Goal: Task Accomplishment & Management: Use online tool/utility

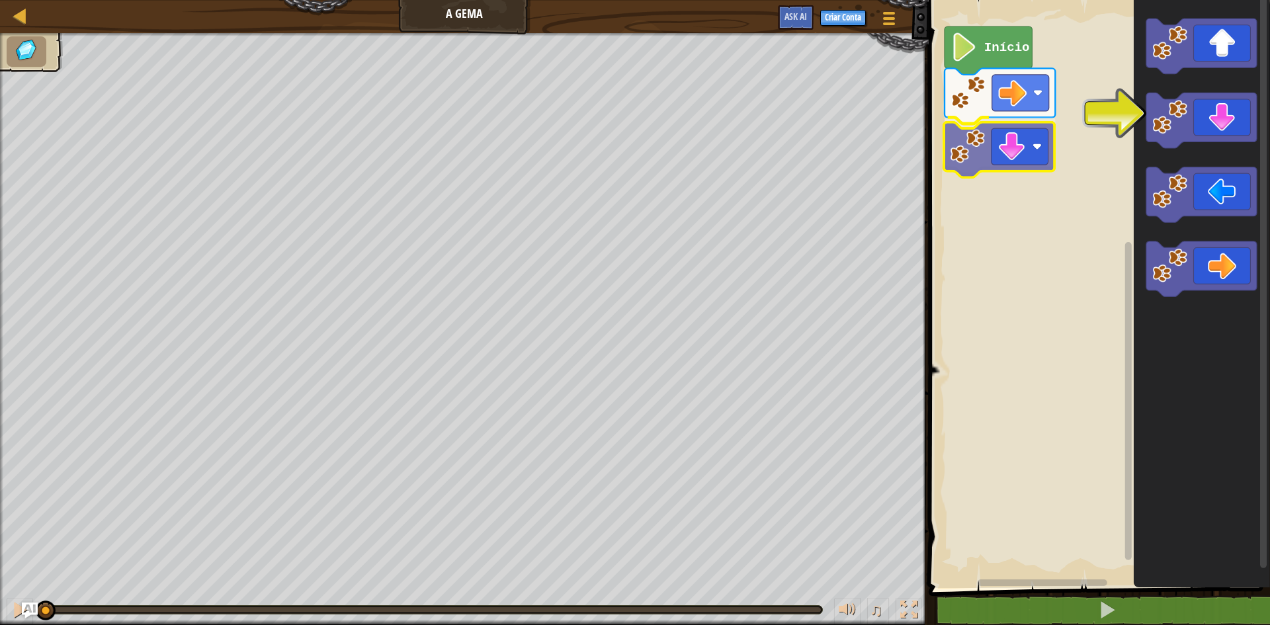
click at [1019, 144] on div "Início" at bounding box center [1097, 290] width 345 height 595
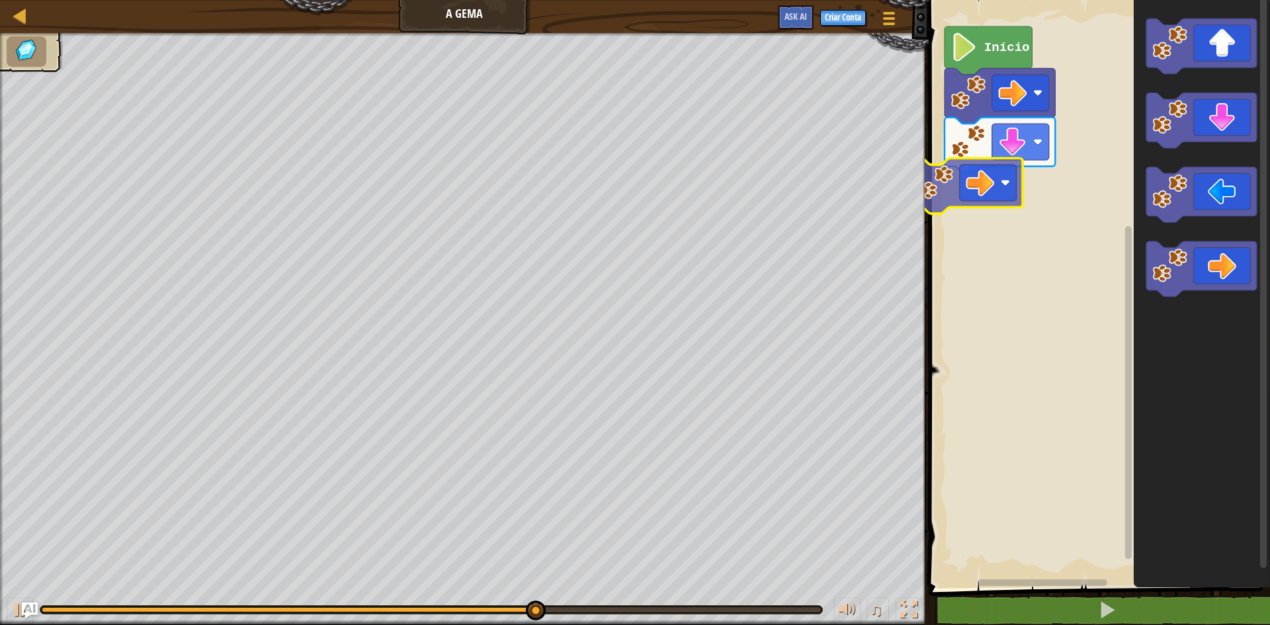
click at [1003, 175] on div "Início" at bounding box center [1097, 290] width 345 height 595
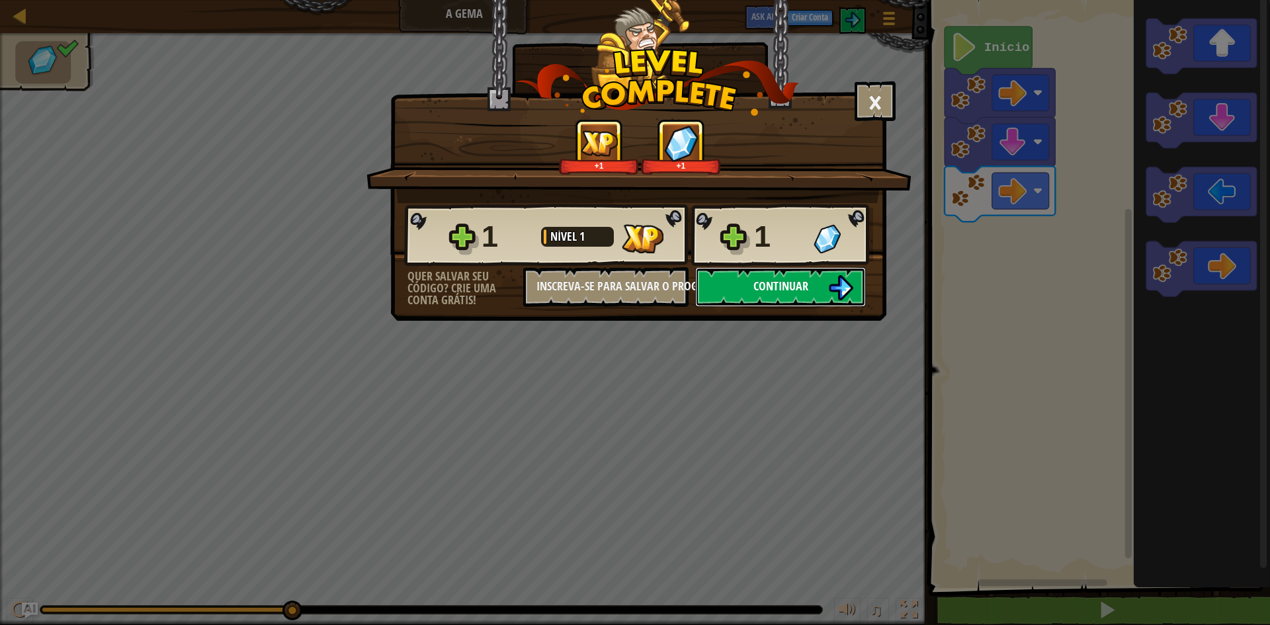
click at [821, 302] on button "Continuar" at bounding box center [780, 287] width 171 height 40
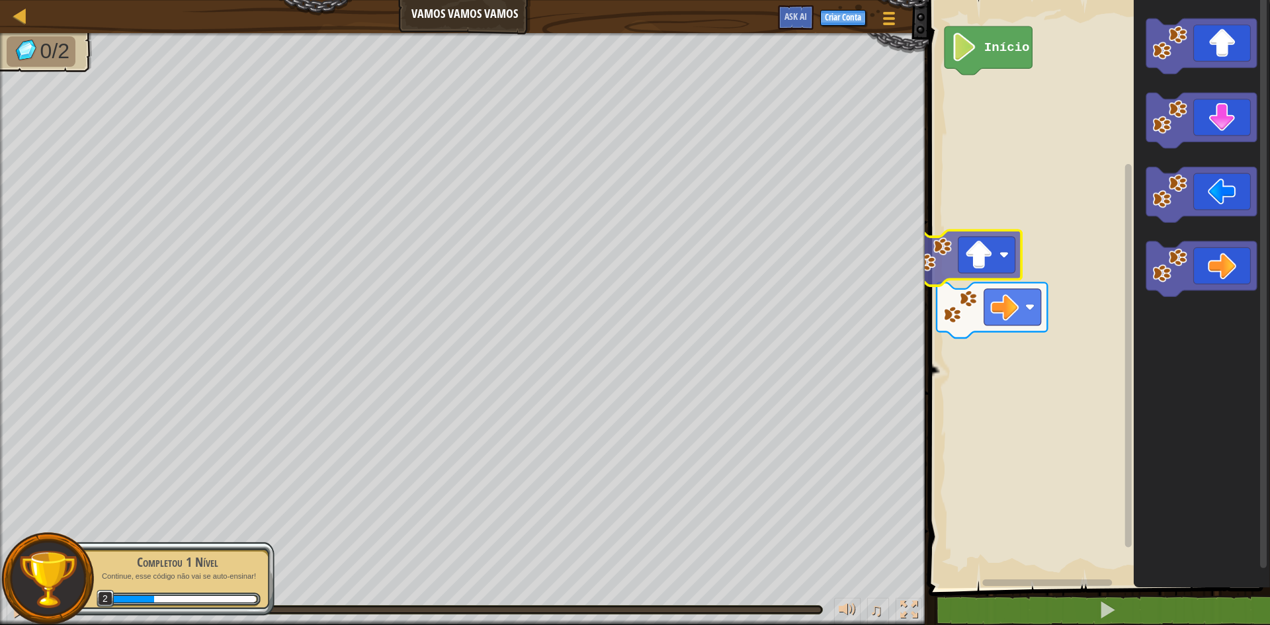
click at [962, 261] on div "Início" at bounding box center [1097, 290] width 345 height 595
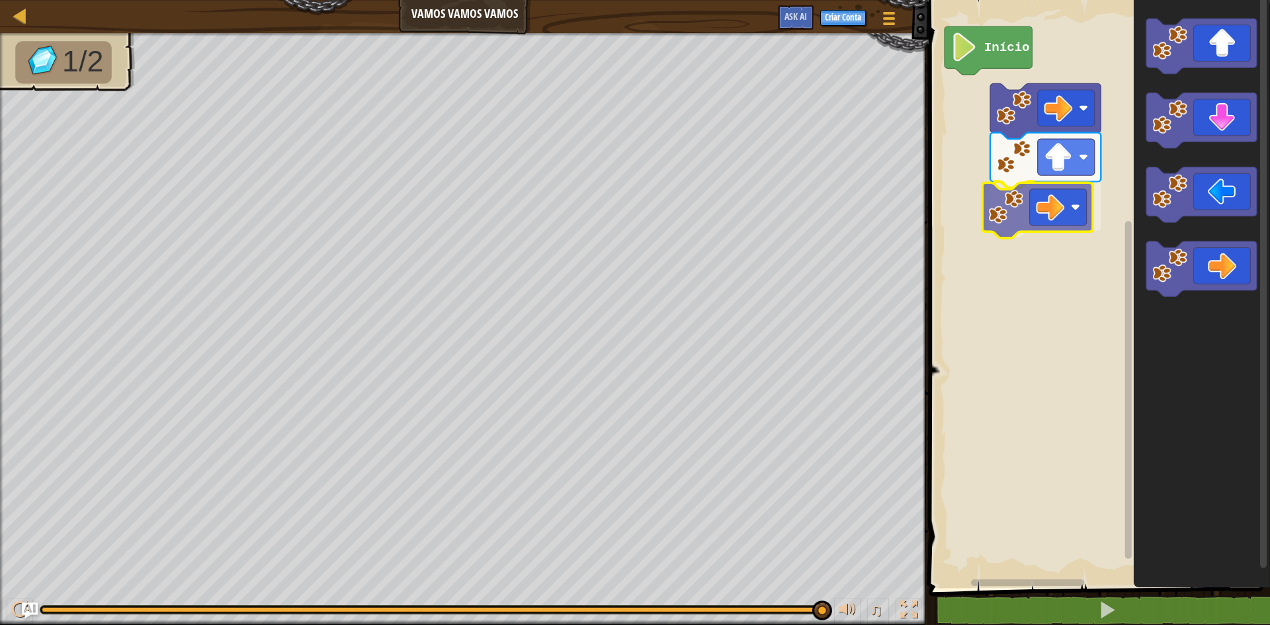
click at [1049, 194] on div "Início" at bounding box center [1097, 290] width 345 height 595
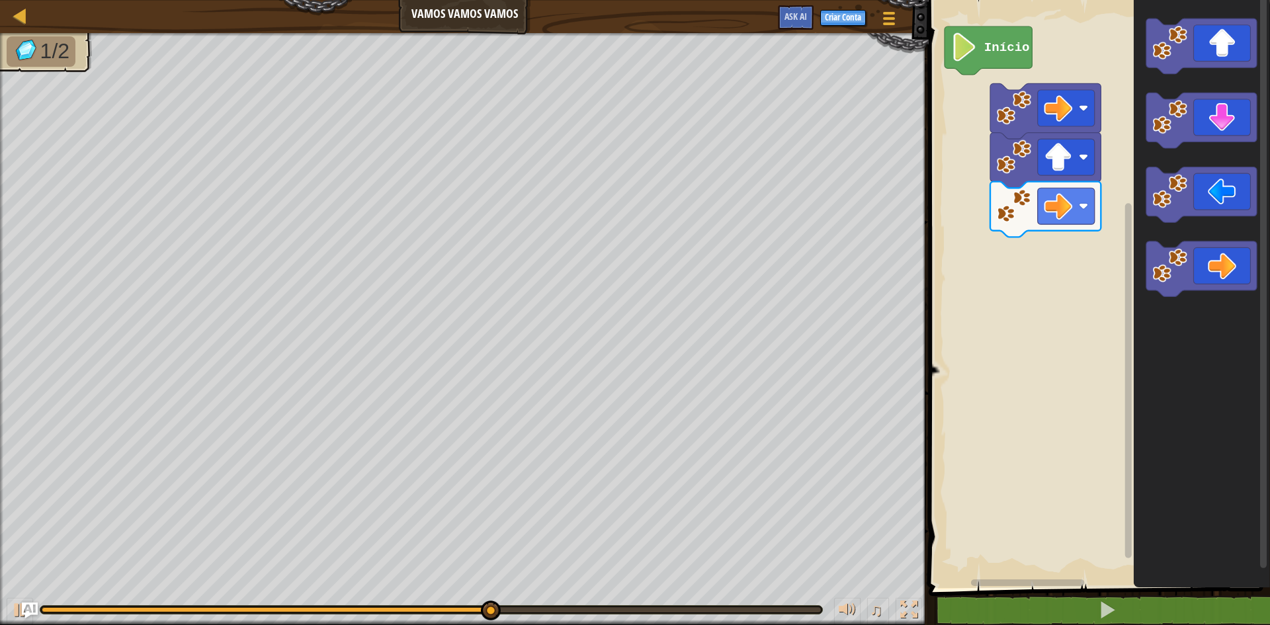
click at [1023, 249] on div "Início" at bounding box center [1097, 290] width 345 height 595
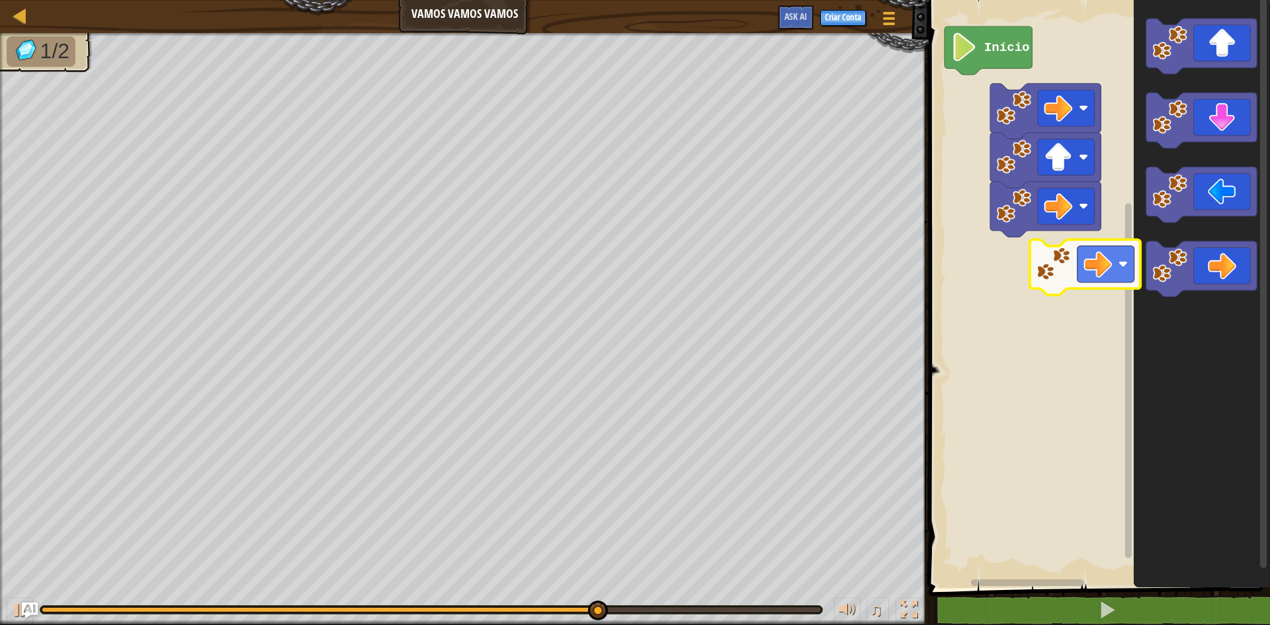
click at [1054, 271] on div "Início" at bounding box center [1097, 290] width 345 height 595
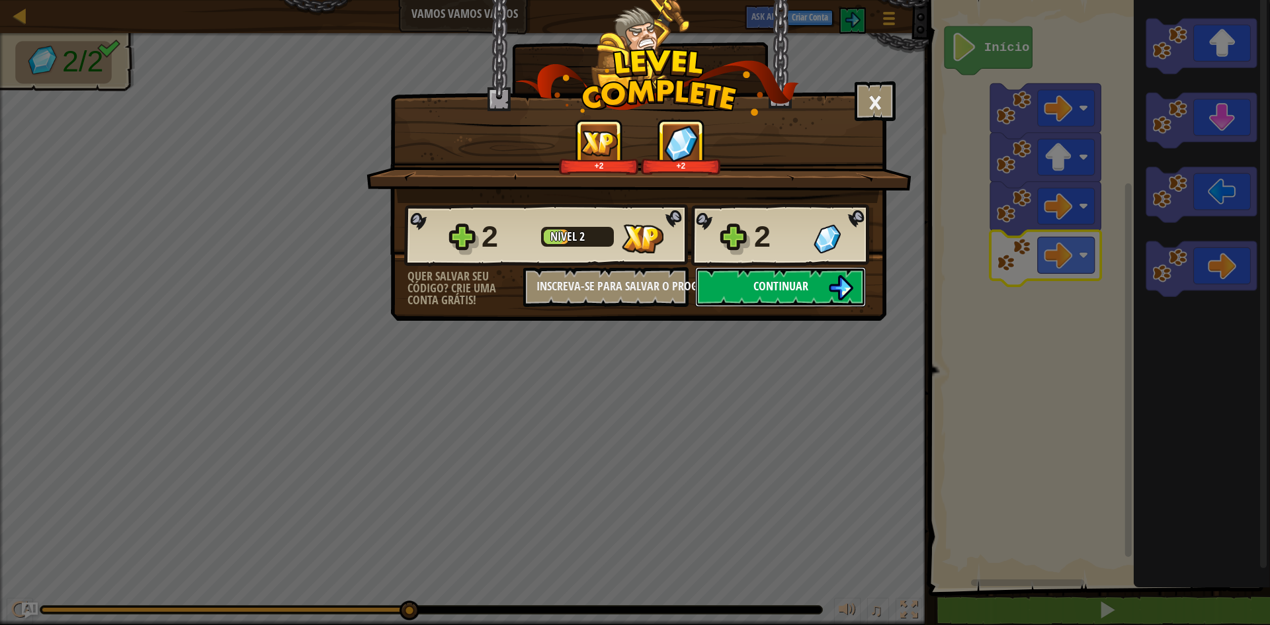
click at [857, 283] on button "Continuar" at bounding box center [780, 287] width 171 height 40
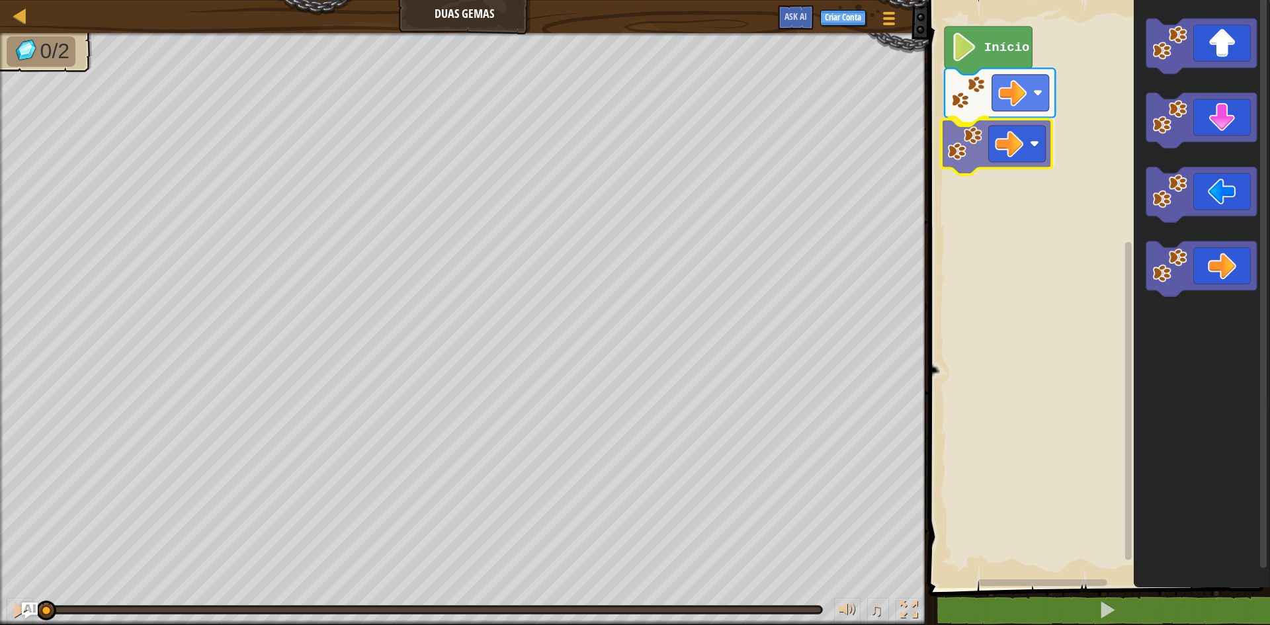
click at [1048, 129] on div "Início" at bounding box center [1097, 290] width 345 height 595
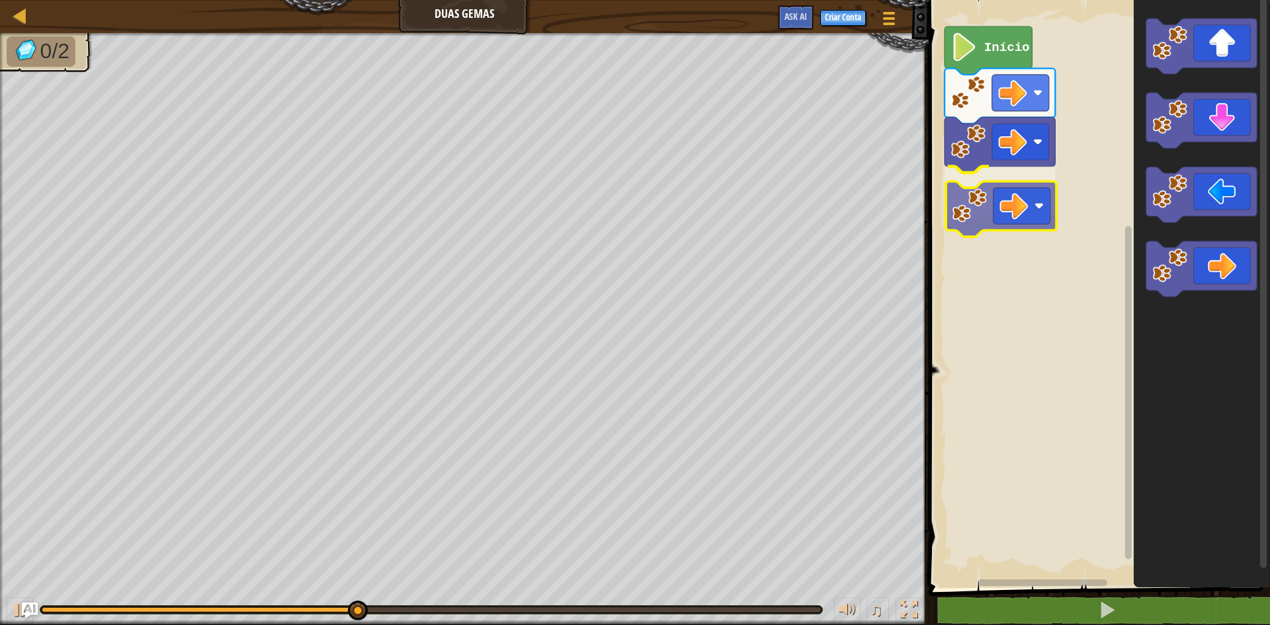
click at [1013, 209] on div "Início" at bounding box center [1097, 290] width 345 height 595
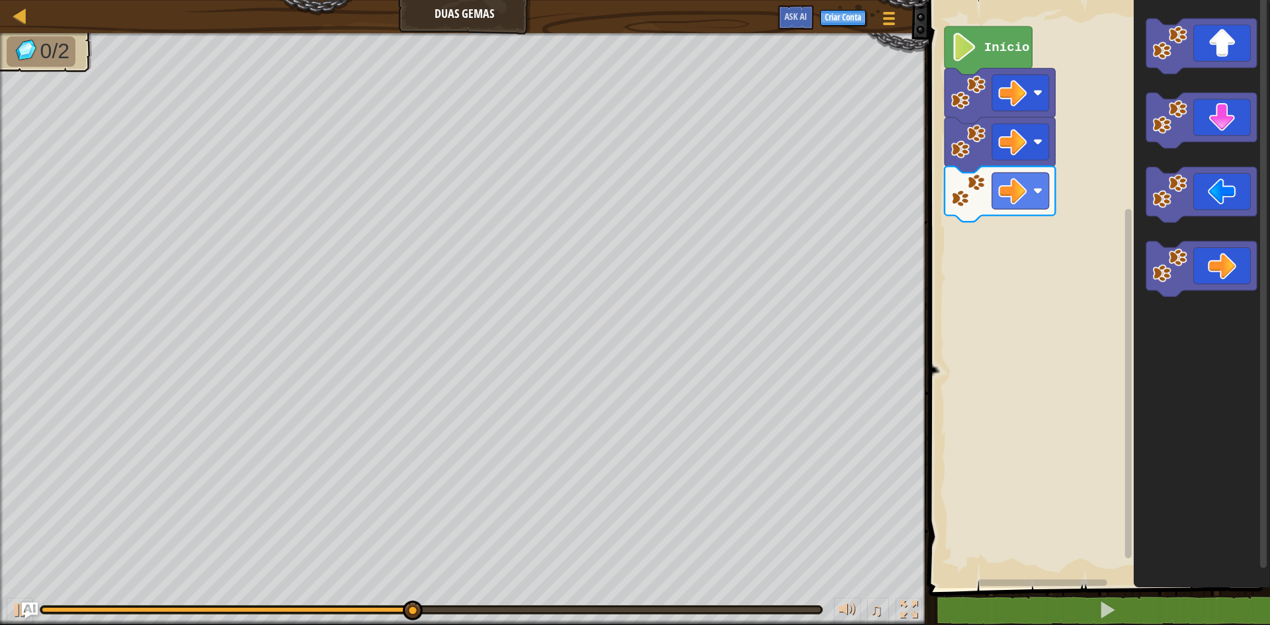
click at [1079, 212] on div "Início" at bounding box center [1097, 290] width 345 height 595
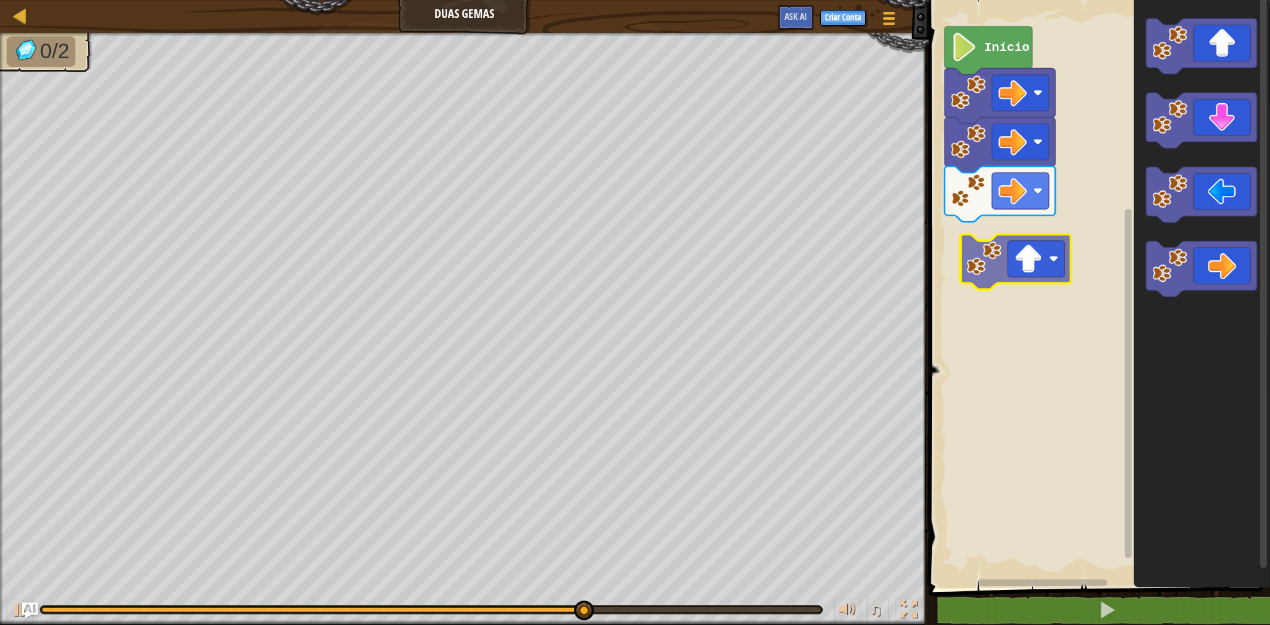
click at [1042, 244] on div "Início" at bounding box center [1097, 290] width 345 height 595
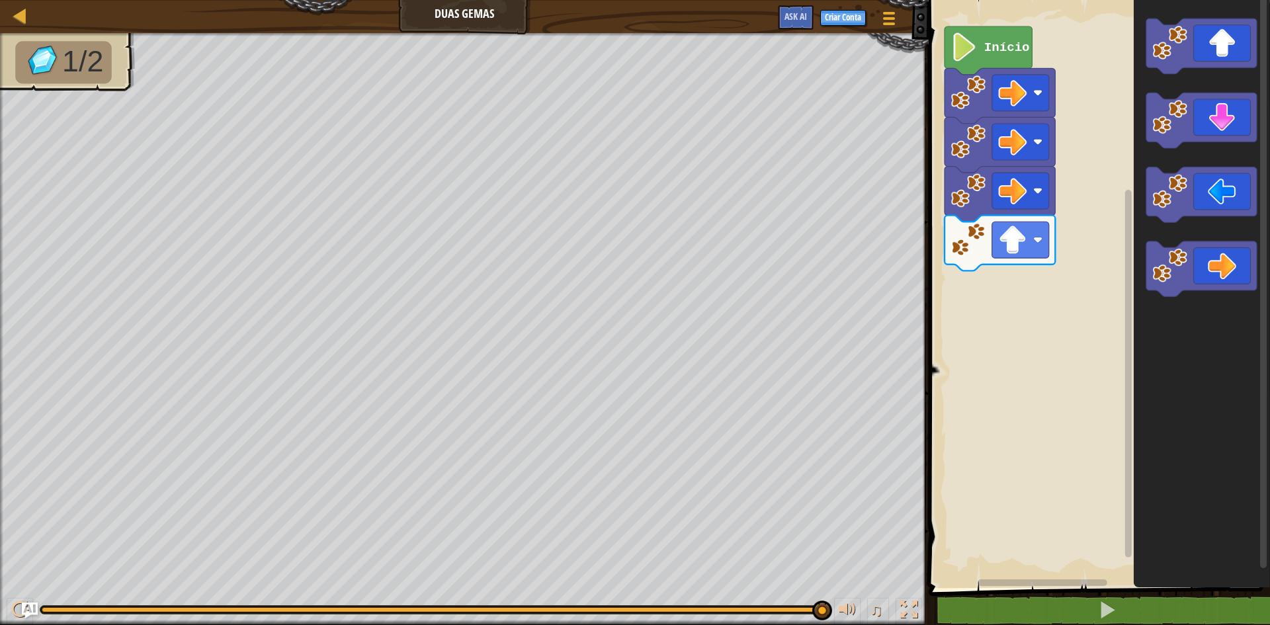
click at [996, 49] on text "Início" at bounding box center [1007, 47] width 46 height 15
click at [1029, 272] on div "Início" at bounding box center [1097, 290] width 345 height 595
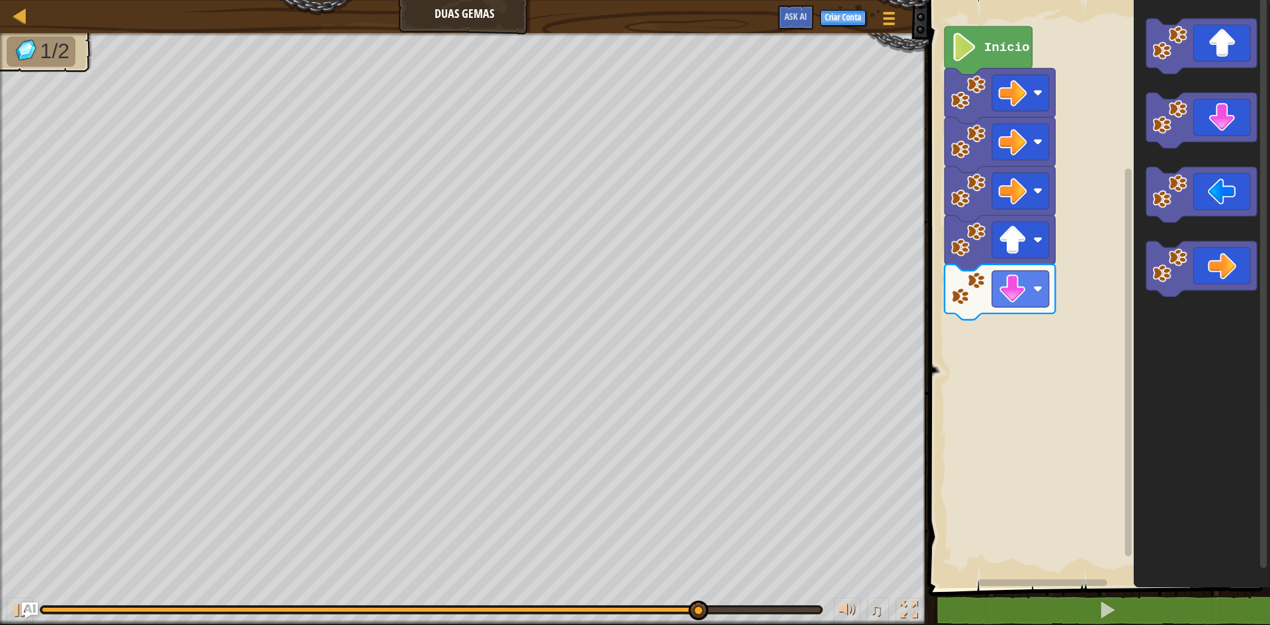
click at [1115, 355] on div "Início" at bounding box center [1097, 290] width 345 height 595
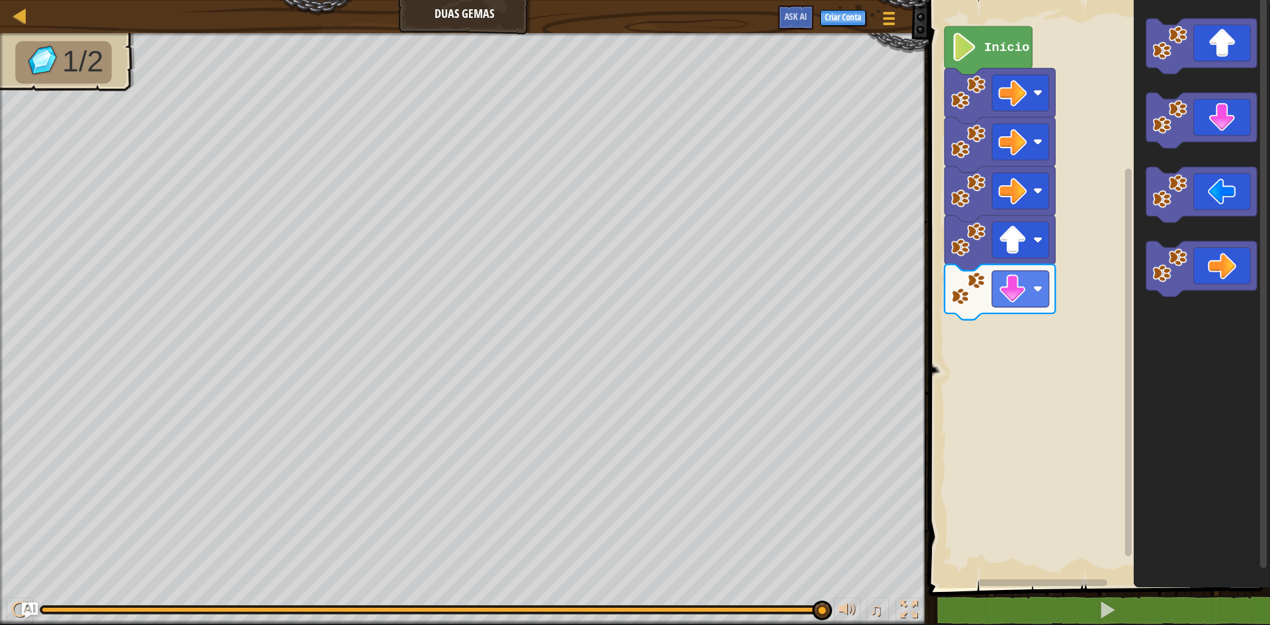
click at [1111, 374] on div "Início" at bounding box center [1097, 290] width 345 height 595
click at [1004, 331] on div "Início" at bounding box center [1097, 290] width 345 height 595
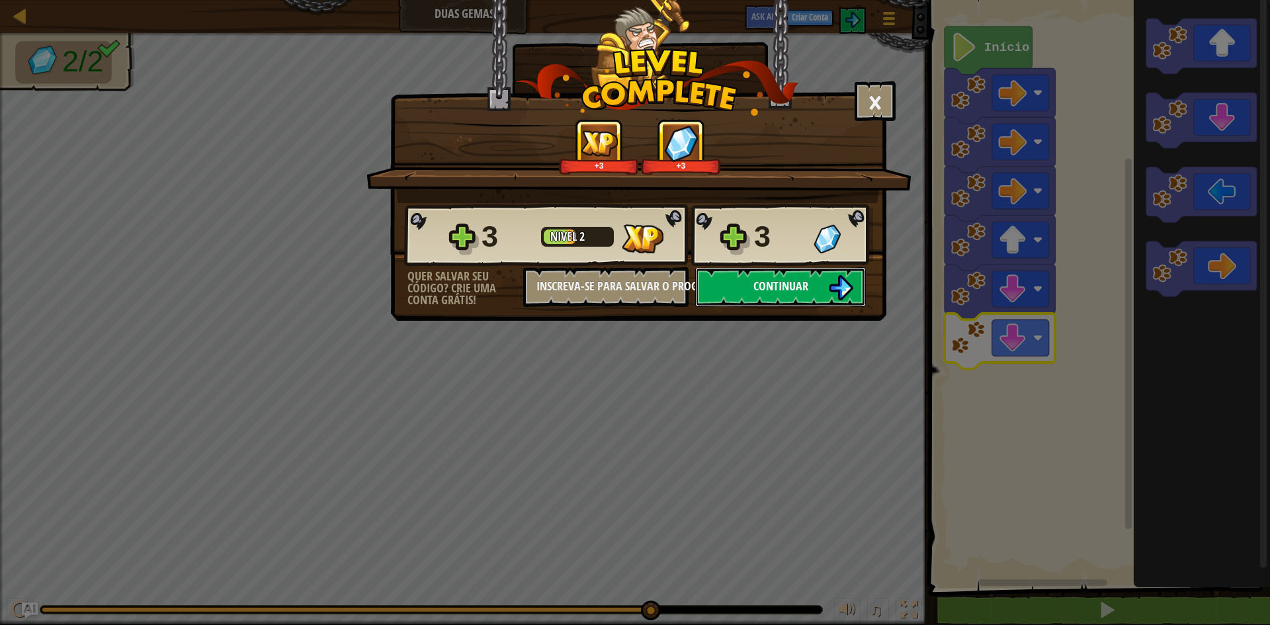
click at [798, 293] on button "Continuar" at bounding box center [780, 287] width 171 height 40
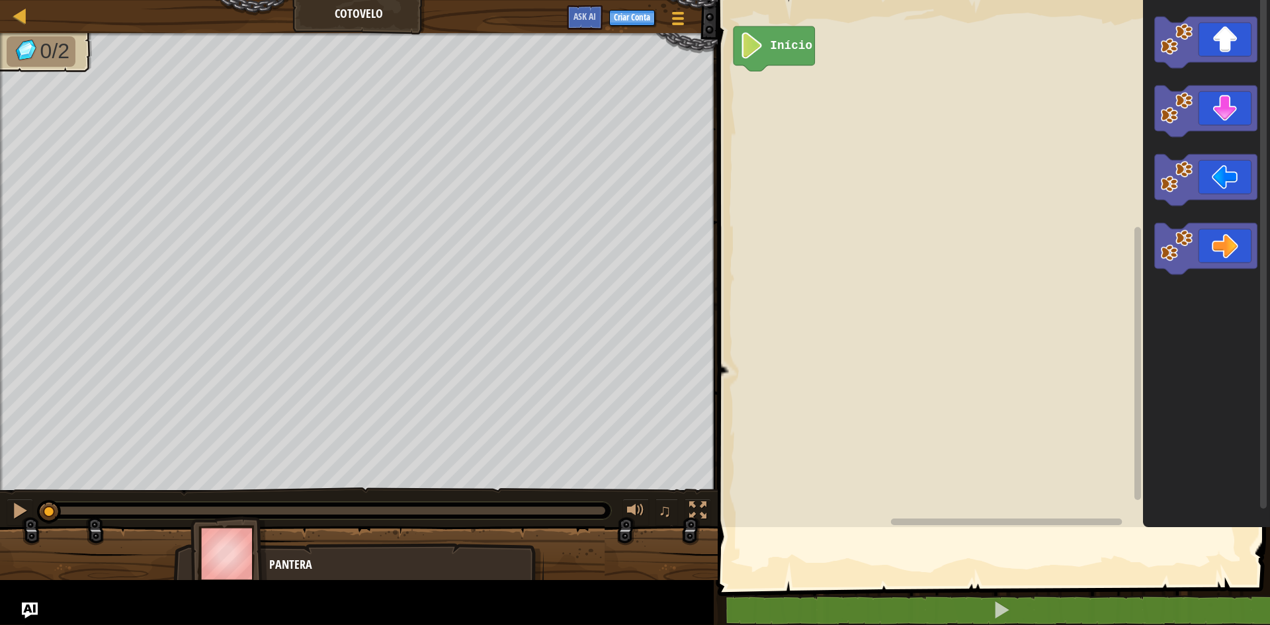
click at [834, 304] on rect "Espaço de trabalho do Blockly" at bounding box center [992, 260] width 556 height 534
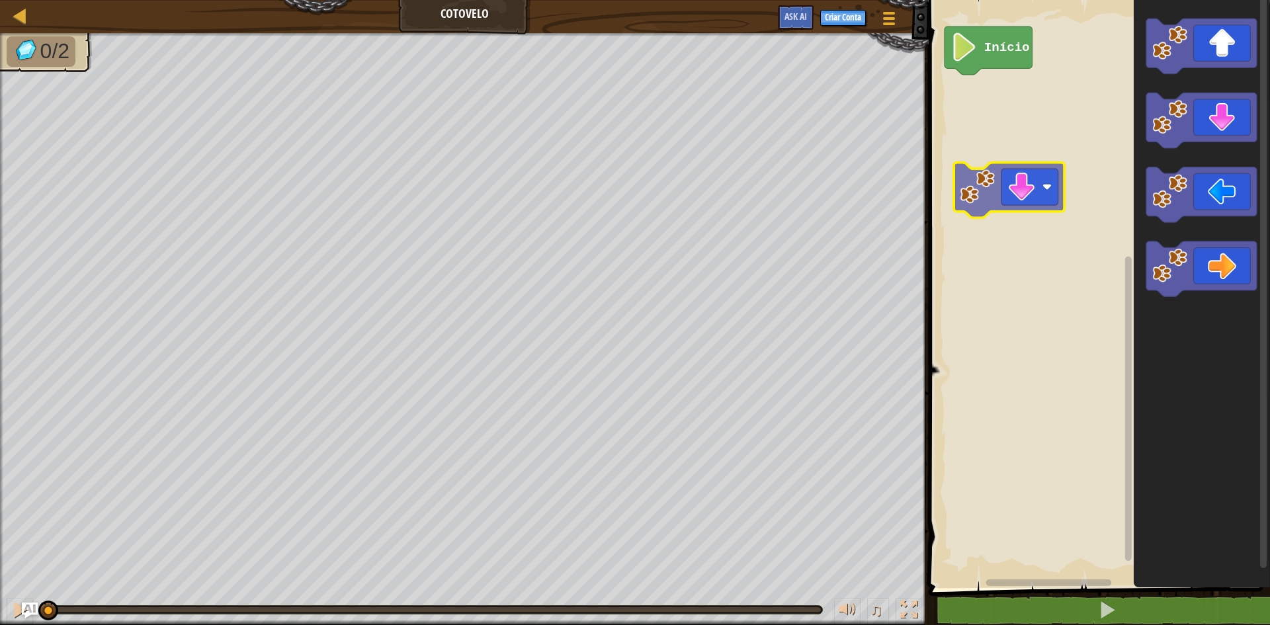
click at [1044, 205] on div "Início" at bounding box center [1097, 290] width 345 height 595
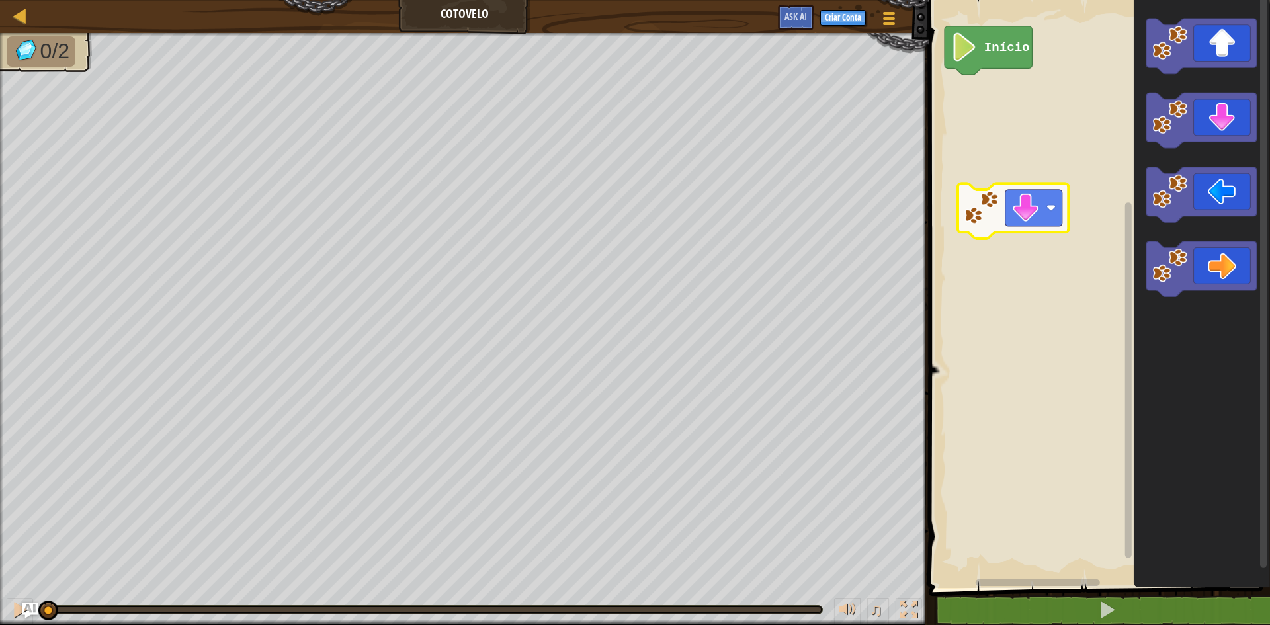
drag, startPoint x: 813, startPoint y: 607, endPoint x: 0, endPoint y: 459, distance: 826.3
click at [0, 459] on div "0/2 ♫ Pantera" at bounding box center [635, 329] width 1270 height 592
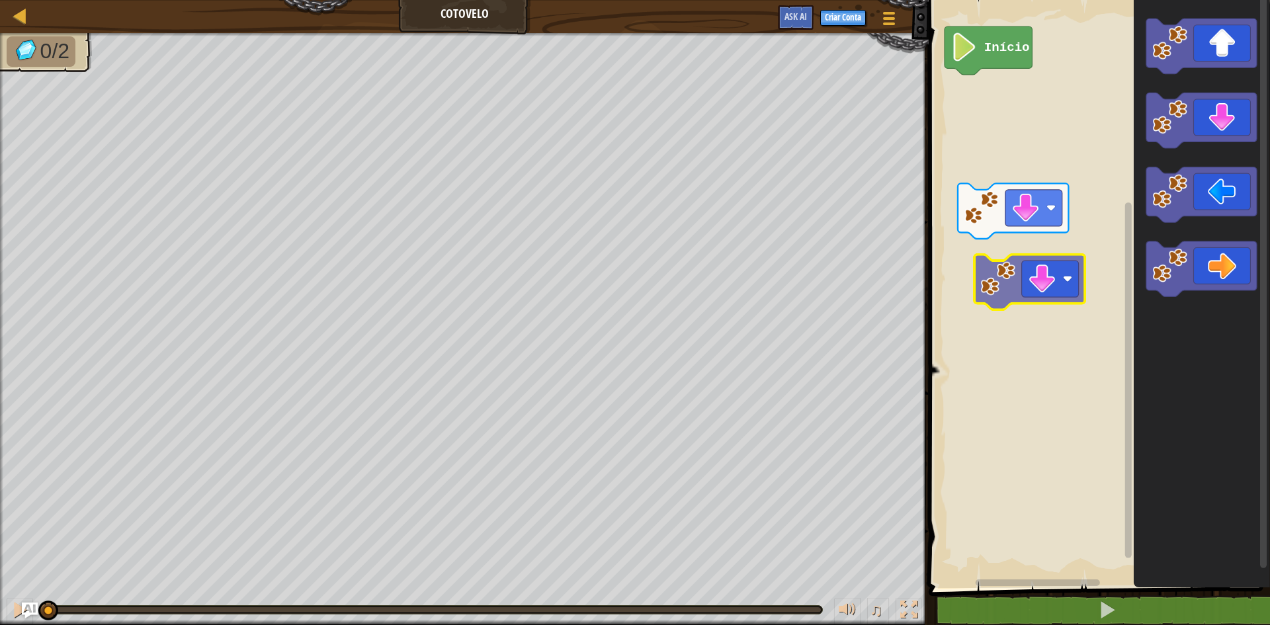
click at [1036, 274] on div "Início" at bounding box center [1097, 290] width 345 height 595
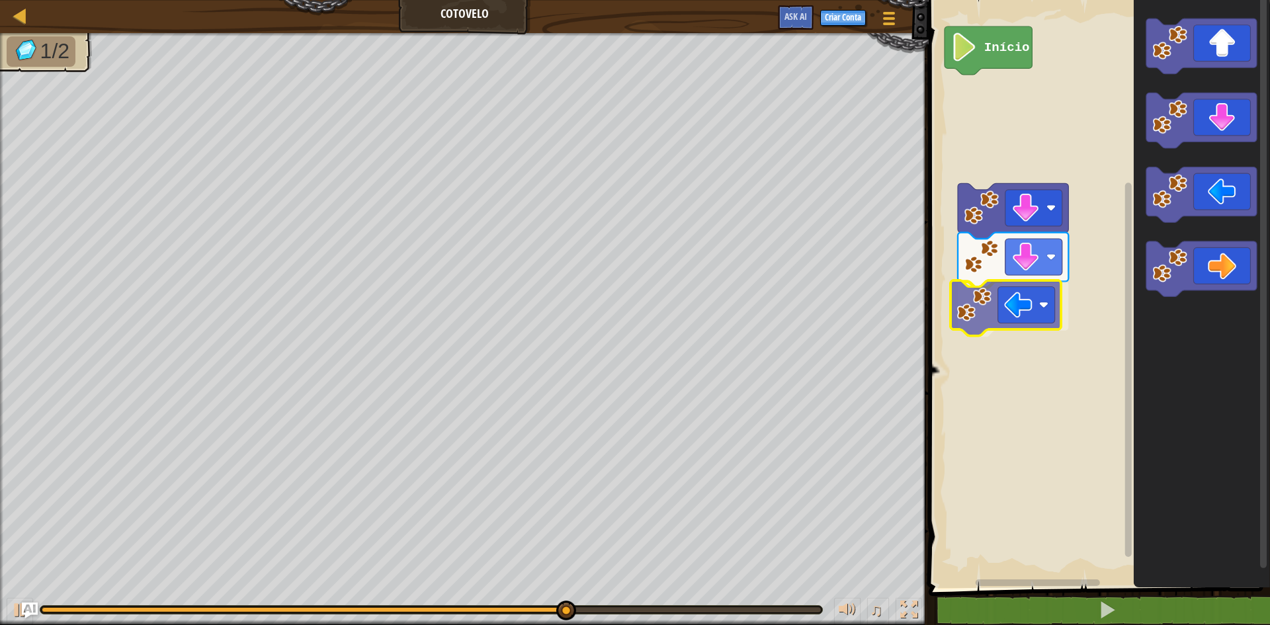
click at [1057, 296] on div "Início" at bounding box center [1097, 290] width 345 height 595
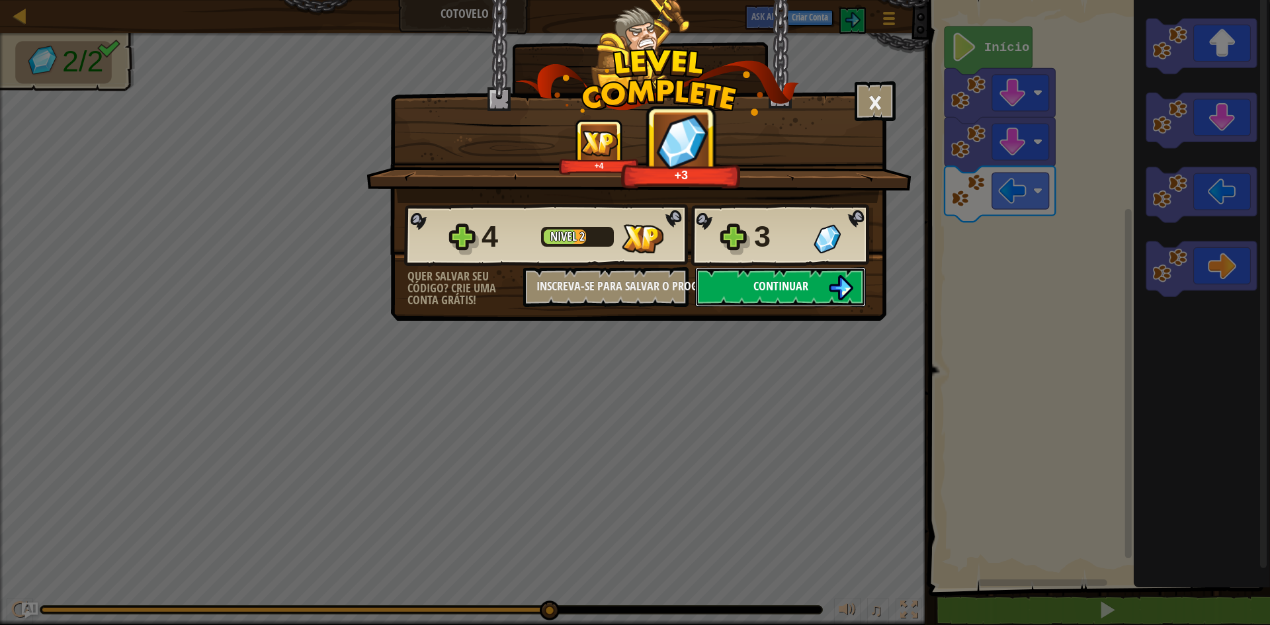
click at [823, 276] on button "Continuar" at bounding box center [780, 287] width 171 height 40
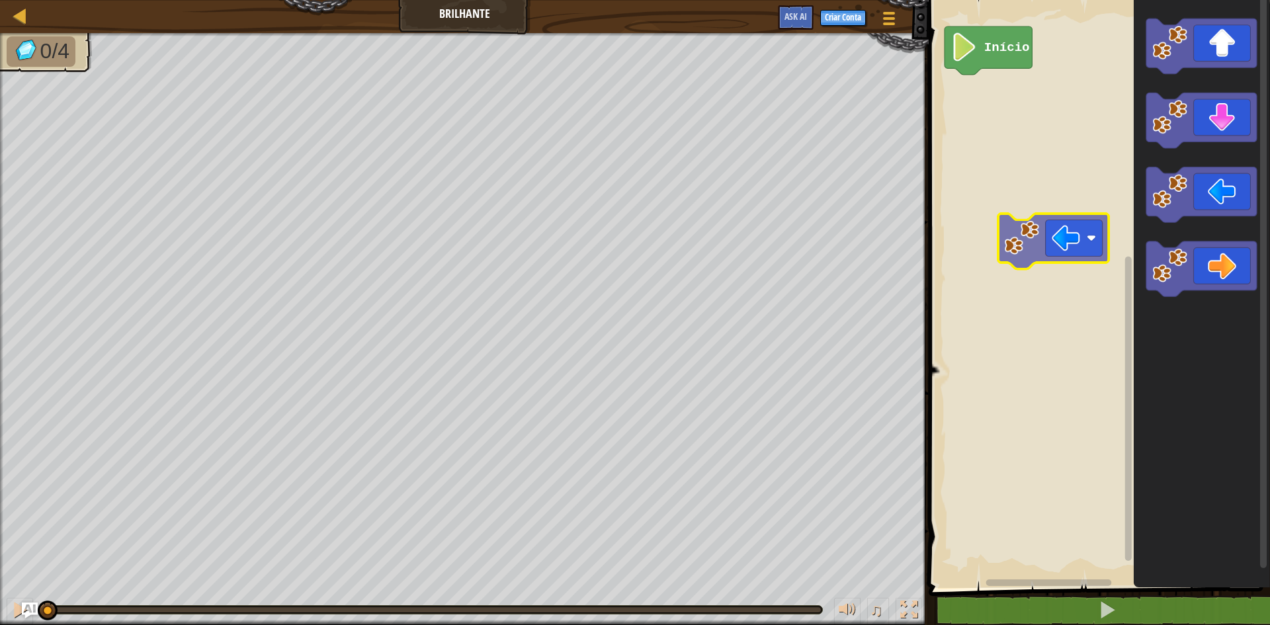
click at [1054, 276] on div "Início" at bounding box center [1097, 290] width 345 height 595
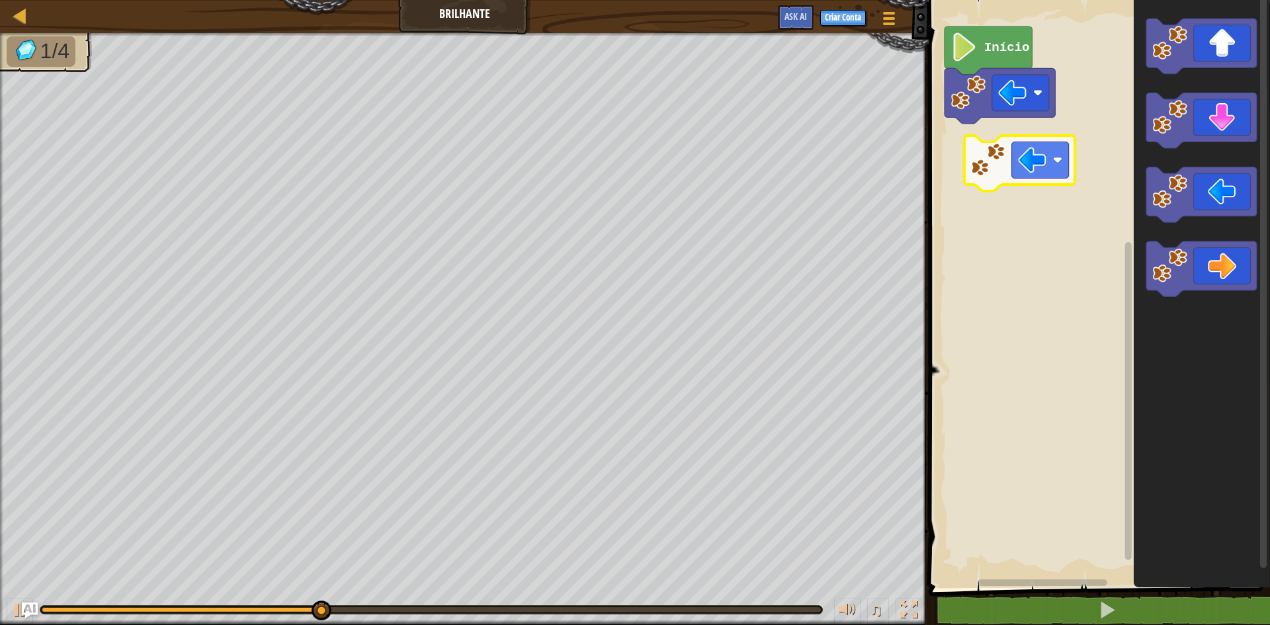
click at [1000, 149] on div "Início" at bounding box center [1097, 290] width 345 height 595
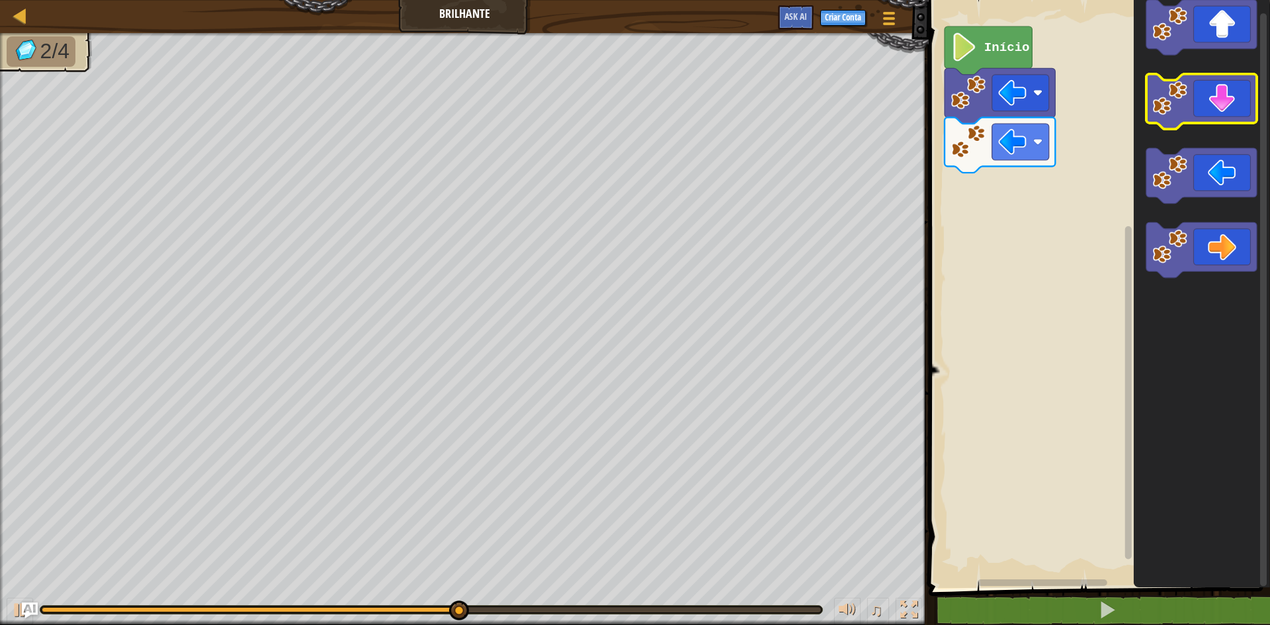
click at [1232, 126] on rect "Espaço de trabalho do Blockly" at bounding box center [1201, 102] width 110 height 56
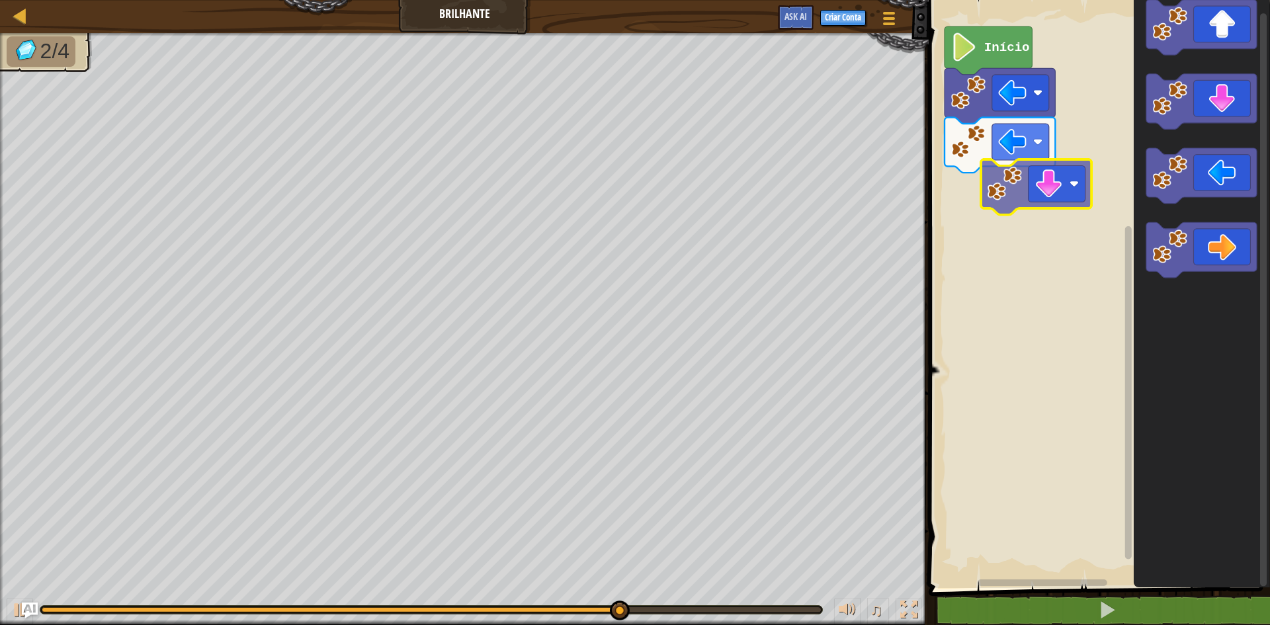
click at [1061, 191] on div "Início" at bounding box center [1097, 290] width 345 height 595
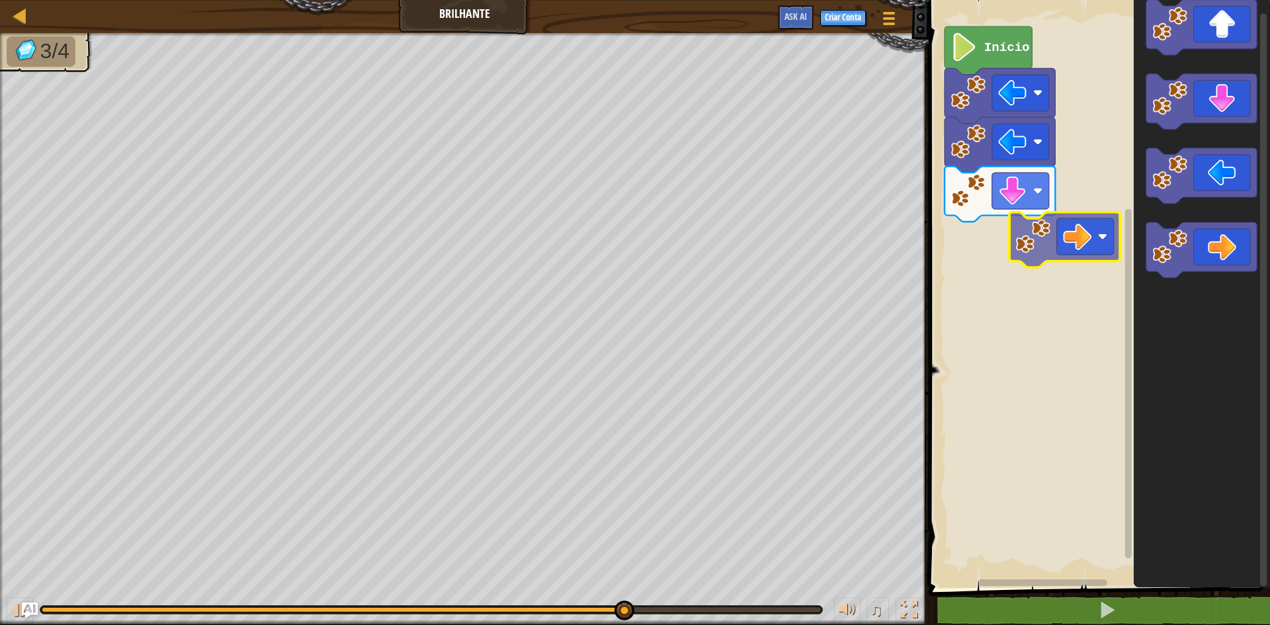
click at [1008, 225] on div "Início" at bounding box center [1097, 290] width 345 height 595
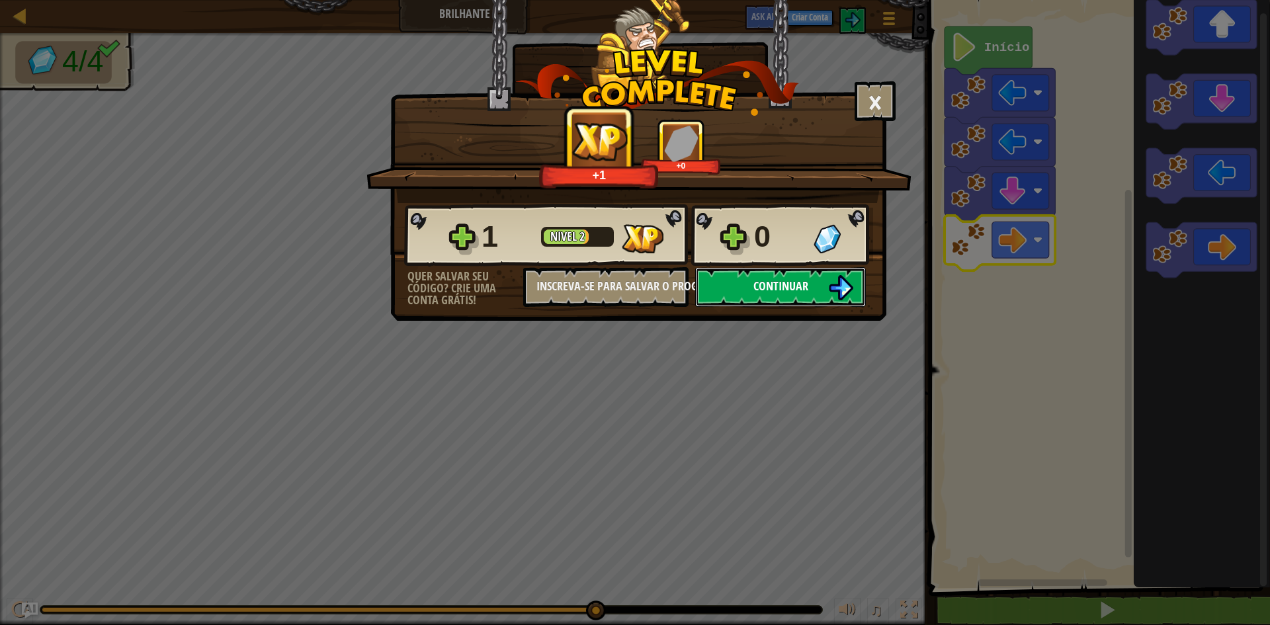
drag, startPoint x: 809, startPoint y: 278, endPoint x: 809, endPoint y: 271, distance: 7.3
click at [809, 271] on button "Continuar" at bounding box center [780, 287] width 171 height 40
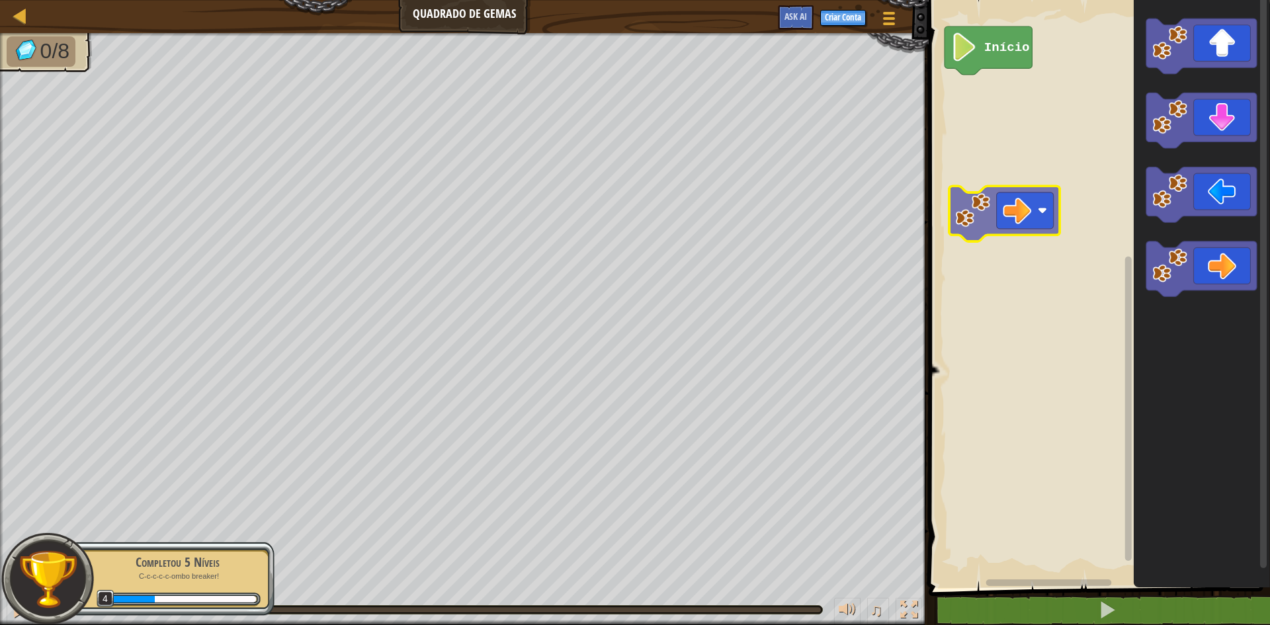
click at [991, 207] on div "Início" at bounding box center [1097, 290] width 345 height 595
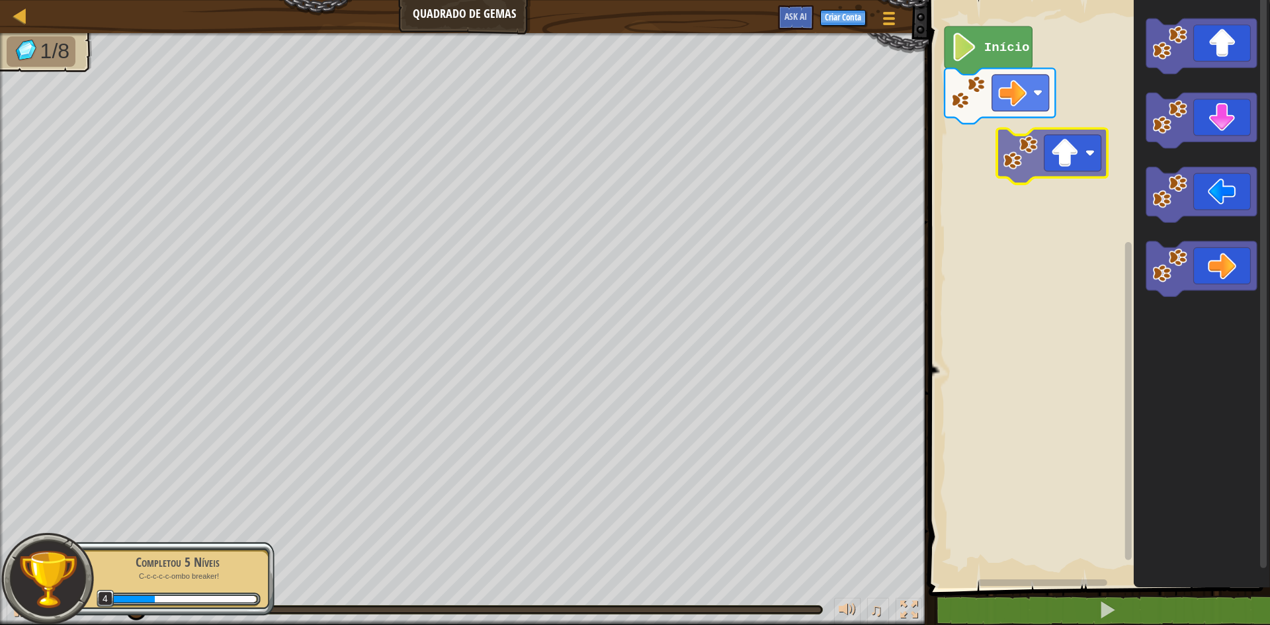
click at [1063, 160] on div "Início" at bounding box center [1097, 290] width 345 height 595
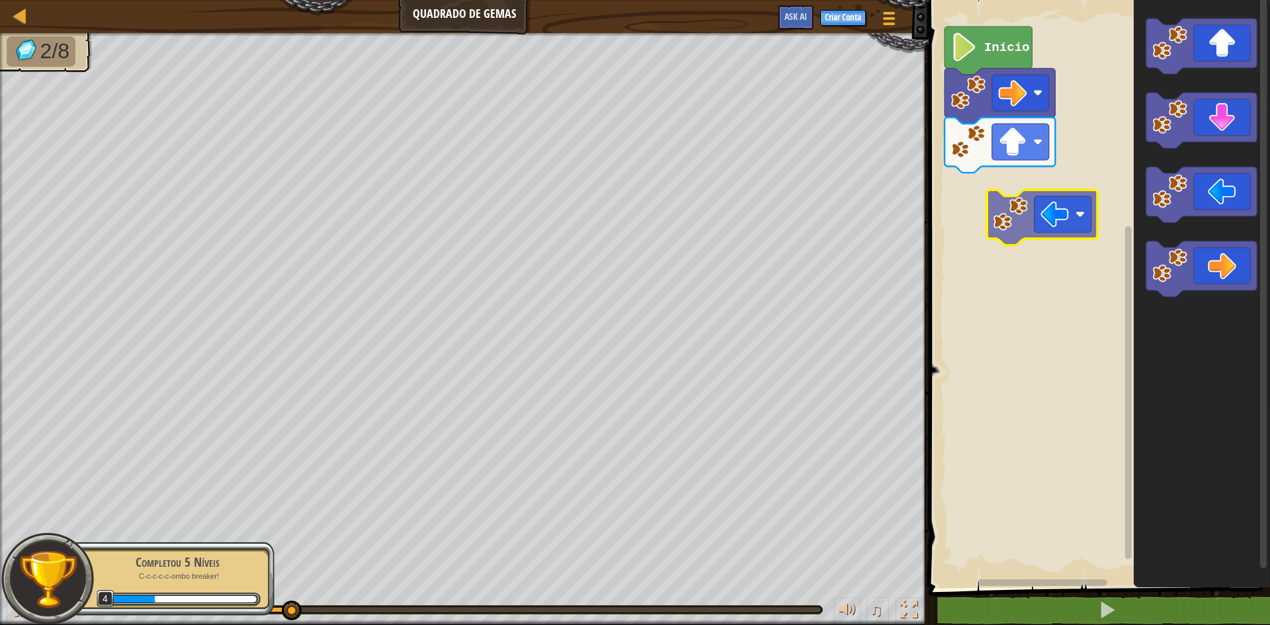
click at [1056, 195] on div "Início" at bounding box center [1097, 290] width 345 height 595
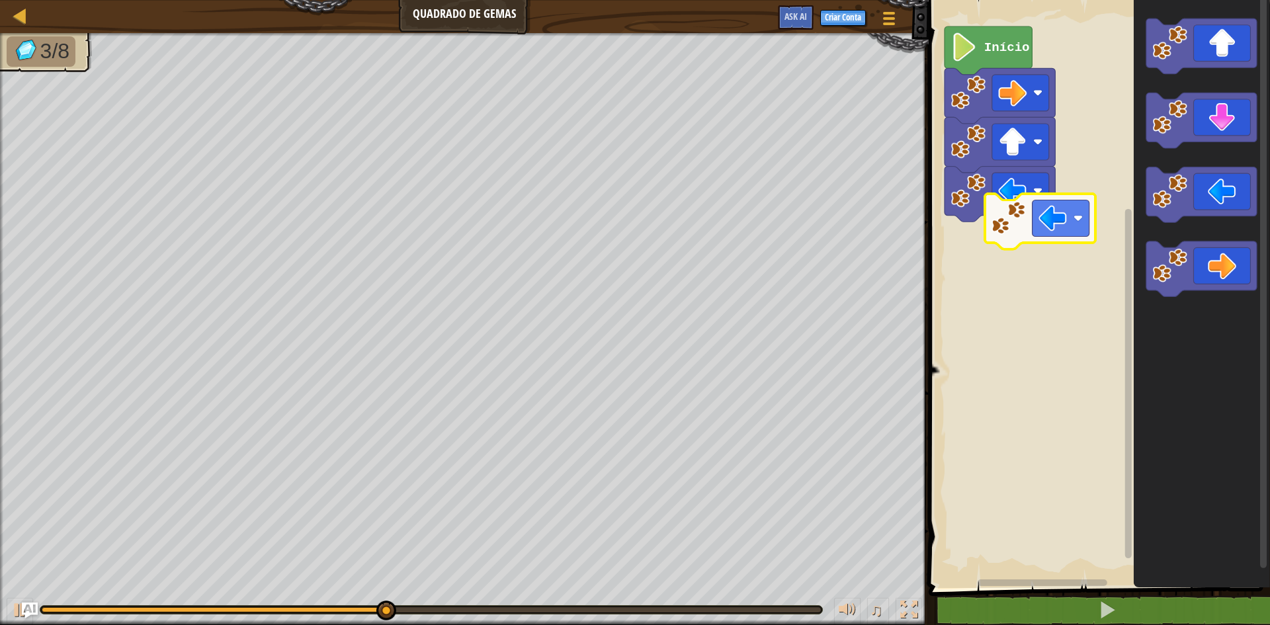
click at [1024, 208] on div "Início" at bounding box center [1097, 290] width 345 height 595
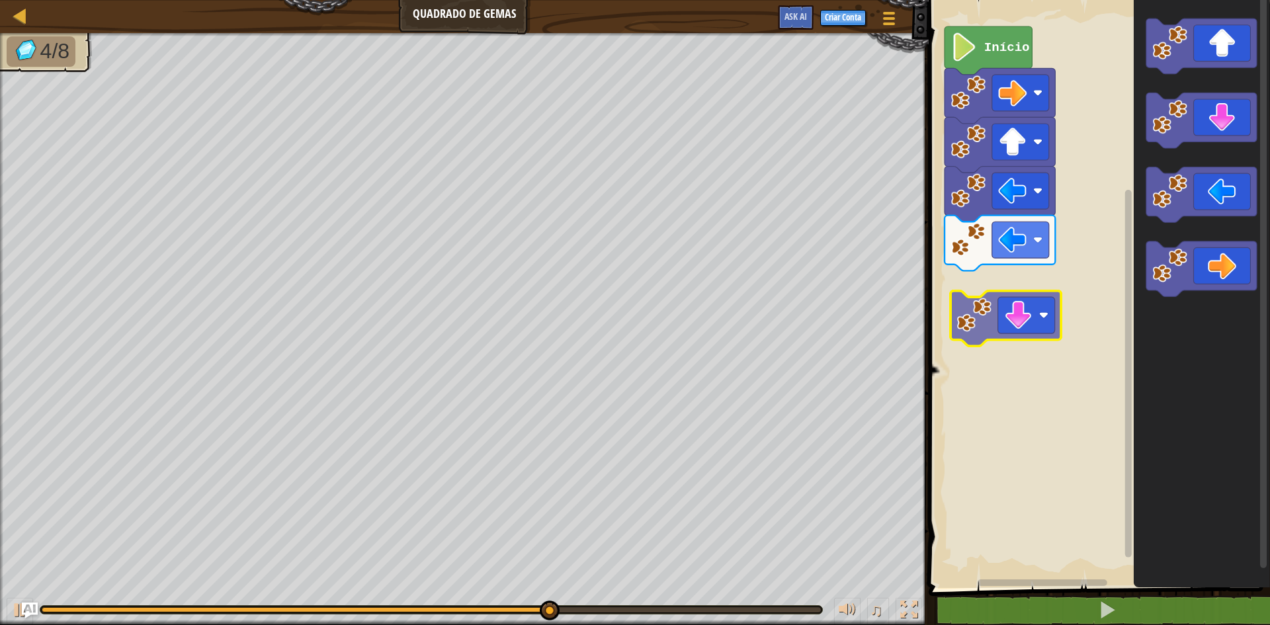
click at [1014, 305] on div "Início" at bounding box center [1097, 290] width 345 height 595
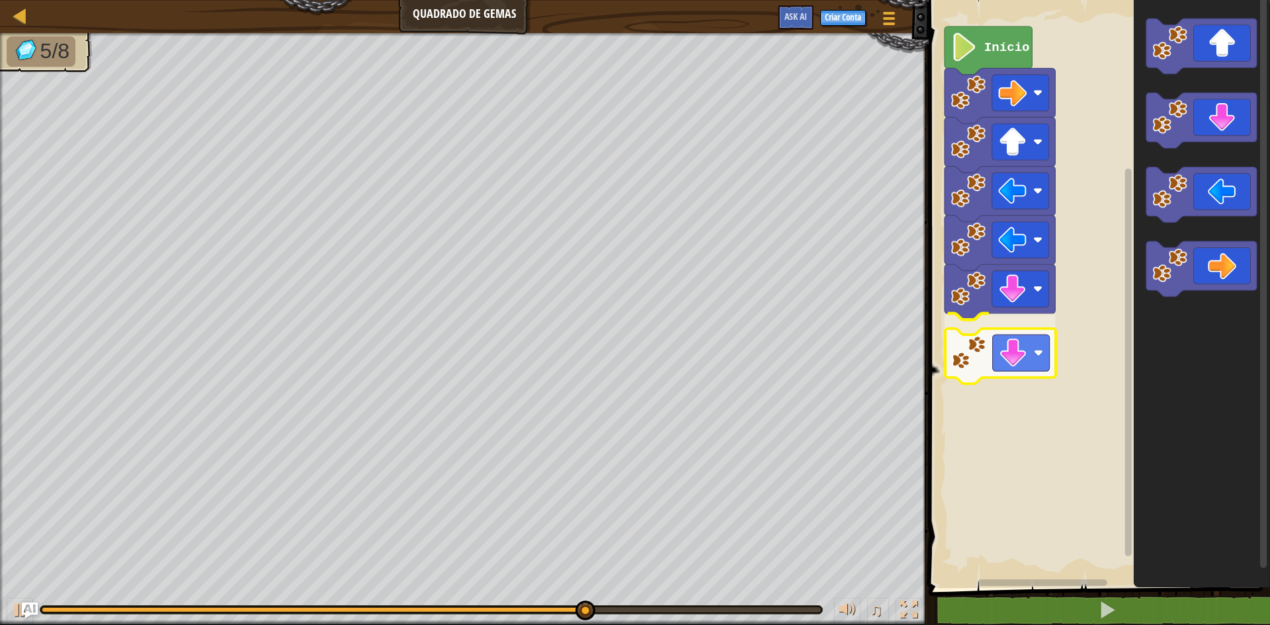
click at [990, 353] on div "Início" at bounding box center [1097, 290] width 345 height 595
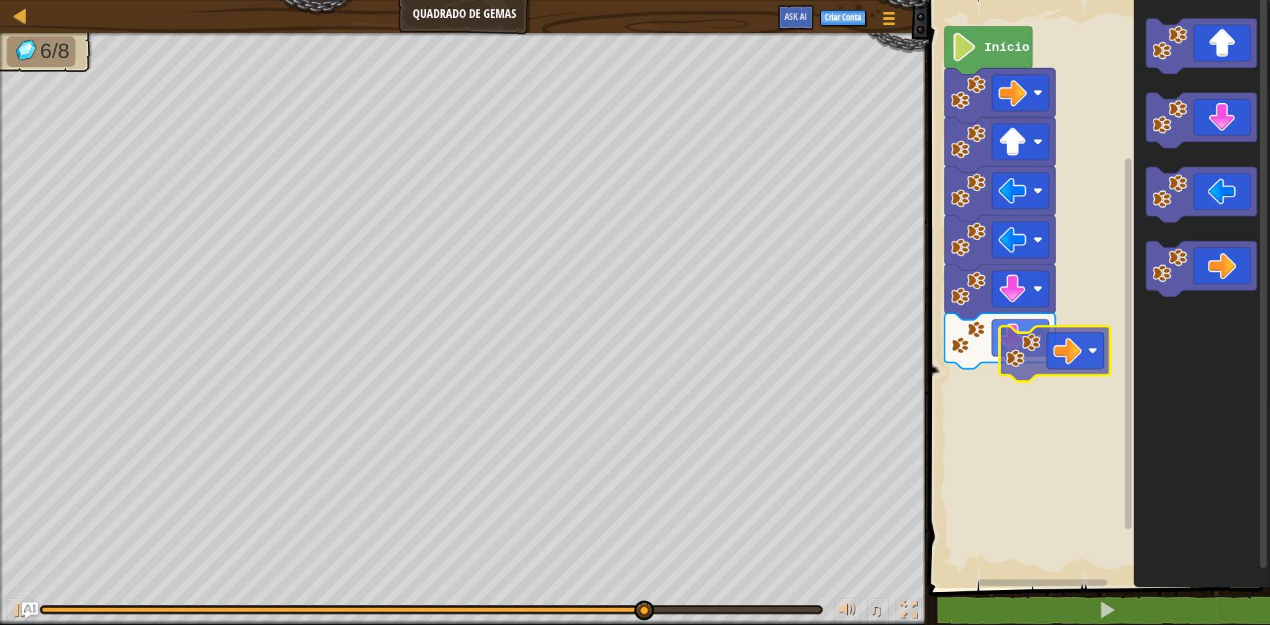
click at [997, 380] on div "Início" at bounding box center [1097, 290] width 345 height 595
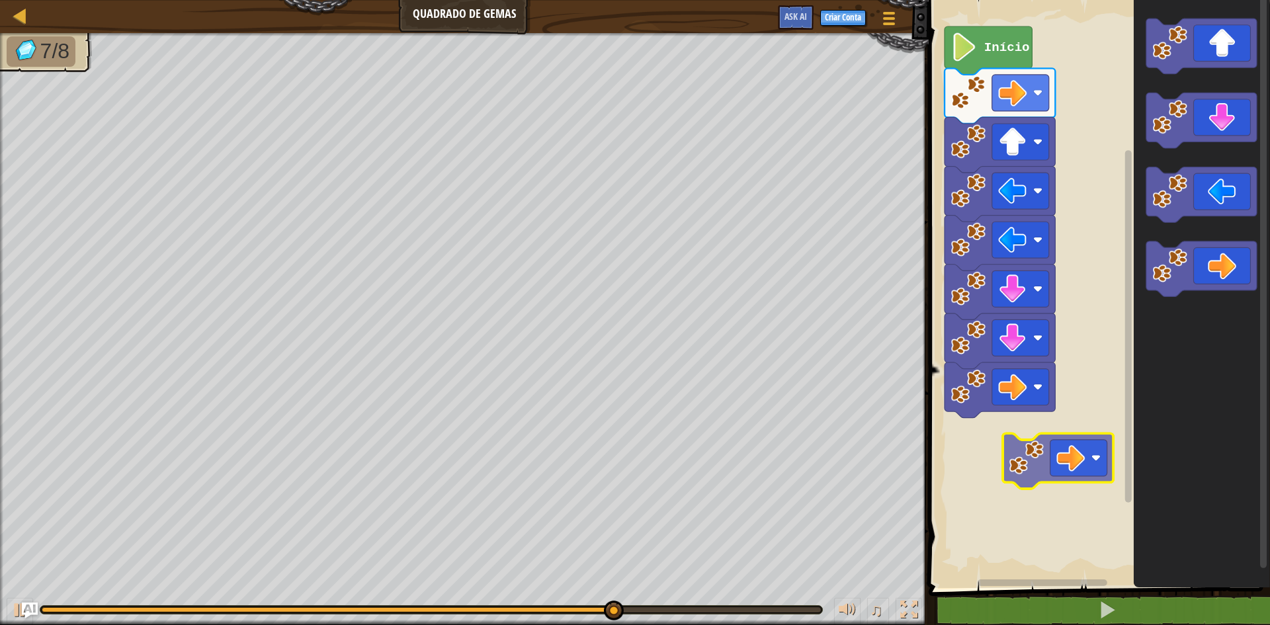
click at [1031, 444] on div "Início" at bounding box center [1097, 290] width 345 height 595
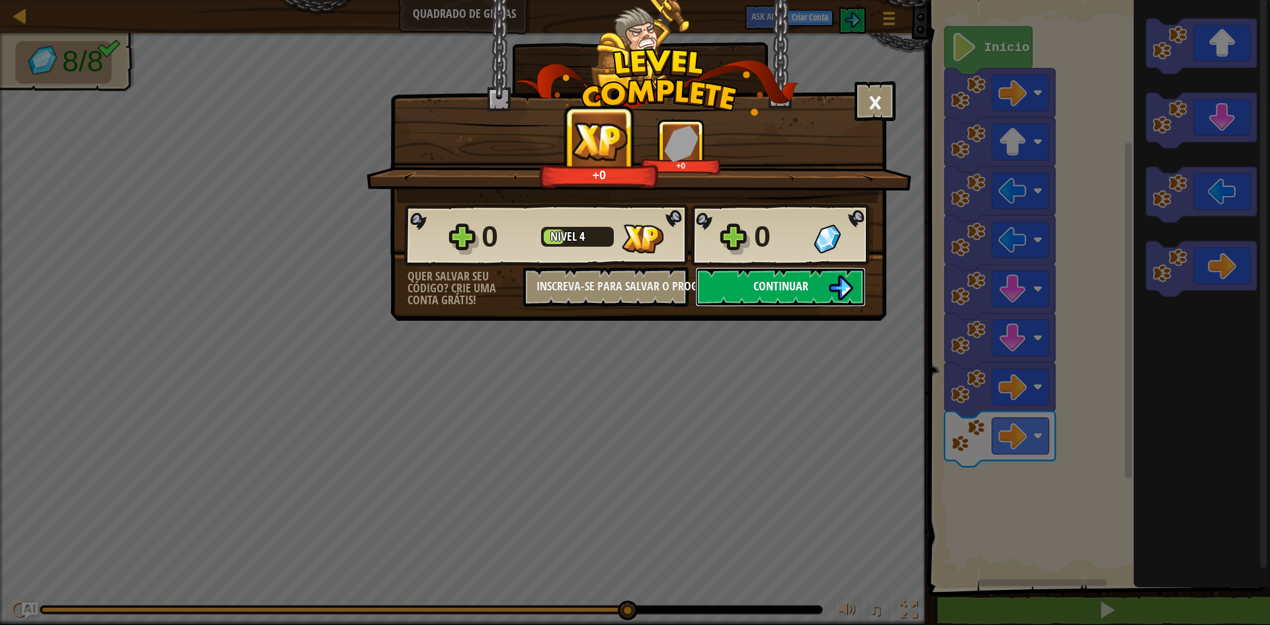
click at [816, 286] on button "Continuar" at bounding box center [780, 287] width 171 height 40
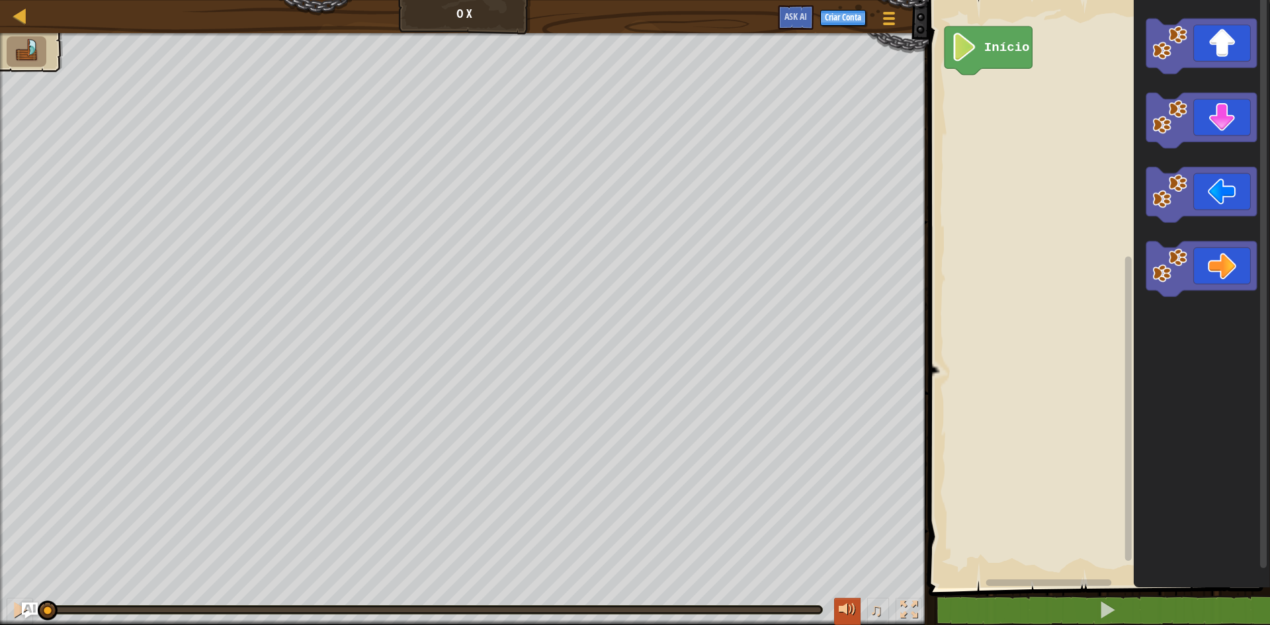
click at [855, 617] on div at bounding box center [847, 609] width 17 height 17
click at [853, 616] on div at bounding box center [847, 609] width 17 height 17
click at [616, 293] on div "Mapa O X Menu do Jogo Criar Conta Ask AI 1 הההההההההההההההההההההההההההההההההההה…" at bounding box center [635, 312] width 1270 height 625
click at [922, 286] on div "Mapa O X Menu do Jogo Criar Conta Ask AI 1 הההההההההההההההההההההההההההההההההההה…" at bounding box center [635, 312] width 1270 height 625
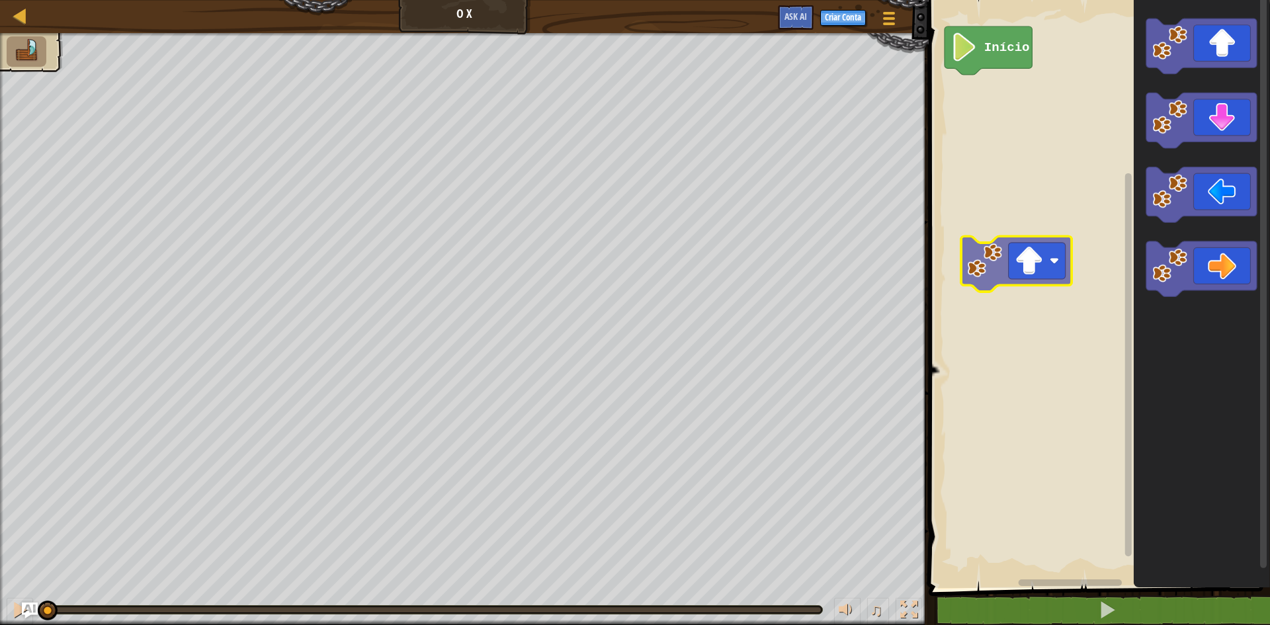
click at [1029, 257] on div "Início" at bounding box center [1097, 290] width 345 height 595
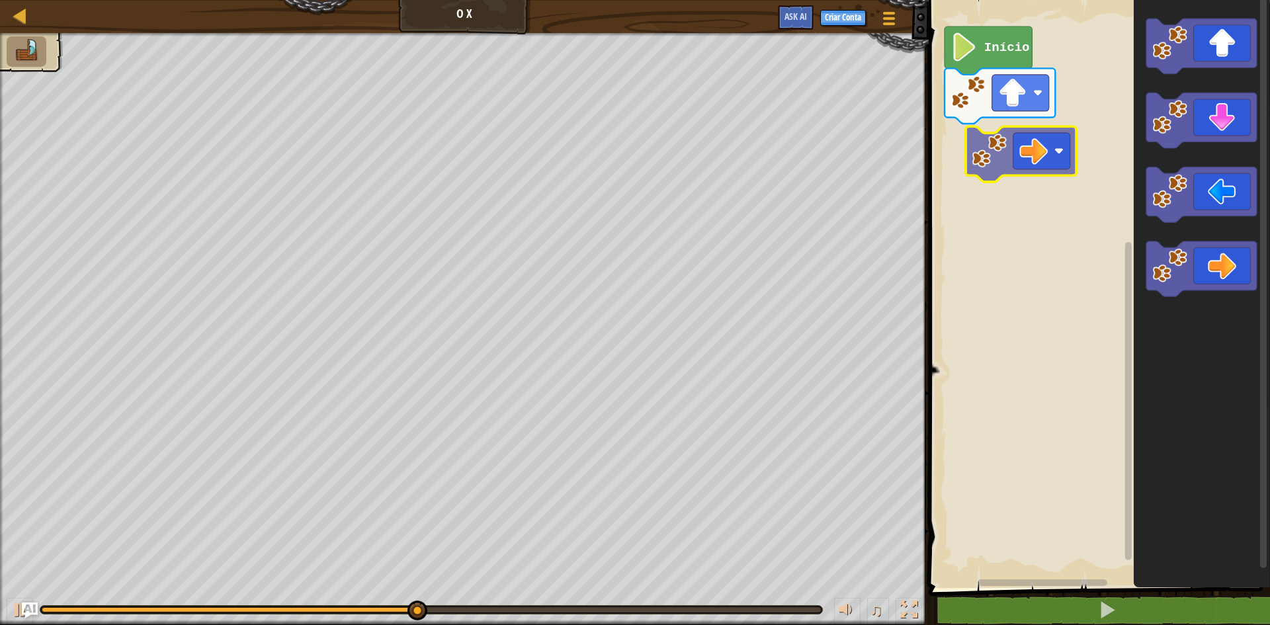
click at [1029, 158] on div "Início" at bounding box center [1097, 290] width 345 height 595
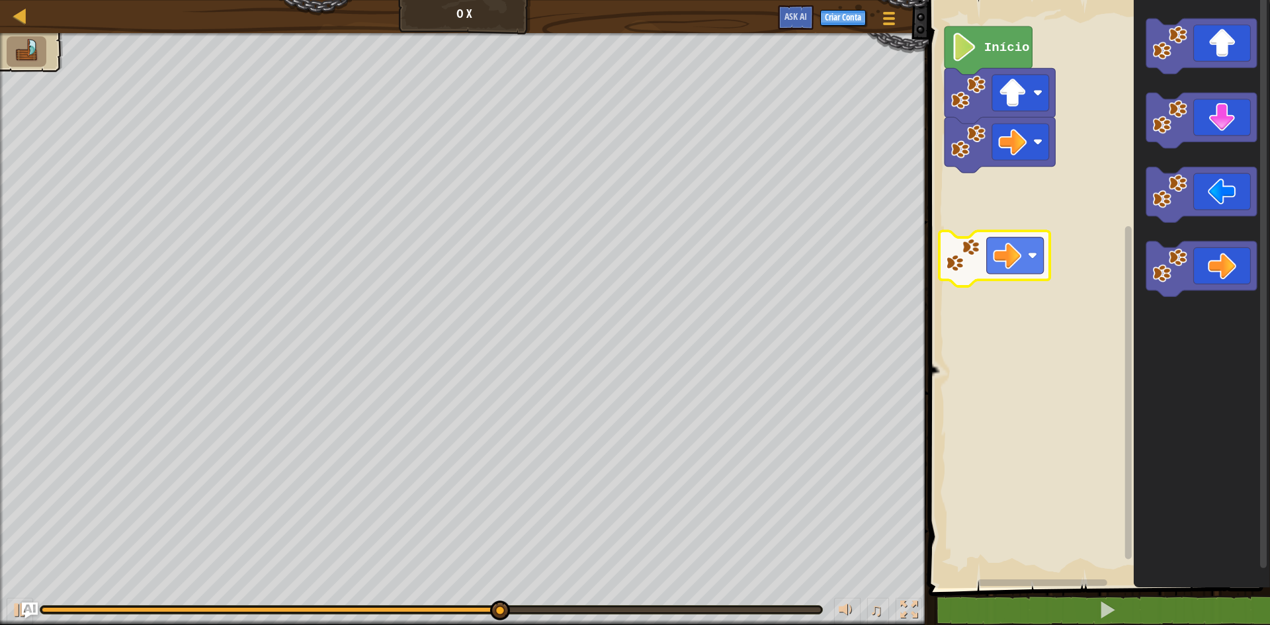
click at [1023, 189] on div "Início" at bounding box center [1097, 290] width 345 height 595
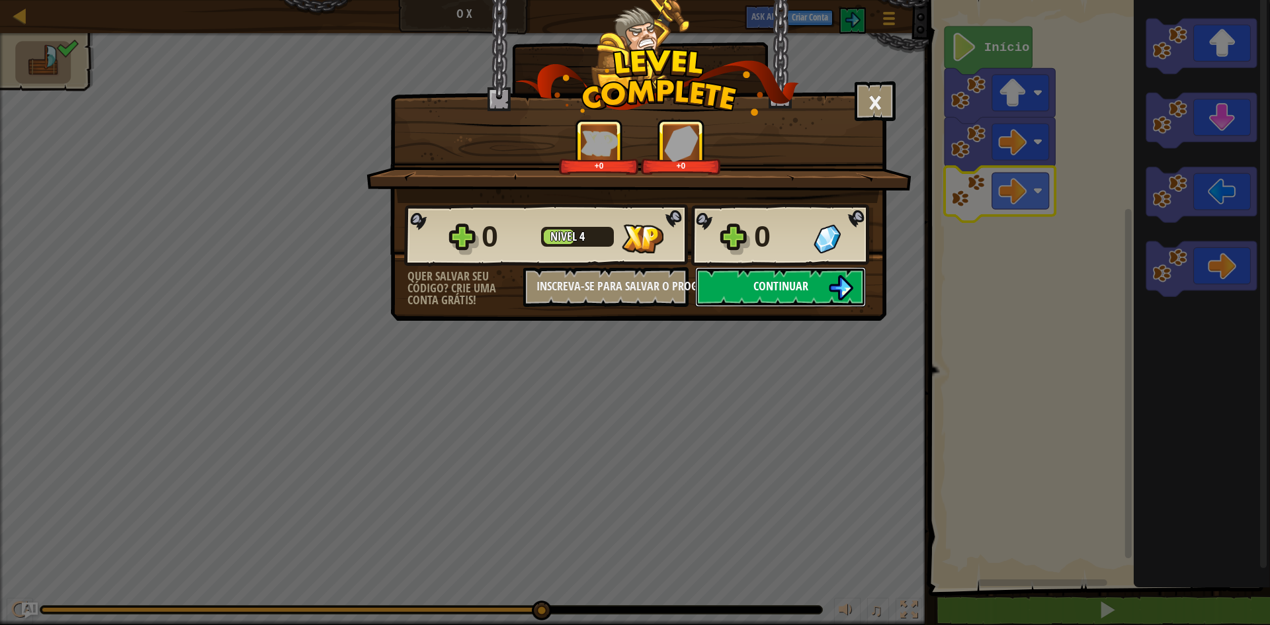
drag, startPoint x: 825, startPoint y: 293, endPoint x: 843, endPoint y: 273, distance: 27.2
click at [843, 273] on button "Continuar" at bounding box center [780, 287] width 171 height 40
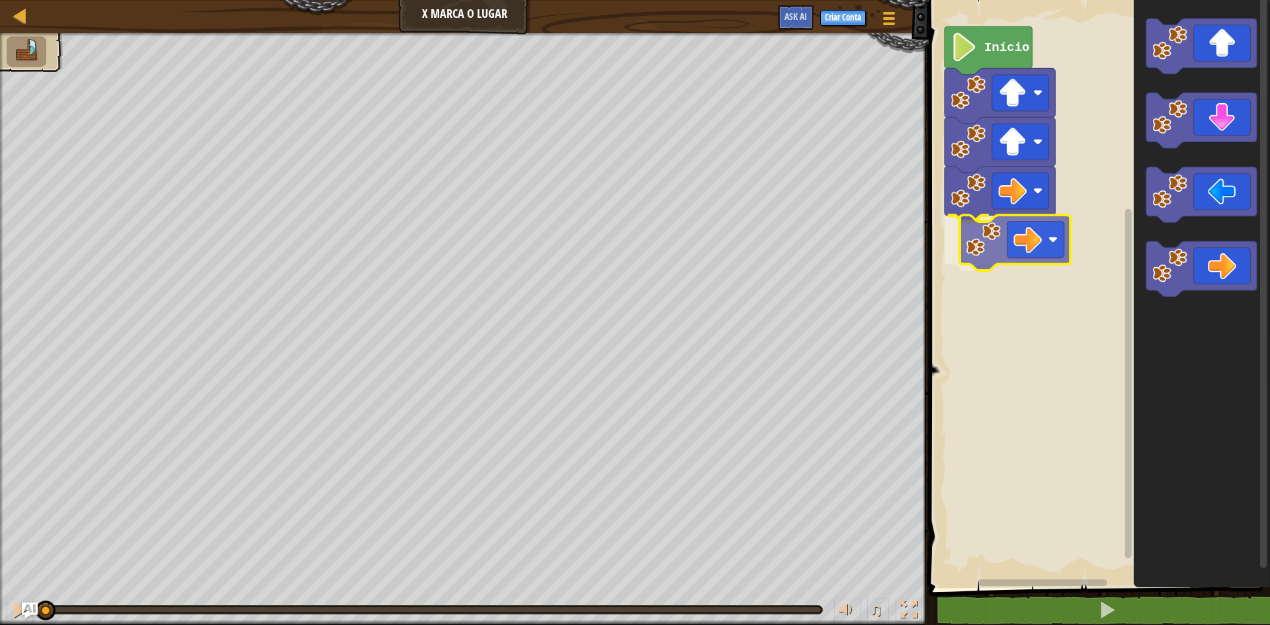
click at [991, 236] on div "Início" at bounding box center [1097, 290] width 345 height 595
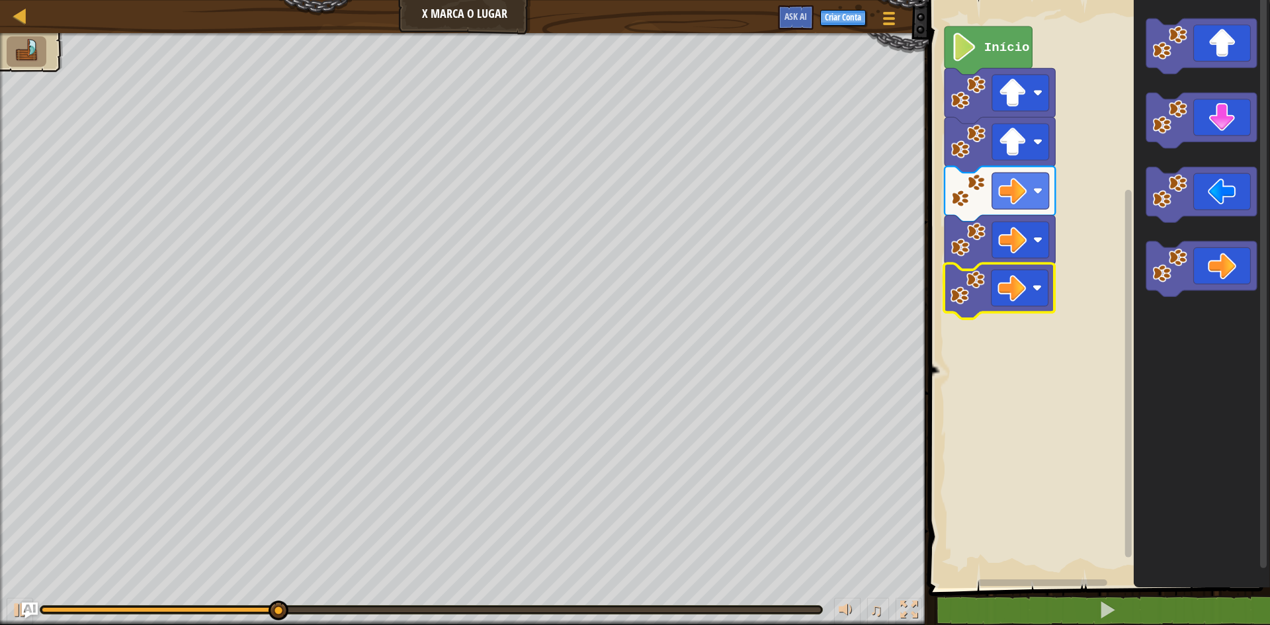
click at [1022, 273] on div "Início" at bounding box center [1097, 290] width 345 height 595
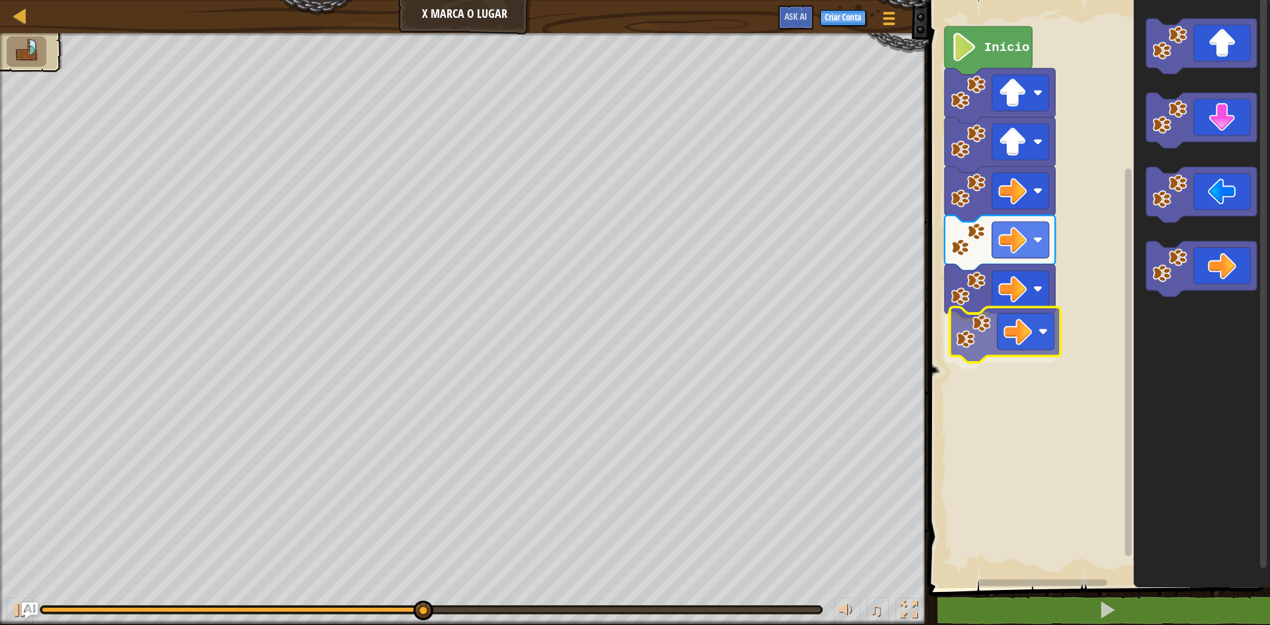
click at [972, 334] on div "Início" at bounding box center [1097, 290] width 345 height 595
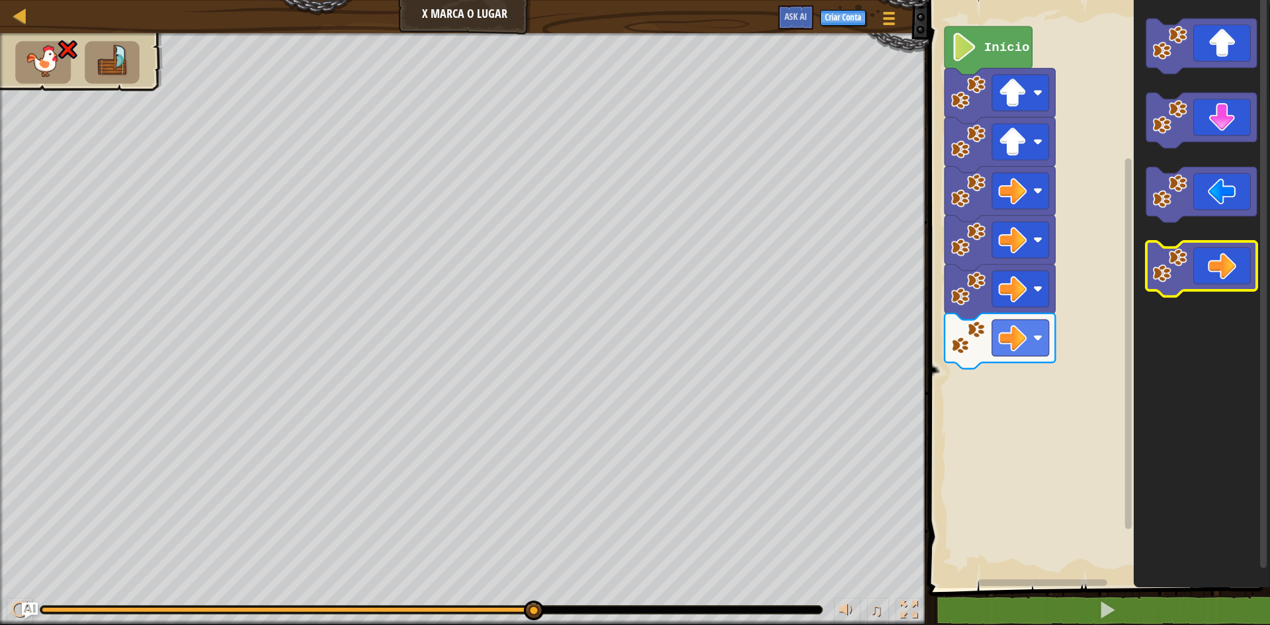
click at [1220, 278] on icon "Espaço de trabalho do Blockly" at bounding box center [1201, 269] width 110 height 56
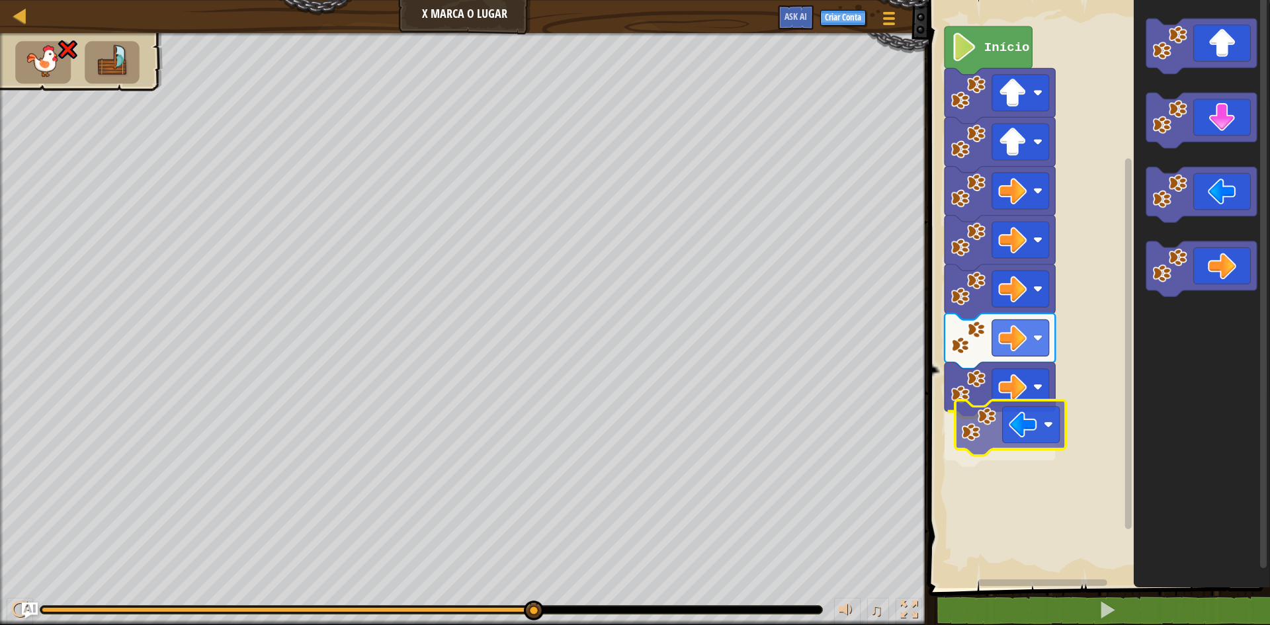
click at [1013, 435] on div "Início" at bounding box center [1097, 290] width 345 height 595
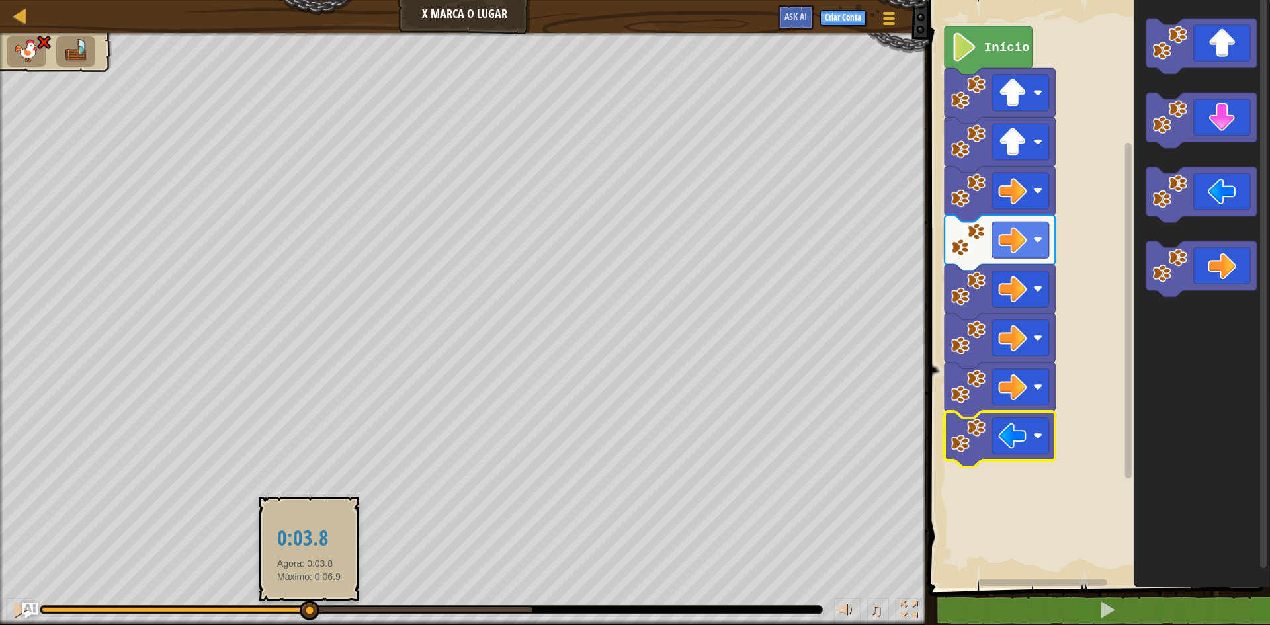
drag, startPoint x: 530, startPoint y: 612, endPoint x: 309, endPoint y: 613, distance: 220.9
click at [309, 613] on div at bounding box center [310, 611] width 20 height 20
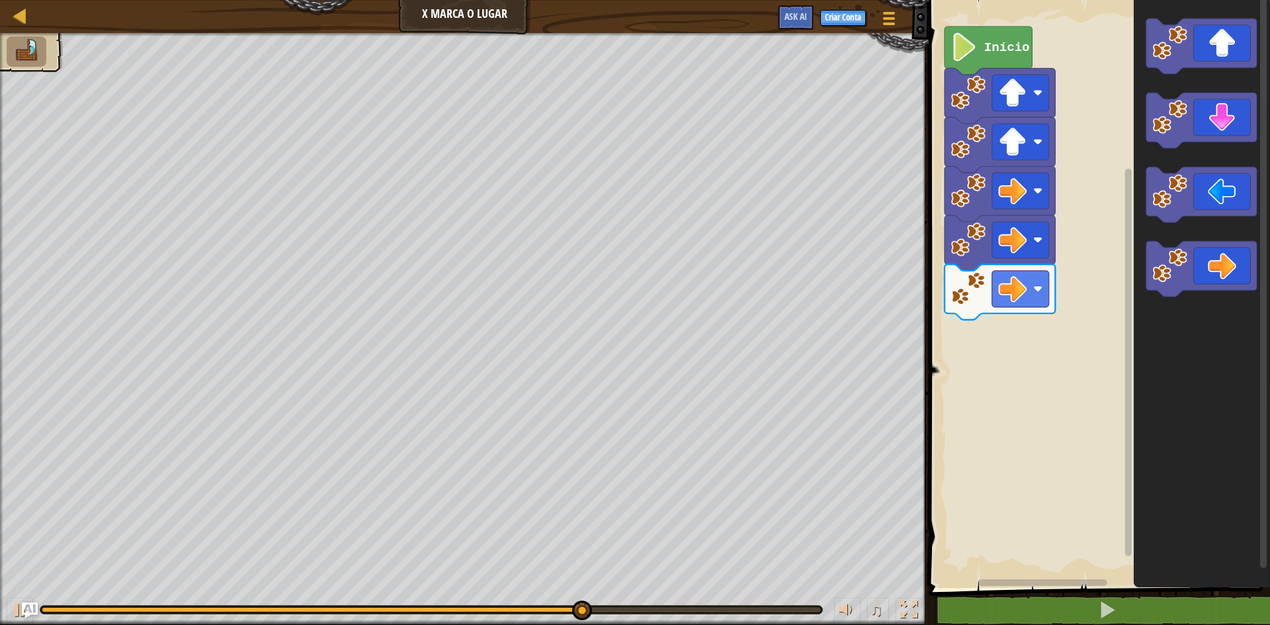
click at [1056, 469] on div "Início" at bounding box center [1097, 290] width 345 height 595
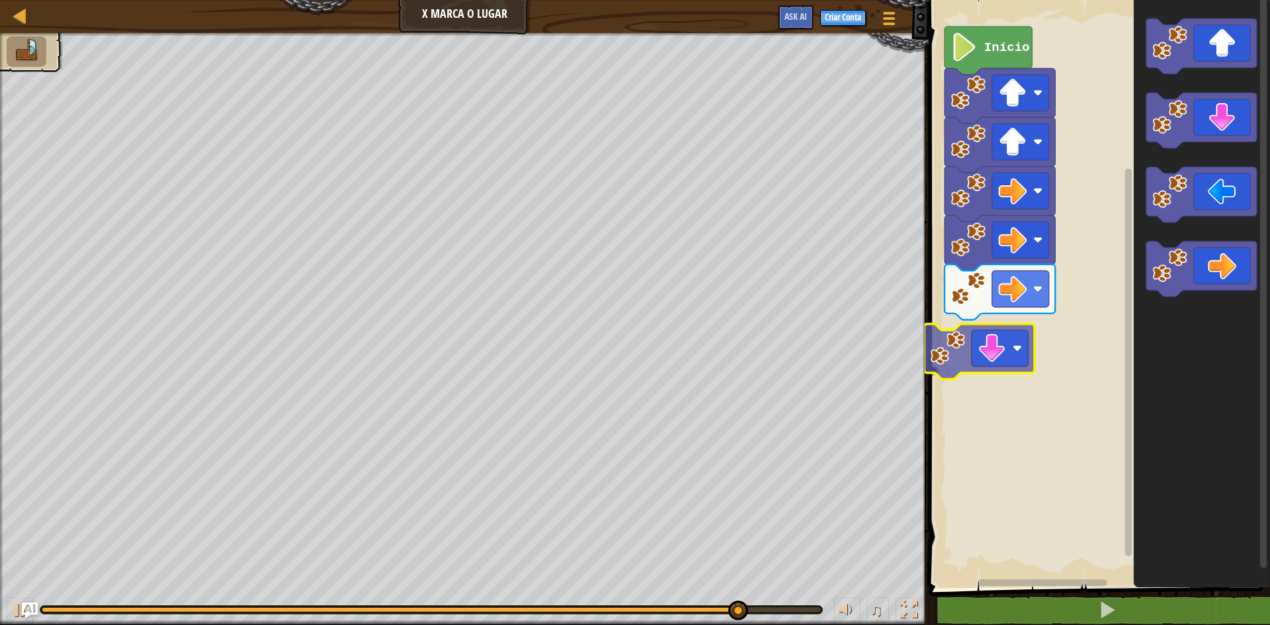
click at [986, 362] on div "Início" at bounding box center [1097, 290] width 345 height 595
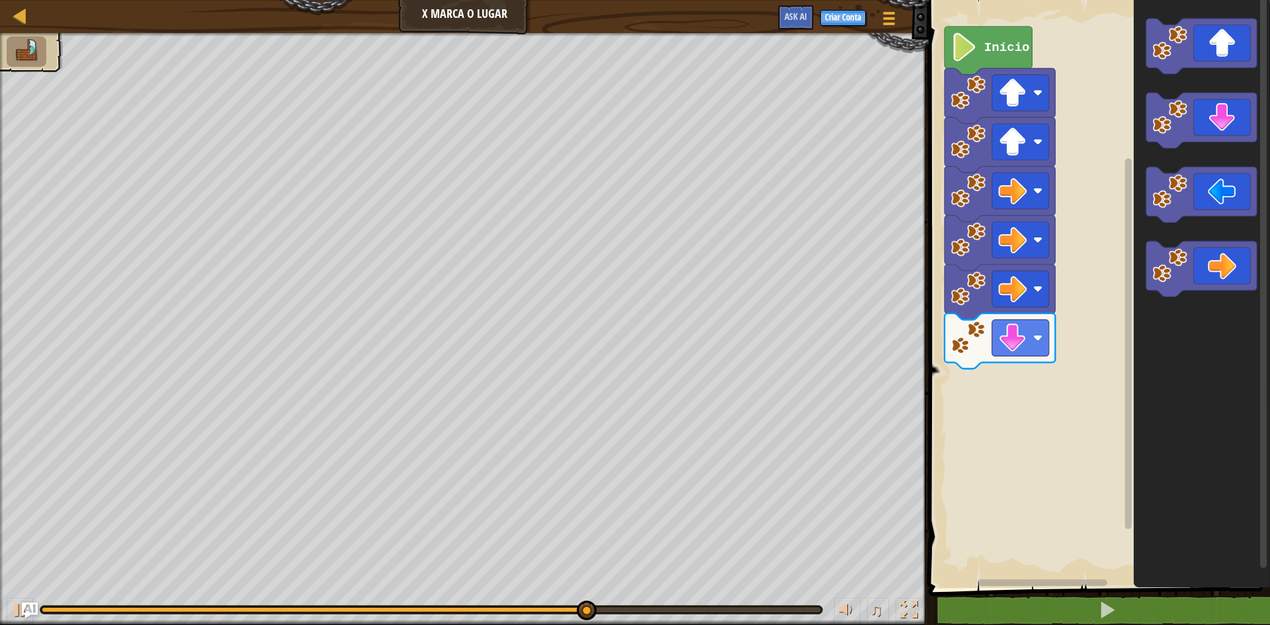
click at [1126, 360] on div "Início" at bounding box center [1097, 290] width 345 height 595
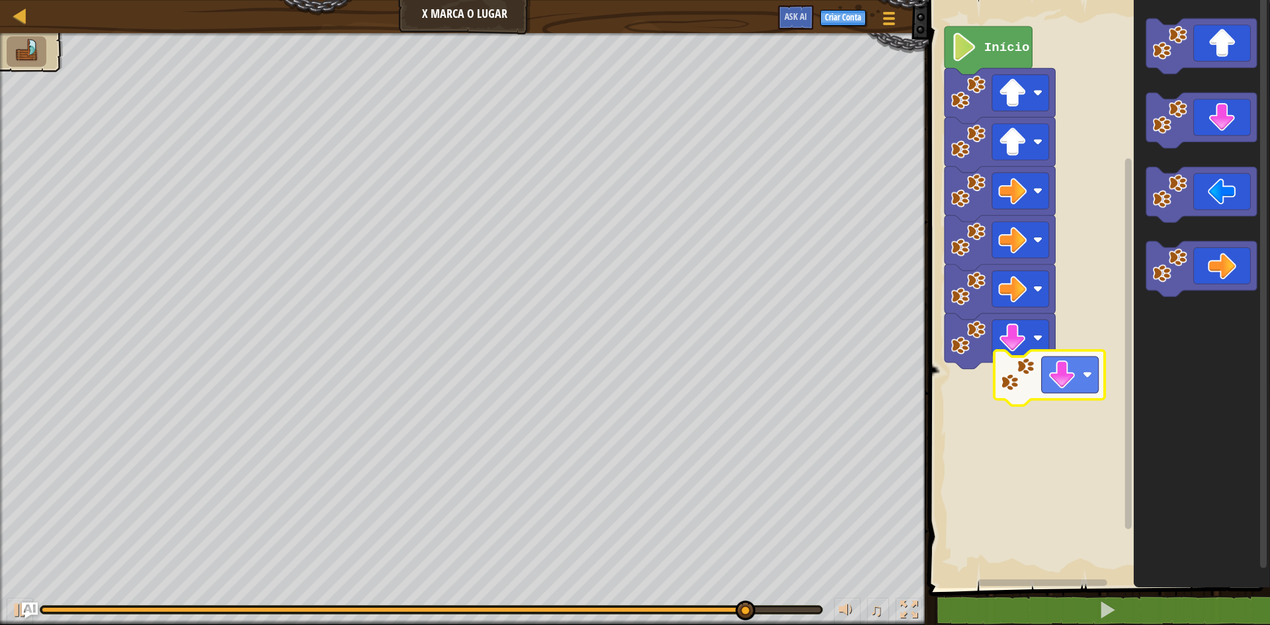
click at [1021, 394] on div "Início" at bounding box center [1097, 290] width 345 height 595
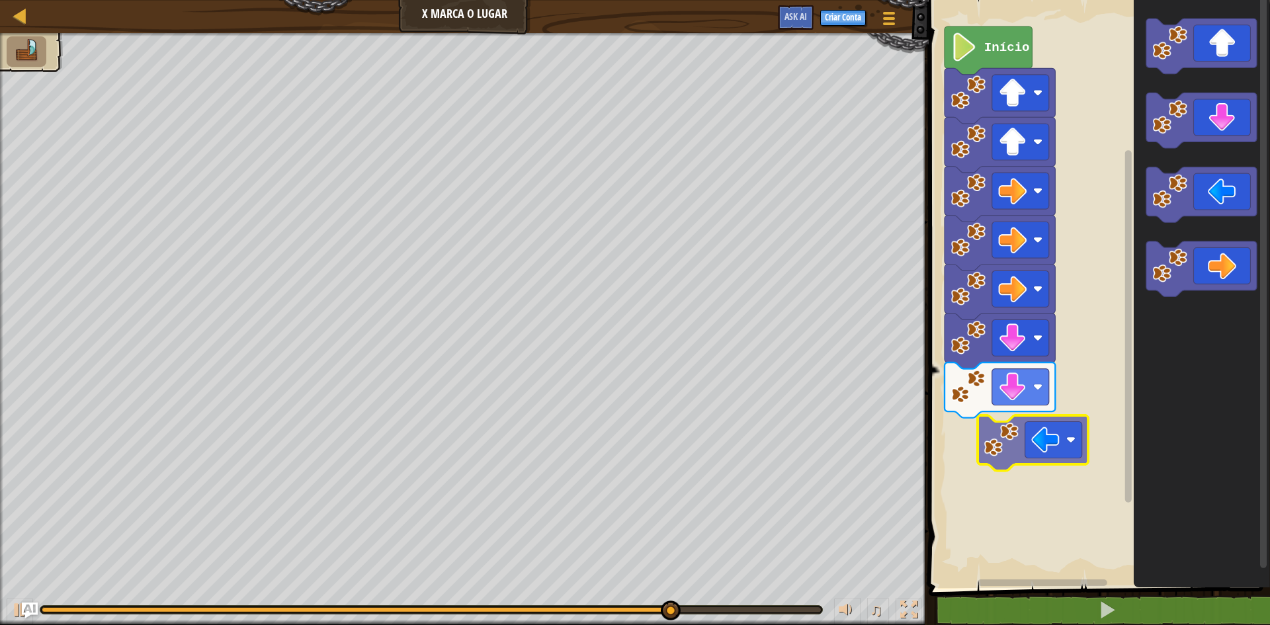
click at [1031, 452] on div "Início" at bounding box center [1097, 290] width 345 height 595
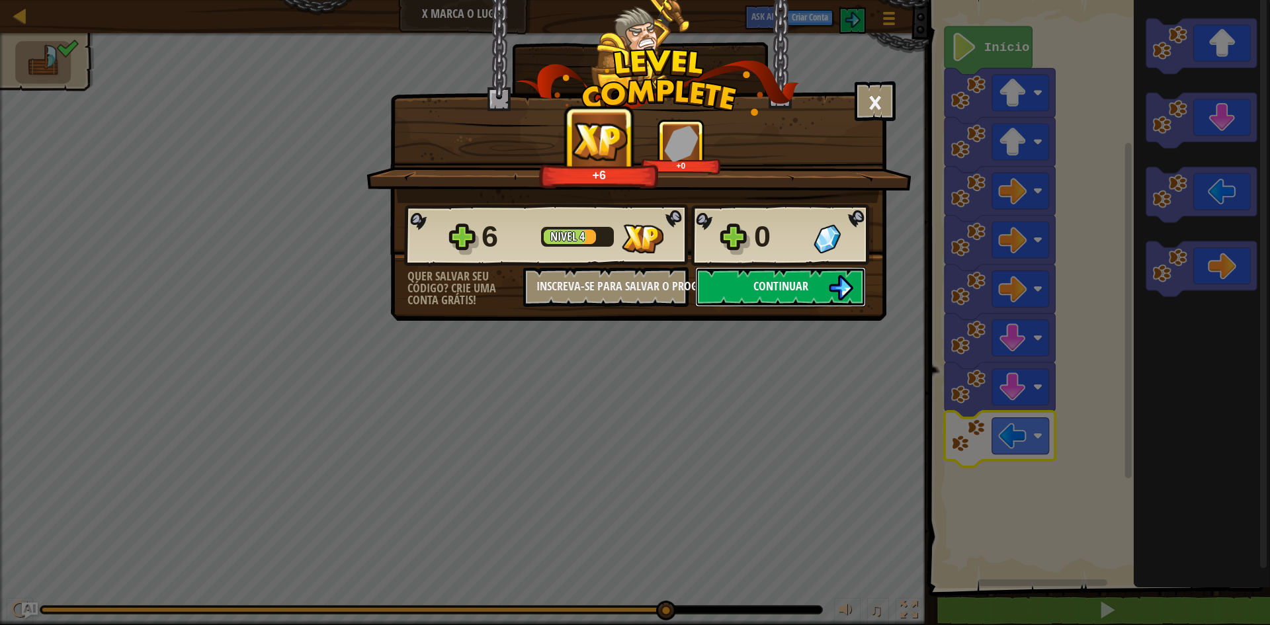
click at [835, 272] on button "Continuar" at bounding box center [780, 287] width 171 height 40
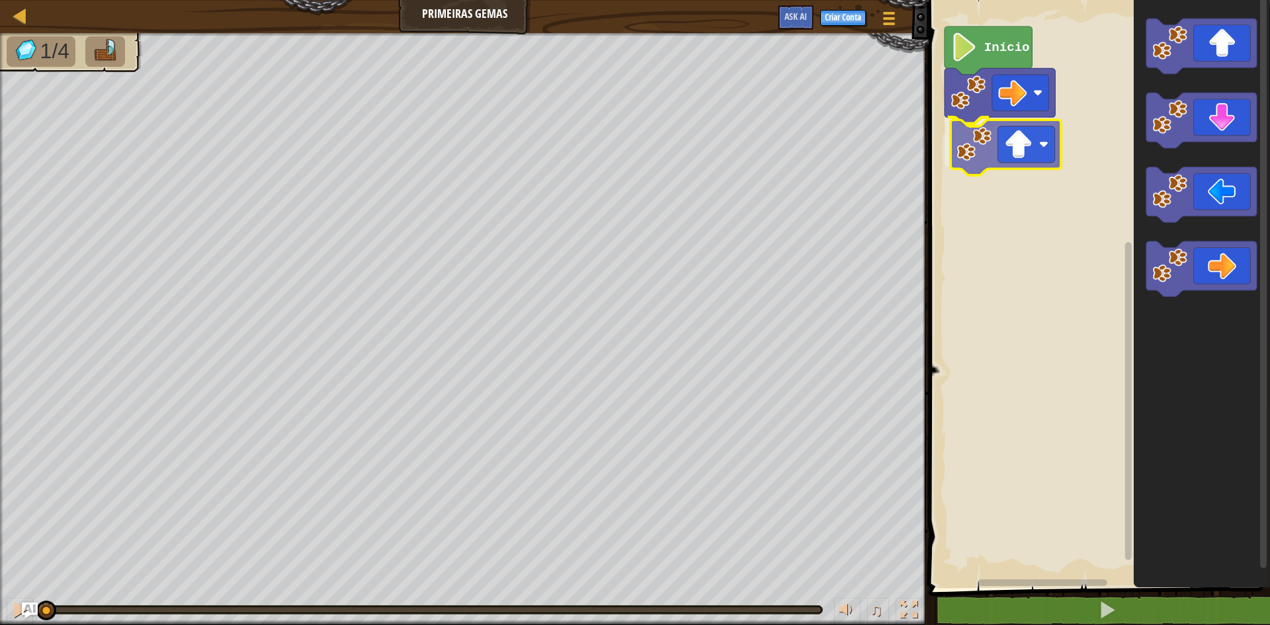
click at [1027, 147] on div "Início" at bounding box center [1097, 290] width 345 height 595
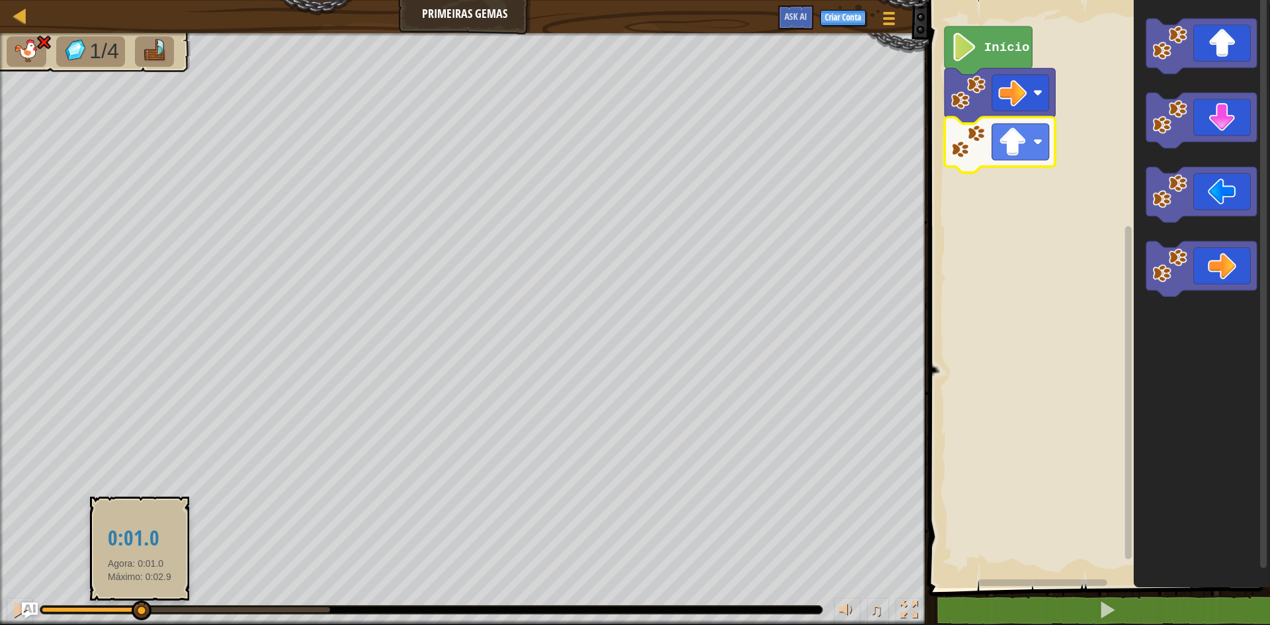
drag, startPoint x: 326, startPoint y: 610, endPoint x: 130, endPoint y: 610, distance: 196.4
click at [132, 610] on div at bounding box center [142, 611] width 20 height 20
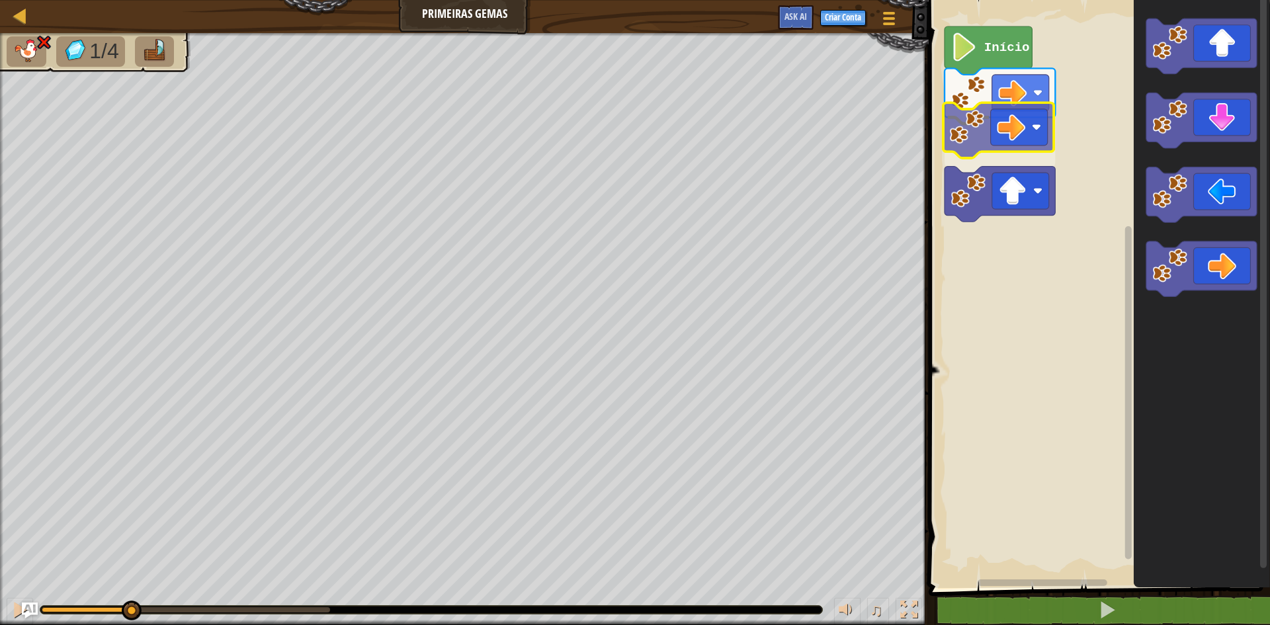
click at [1013, 124] on div "Início" at bounding box center [1097, 290] width 345 height 595
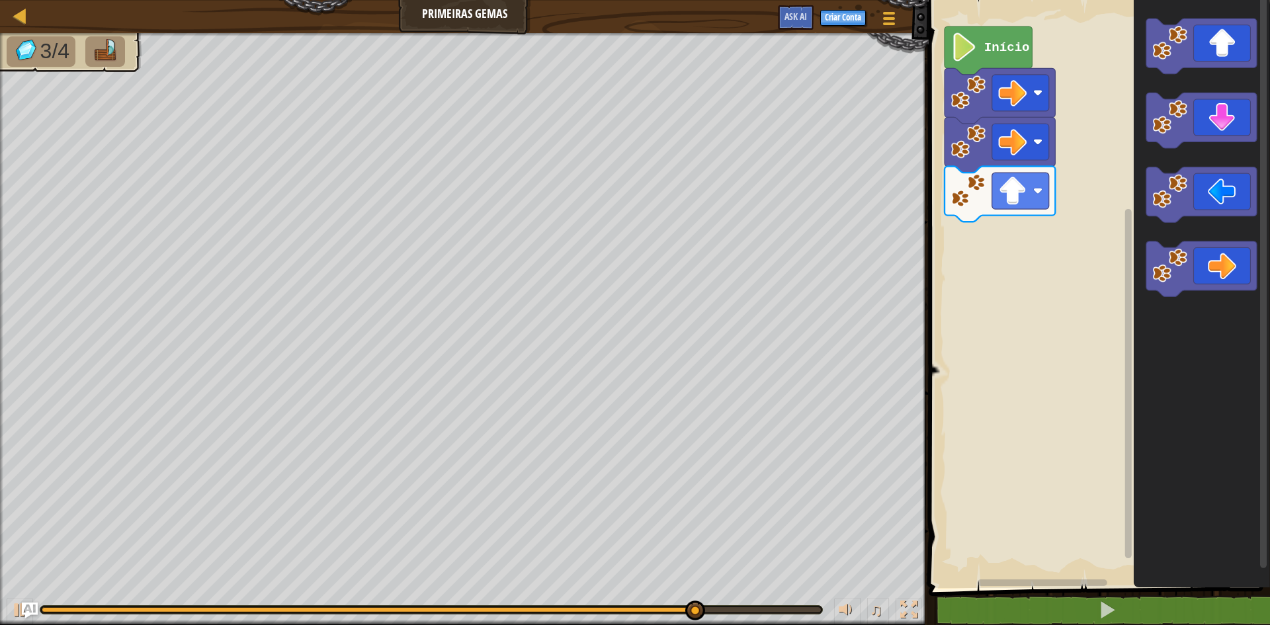
click at [775, 304] on div "Mapa Primeiras Gemas Menu do Jogo Criar Conta Ask AI 1 הההההההההההההההההההההההה…" at bounding box center [635, 312] width 1270 height 625
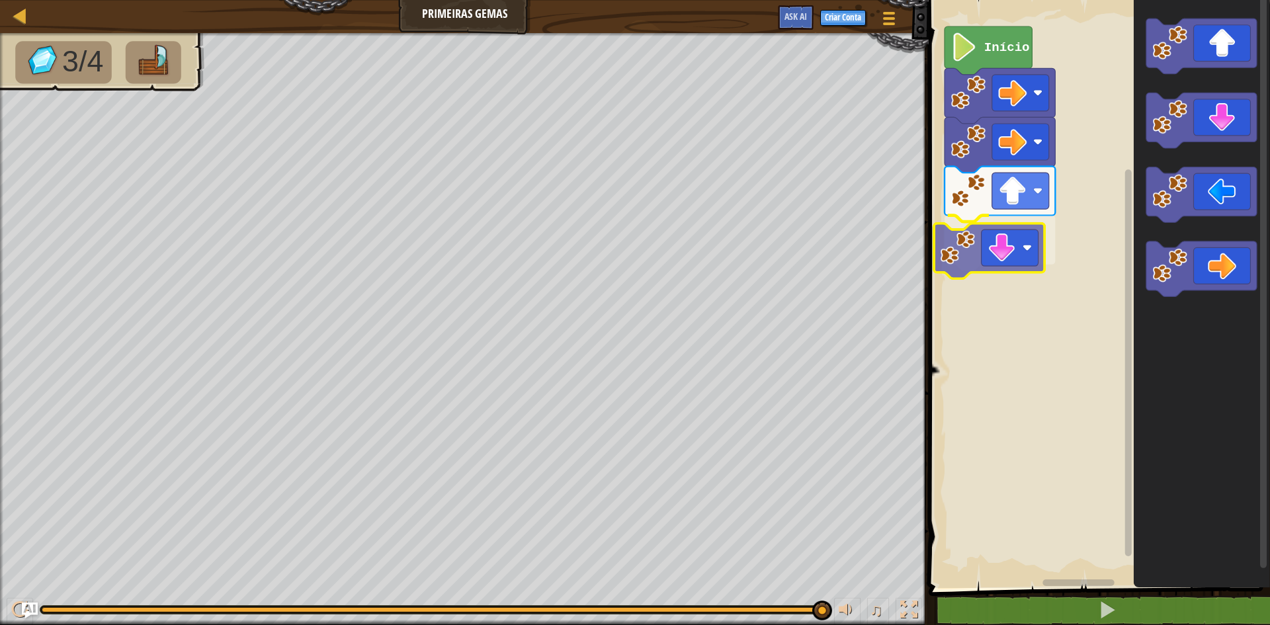
click at [1027, 250] on div "Início" at bounding box center [1097, 290] width 345 height 595
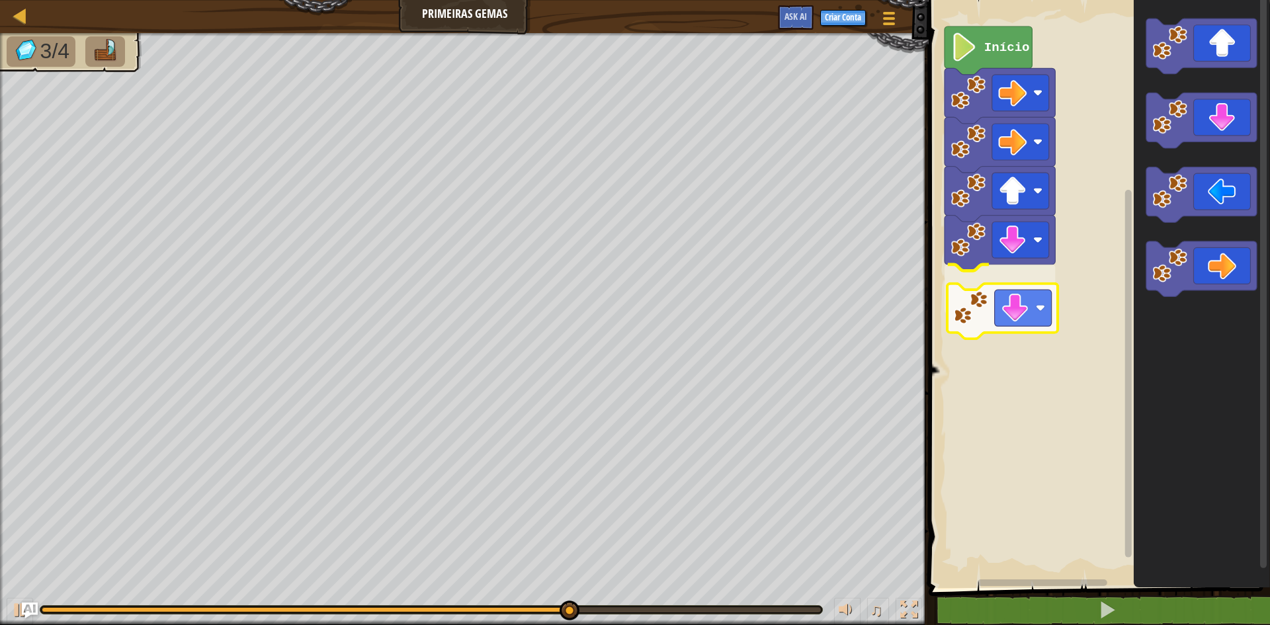
click at [1037, 316] on div "Início" at bounding box center [1097, 290] width 345 height 595
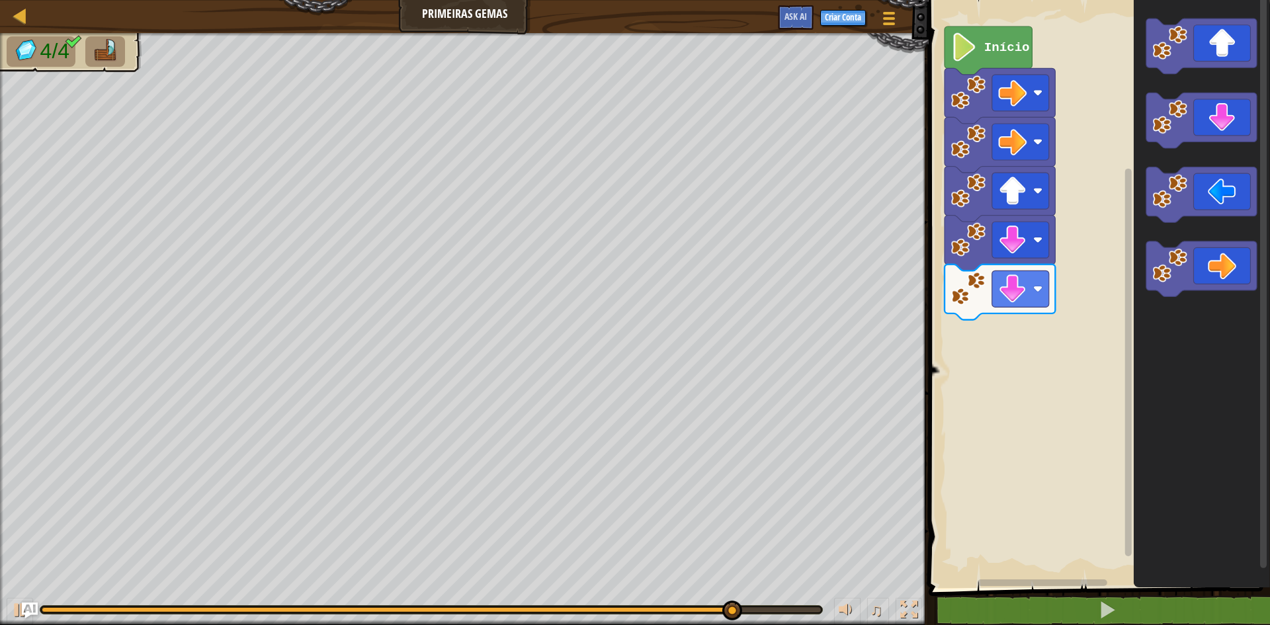
click at [972, 300] on div "Início" at bounding box center [1097, 290] width 345 height 595
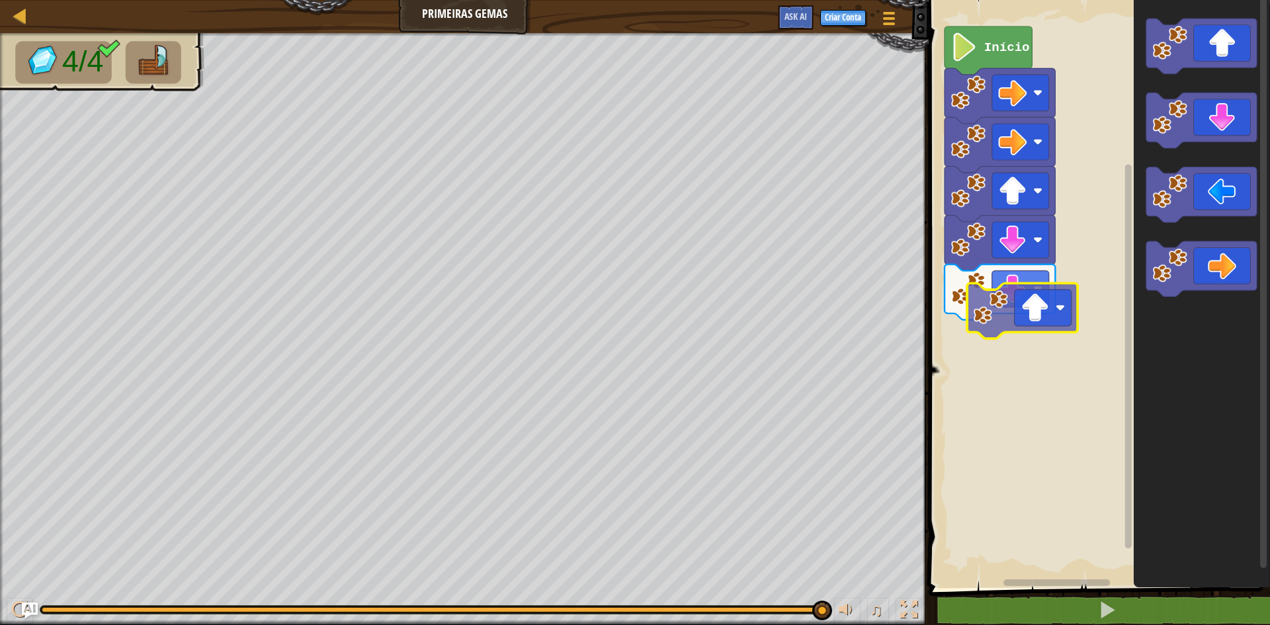
click at [1046, 325] on div "Início" at bounding box center [1097, 290] width 345 height 595
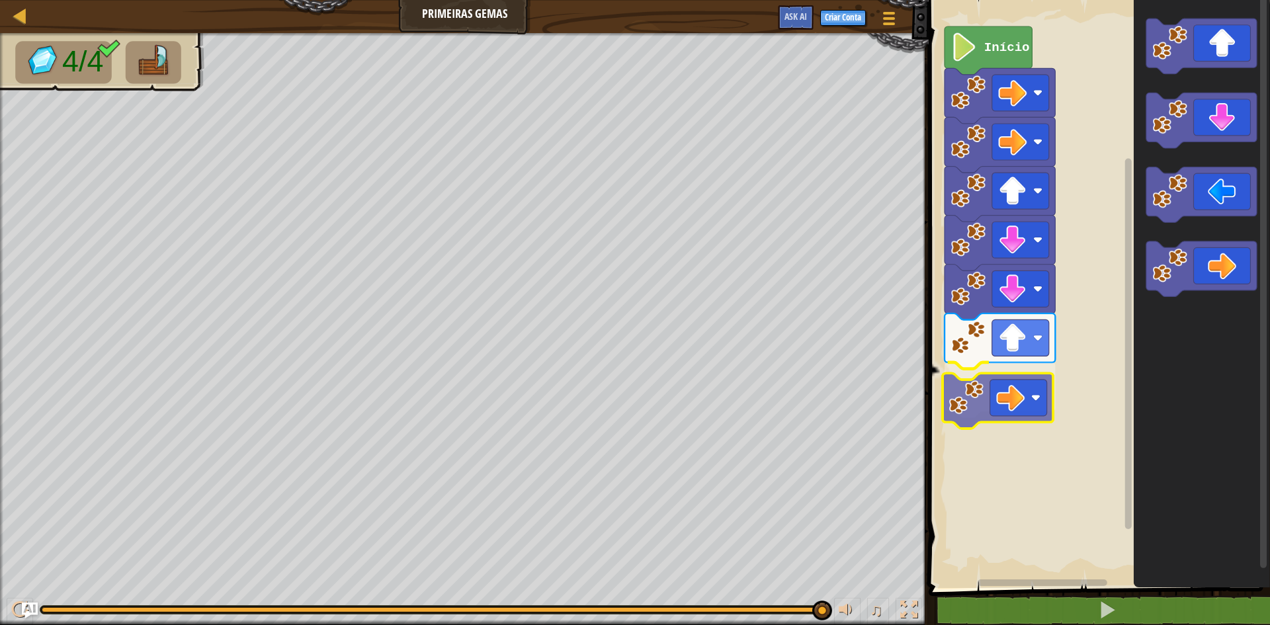
click at [999, 393] on div "Início" at bounding box center [1097, 290] width 345 height 595
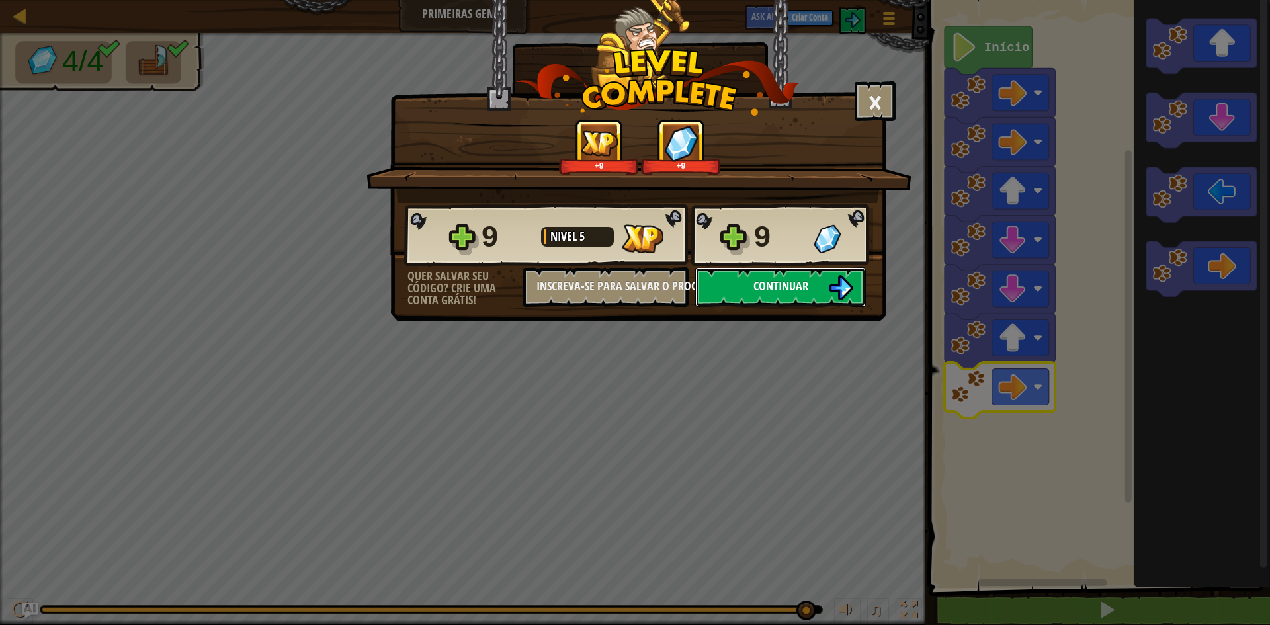
click at [796, 271] on button "Continuar" at bounding box center [780, 287] width 171 height 40
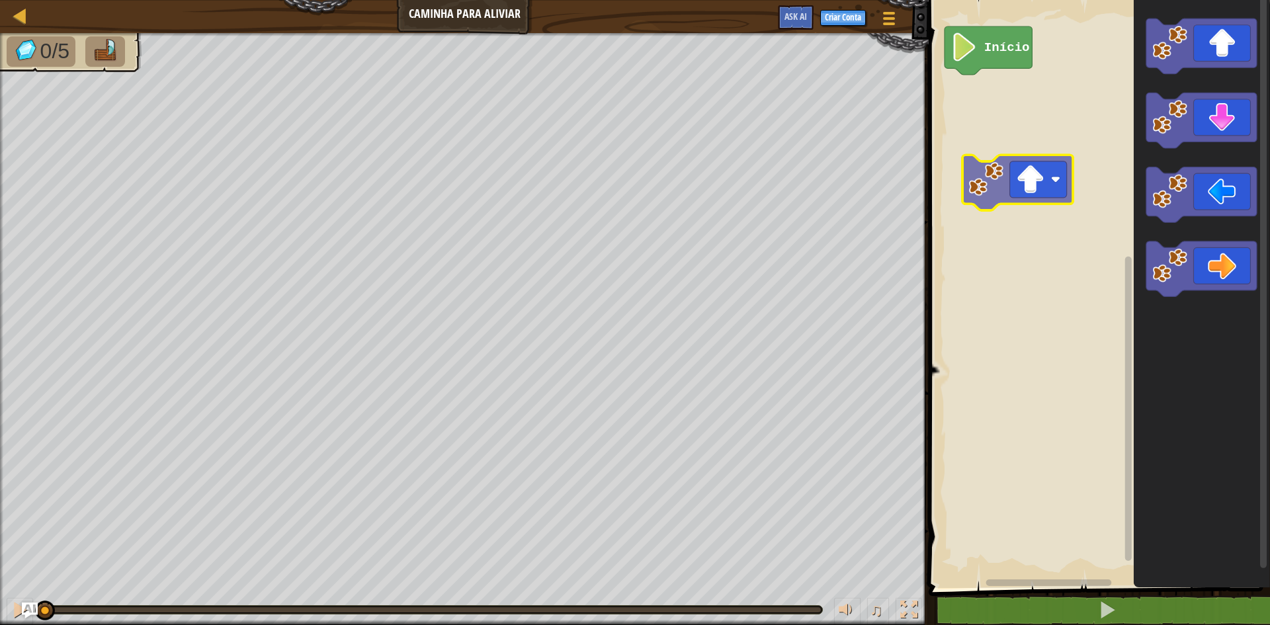
click at [1065, 171] on div "Início" at bounding box center [1097, 290] width 345 height 595
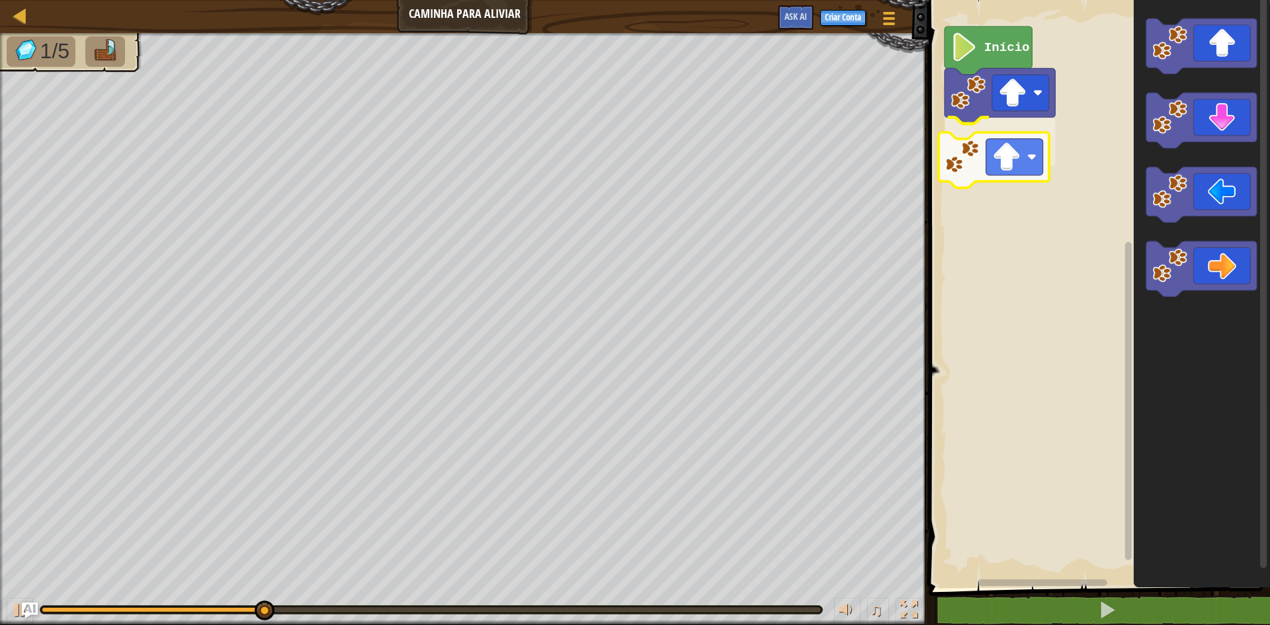
click at [1017, 143] on div "Início" at bounding box center [1097, 290] width 345 height 595
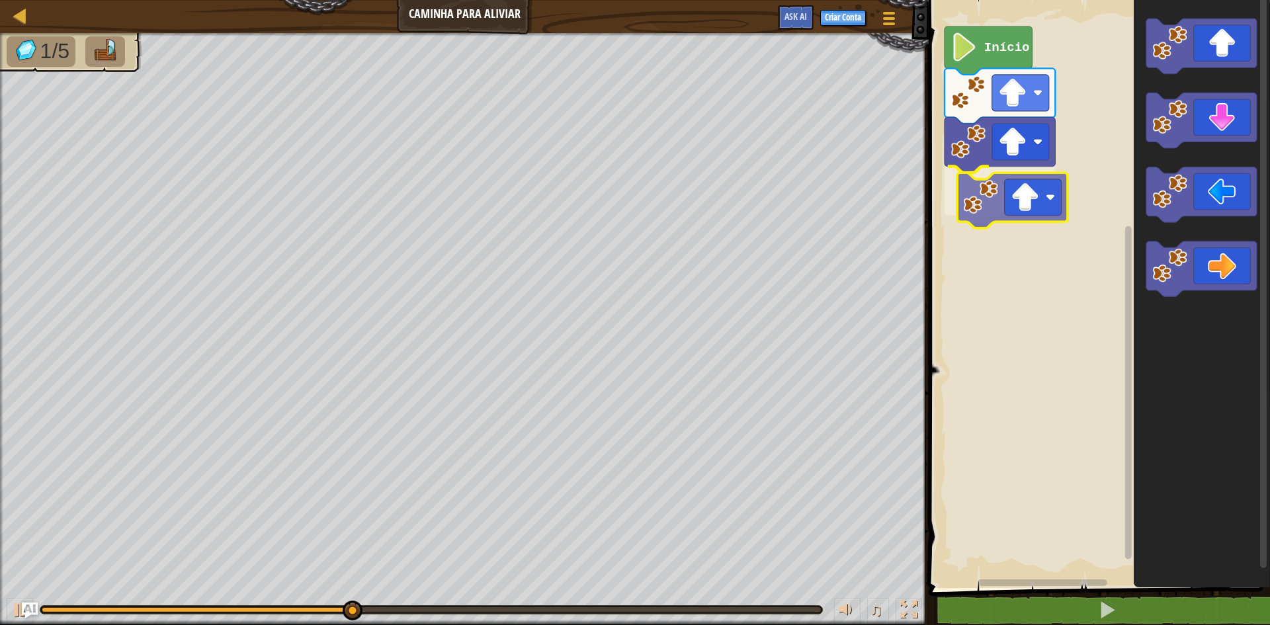
click at [1029, 212] on div "Início" at bounding box center [1097, 290] width 345 height 595
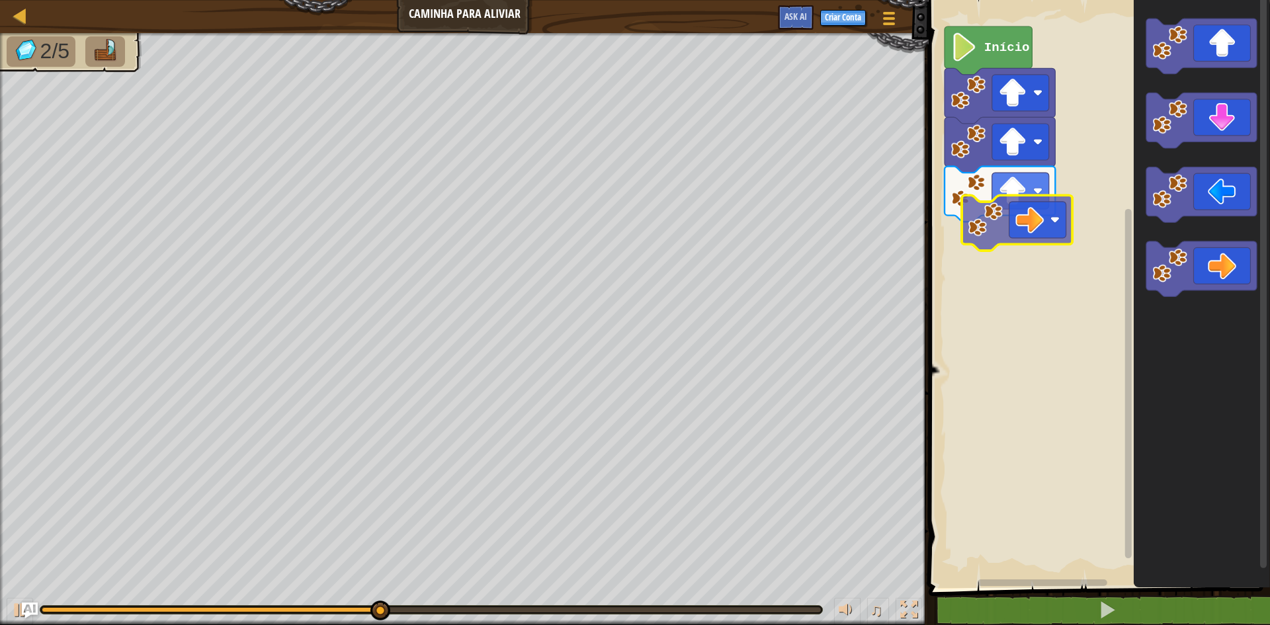
click at [1003, 232] on div "Início" at bounding box center [1097, 290] width 345 height 595
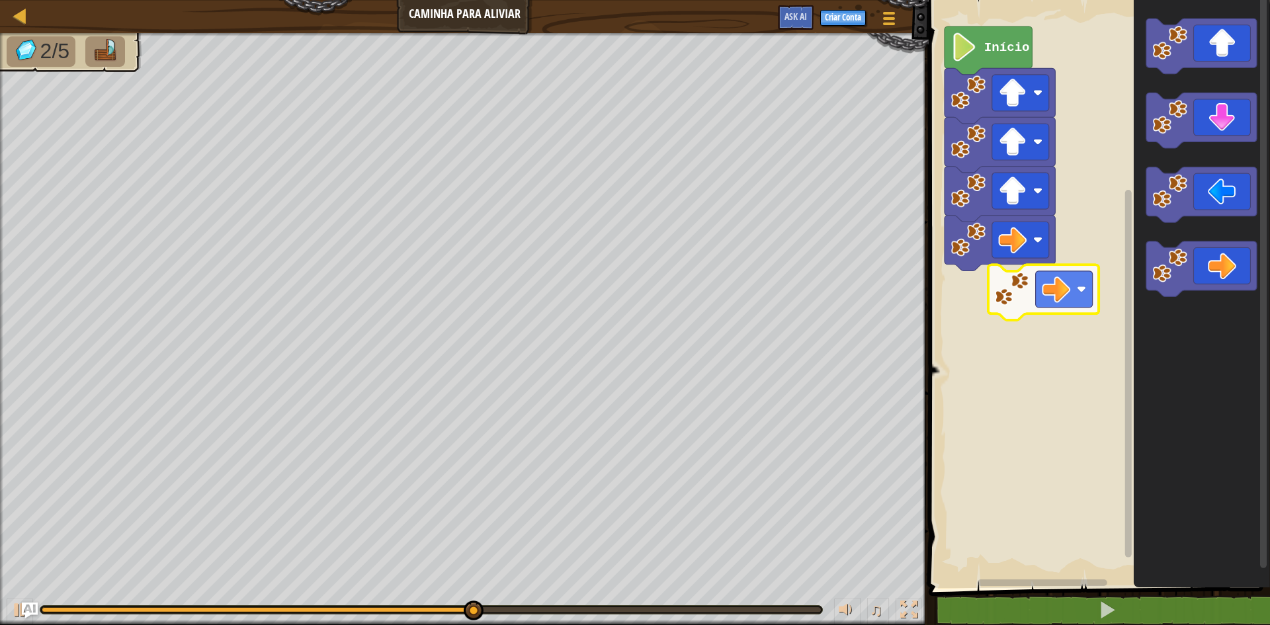
click at [1048, 277] on div "Início" at bounding box center [1097, 290] width 345 height 595
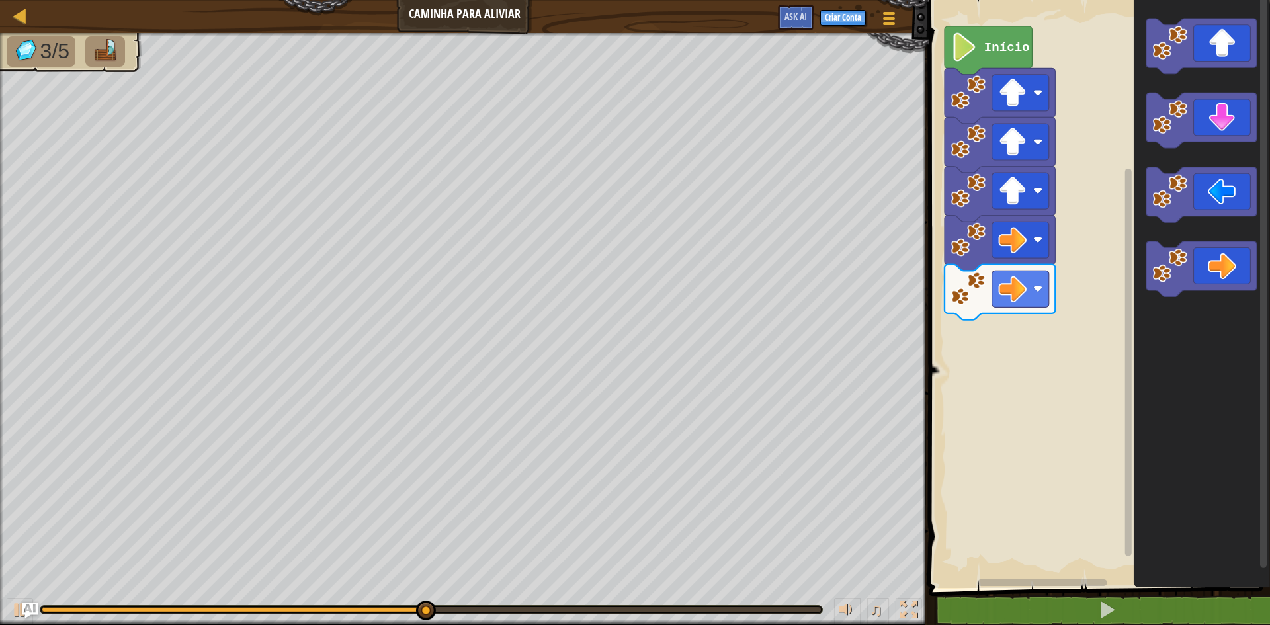
click at [1139, 326] on icon "Espaço de trabalho do Blockly" at bounding box center [1202, 290] width 136 height 595
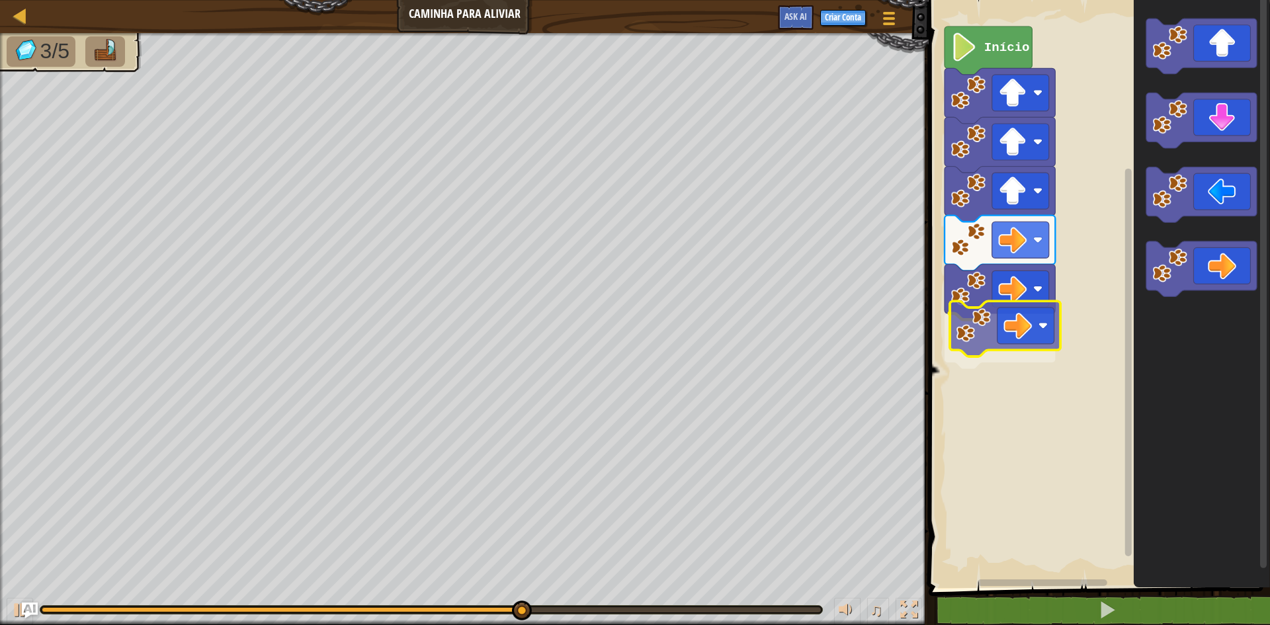
click at [995, 347] on div "Início" at bounding box center [1097, 290] width 345 height 595
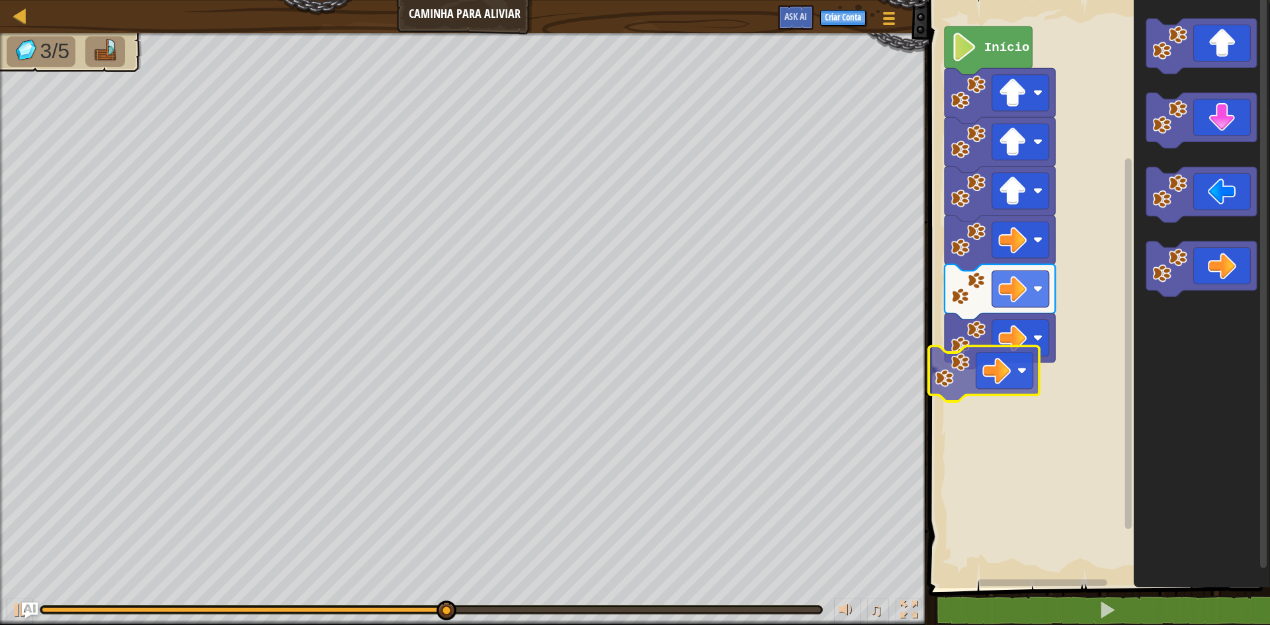
click at [1007, 392] on div "Início" at bounding box center [1097, 290] width 345 height 595
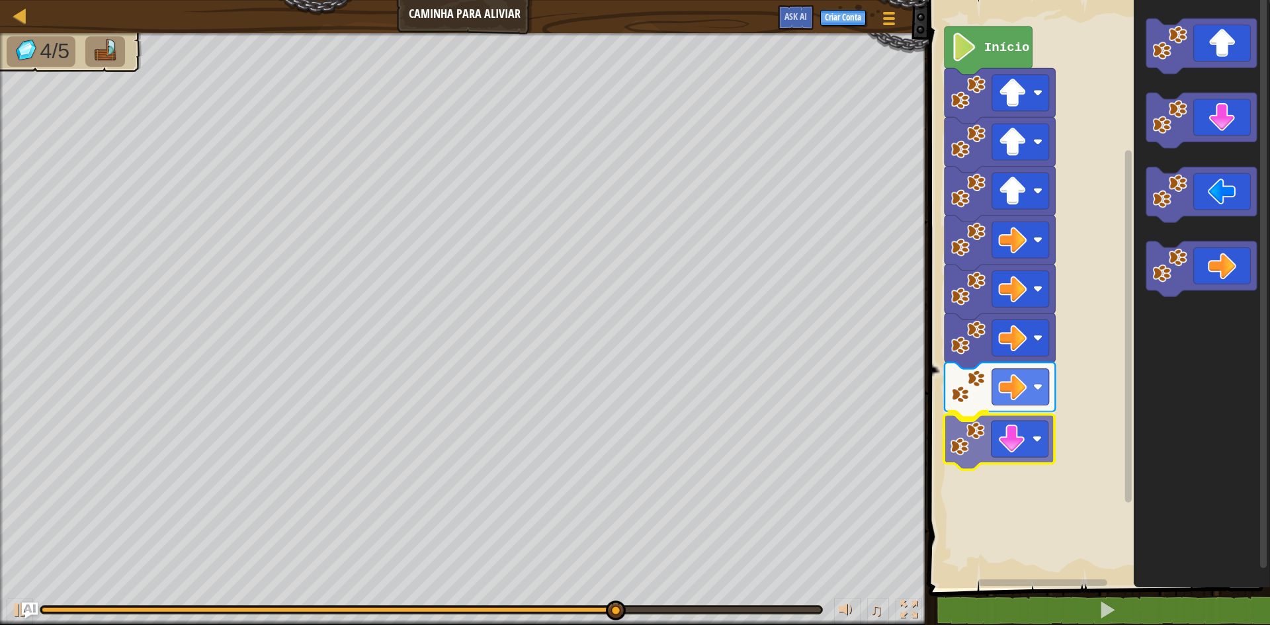
click at [1010, 449] on div "Início" at bounding box center [1097, 290] width 345 height 595
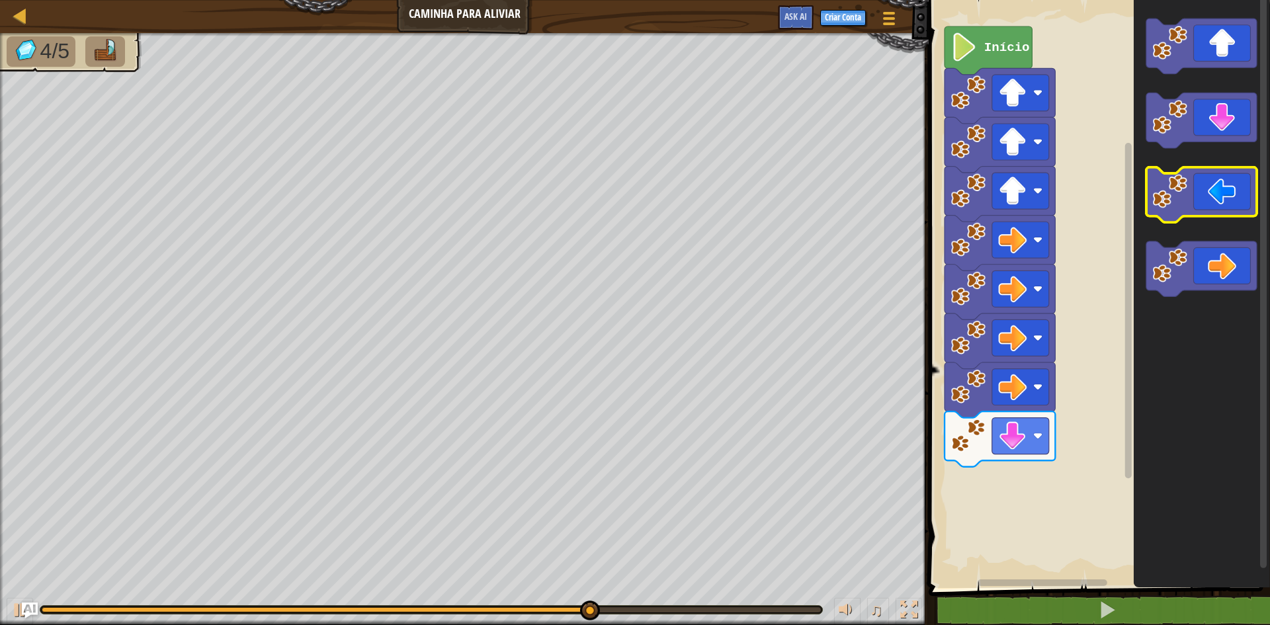
click at [1214, 222] on icon "Espaço de trabalho do Blockly" at bounding box center [1202, 290] width 136 height 595
click at [1191, 280] on g "Espaço de trabalho do Blockly" at bounding box center [1201, 158] width 110 height 278
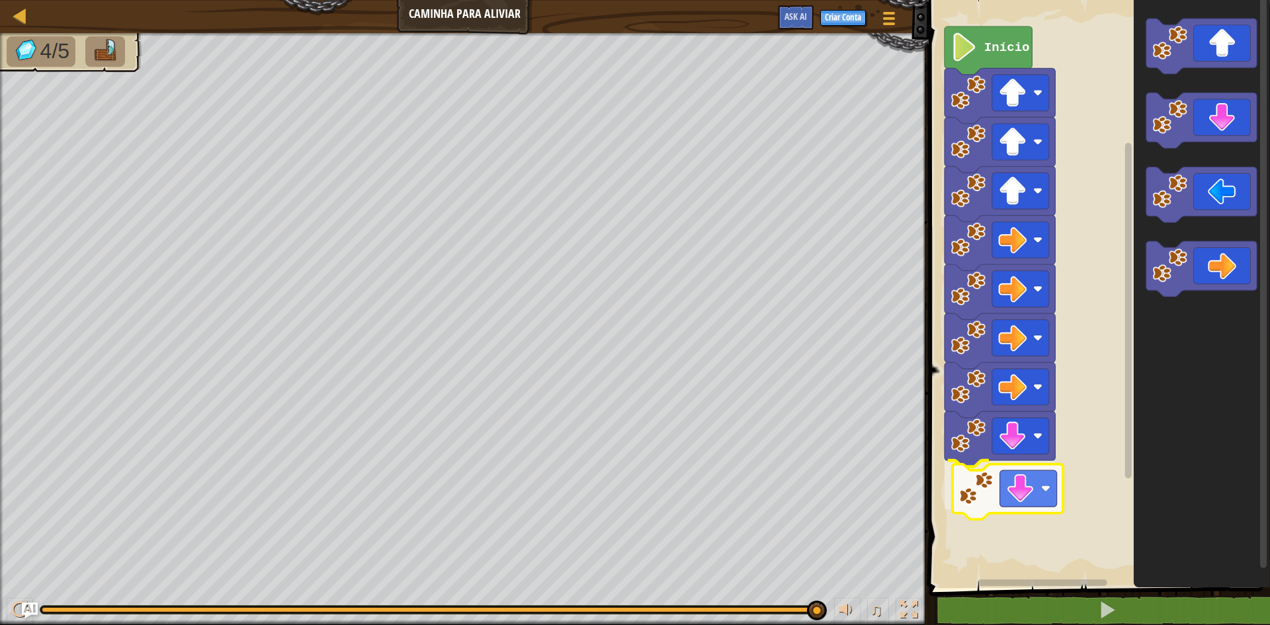
click at [1009, 482] on div "Início" at bounding box center [1097, 290] width 345 height 595
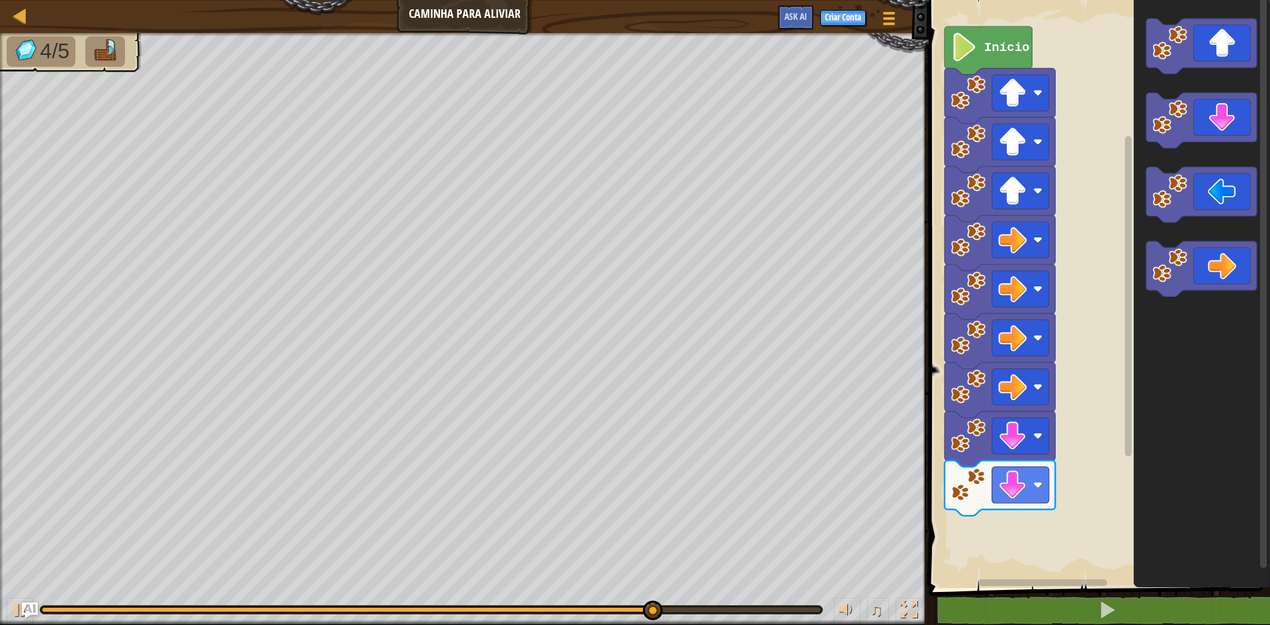
click at [1159, 376] on icon "Espaço de trabalho do Blockly" at bounding box center [1202, 290] width 136 height 595
click at [1113, 458] on div "Início" at bounding box center [1097, 290] width 345 height 595
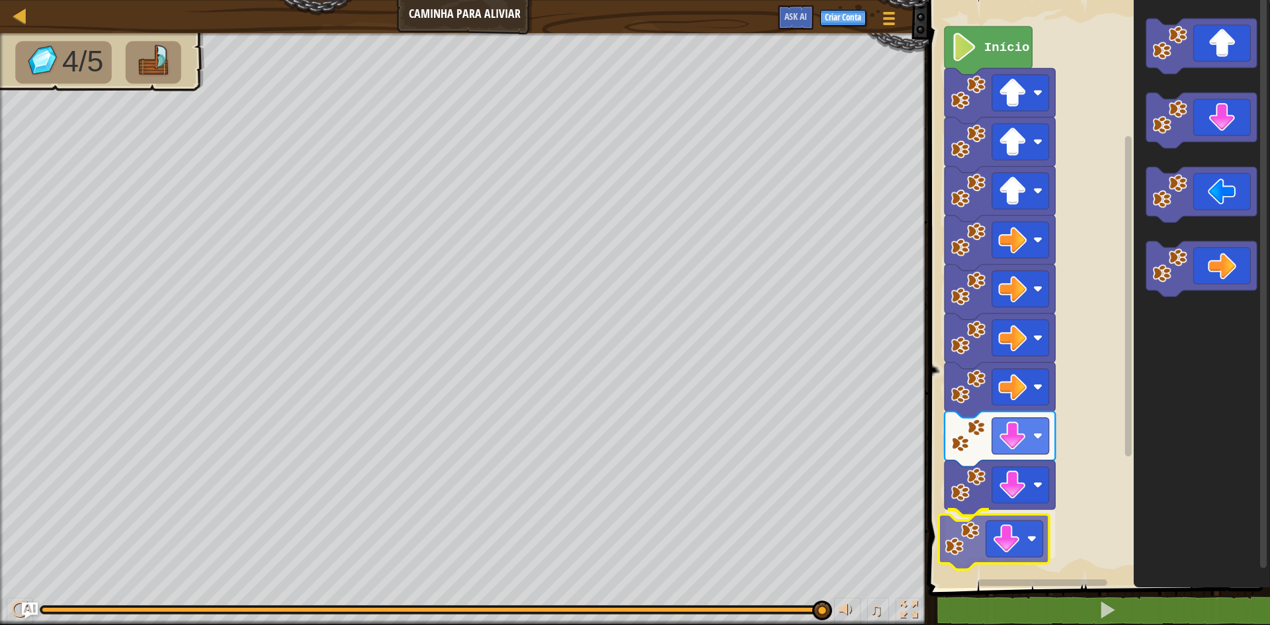
click at [971, 530] on div "Início" at bounding box center [1097, 290] width 345 height 595
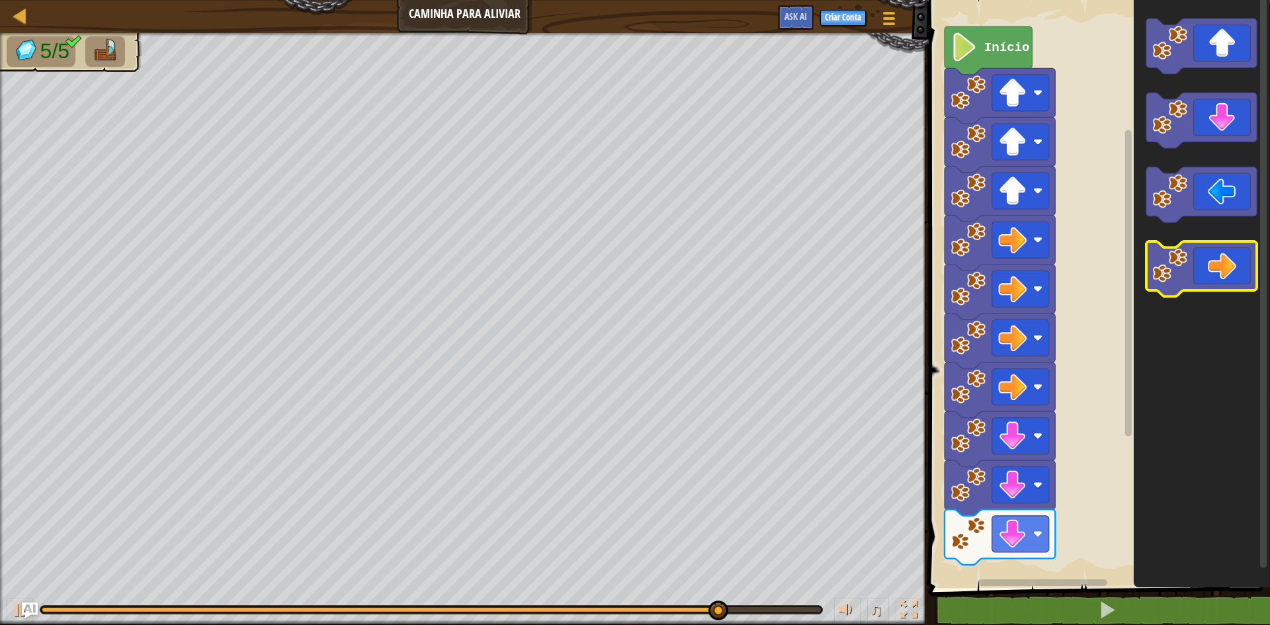
click at [1209, 233] on icon "Espaço de trabalho do Blockly" at bounding box center [1202, 290] width 136 height 595
click at [1132, 510] on div "Início" at bounding box center [1097, 290] width 345 height 595
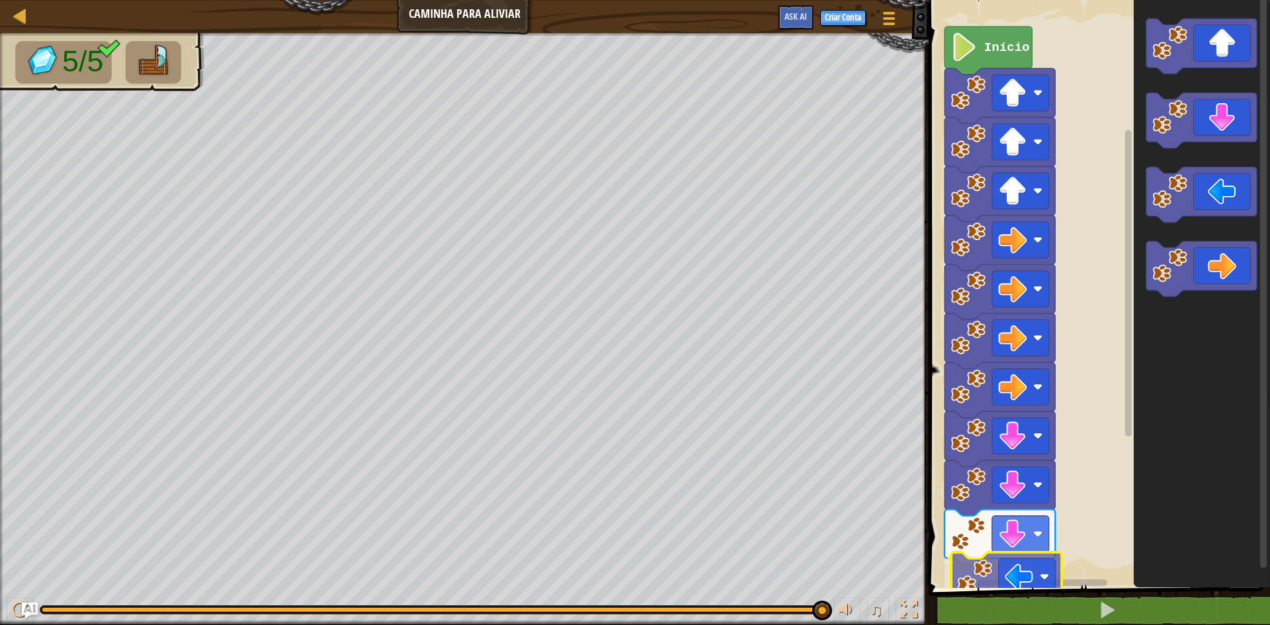
click at [1003, 580] on div "Início" at bounding box center [1097, 290] width 345 height 595
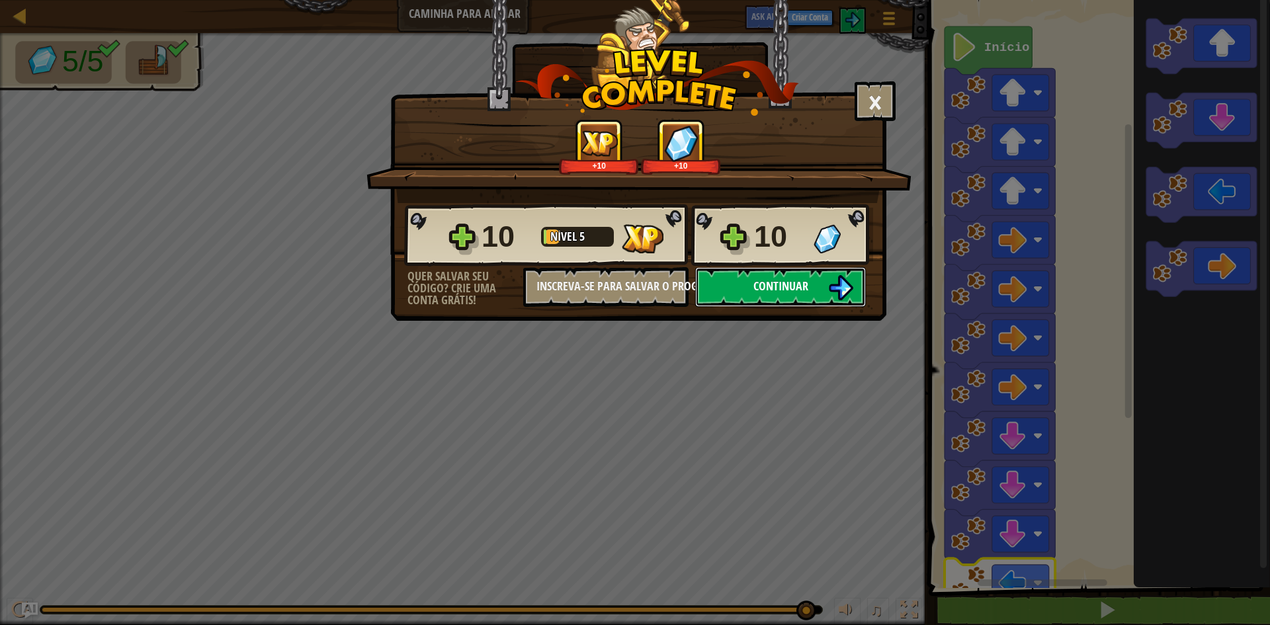
click at [847, 284] on img at bounding box center [840, 287] width 25 height 25
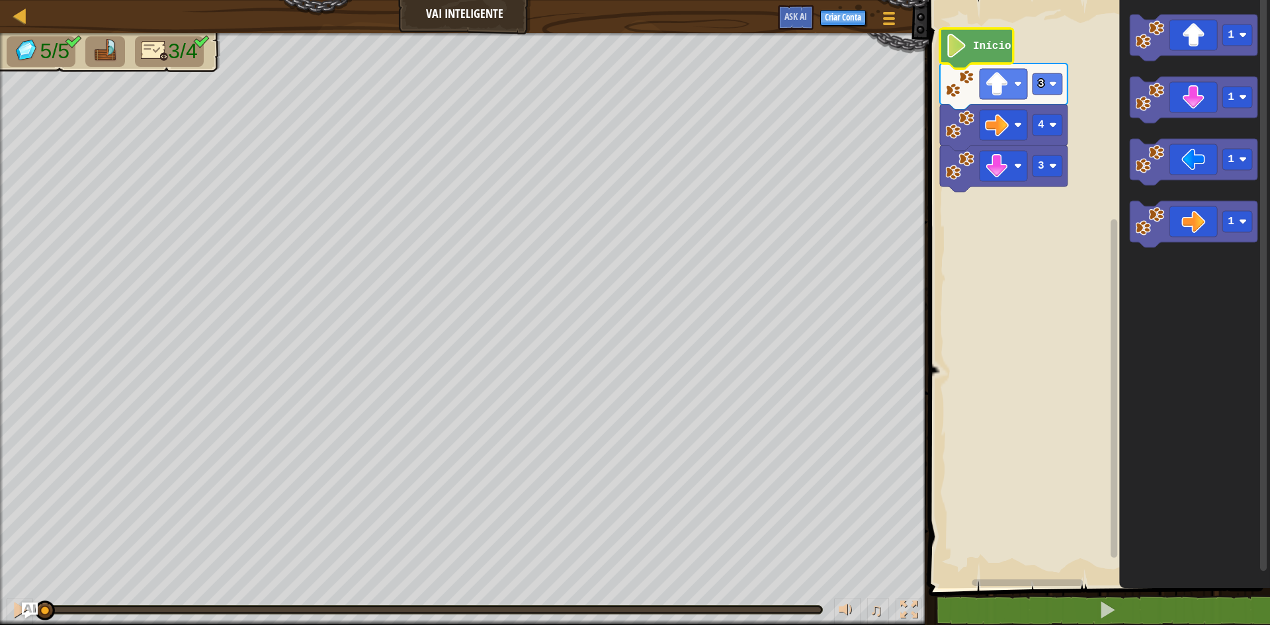
click at [984, 47] on text "Início" at bounding box center [992, 46] width 38 height 12
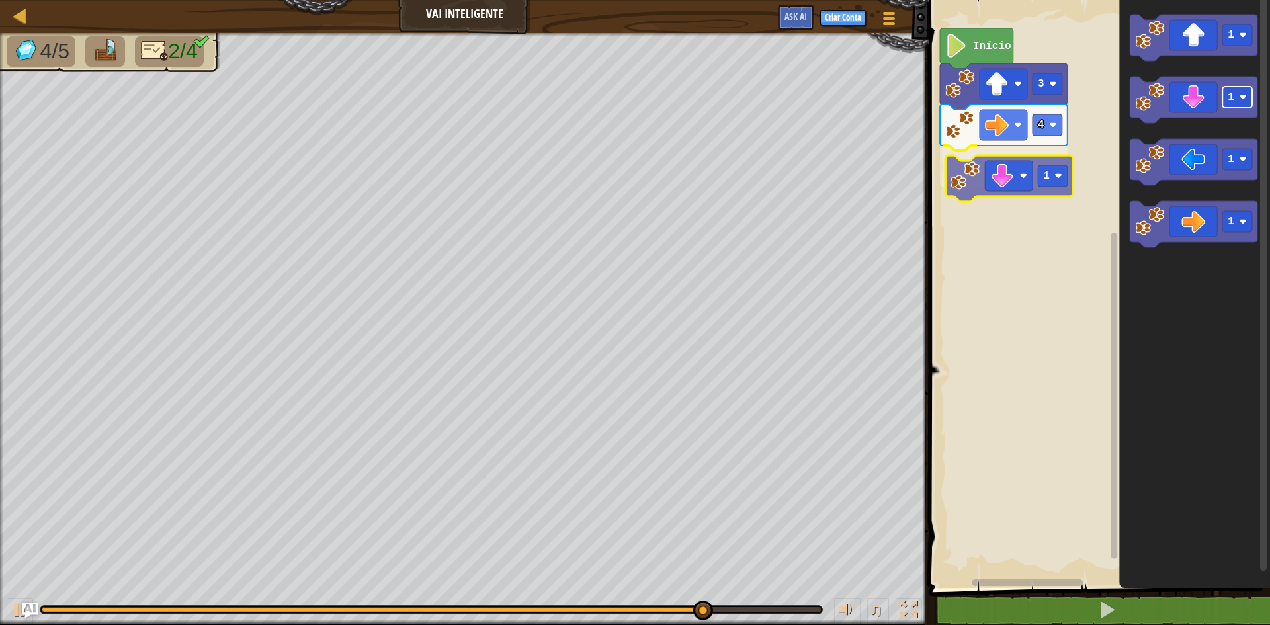
click at [1050, 167] on div "4 1 3 Início 1 1 1 1 1" at bounding box center [1097, 290] width 345 height 595
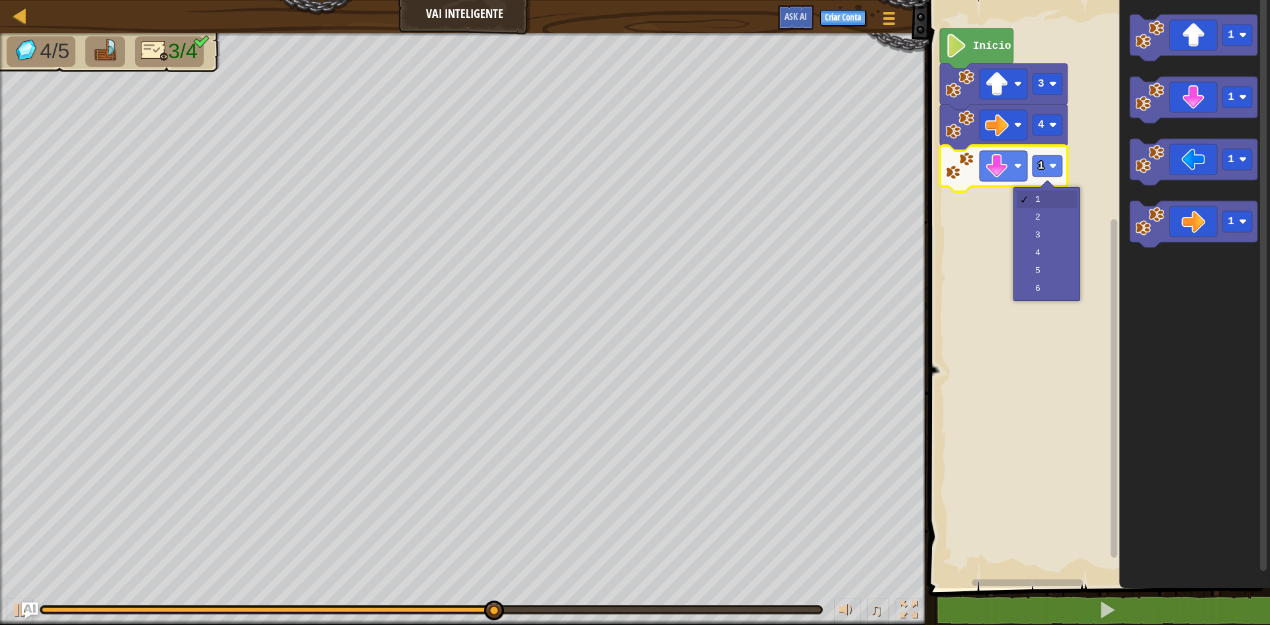
click at [1051, 164] on image "Espaço de trabalho do Blockly" at bounding box center [1053, 166] width 8 height 8
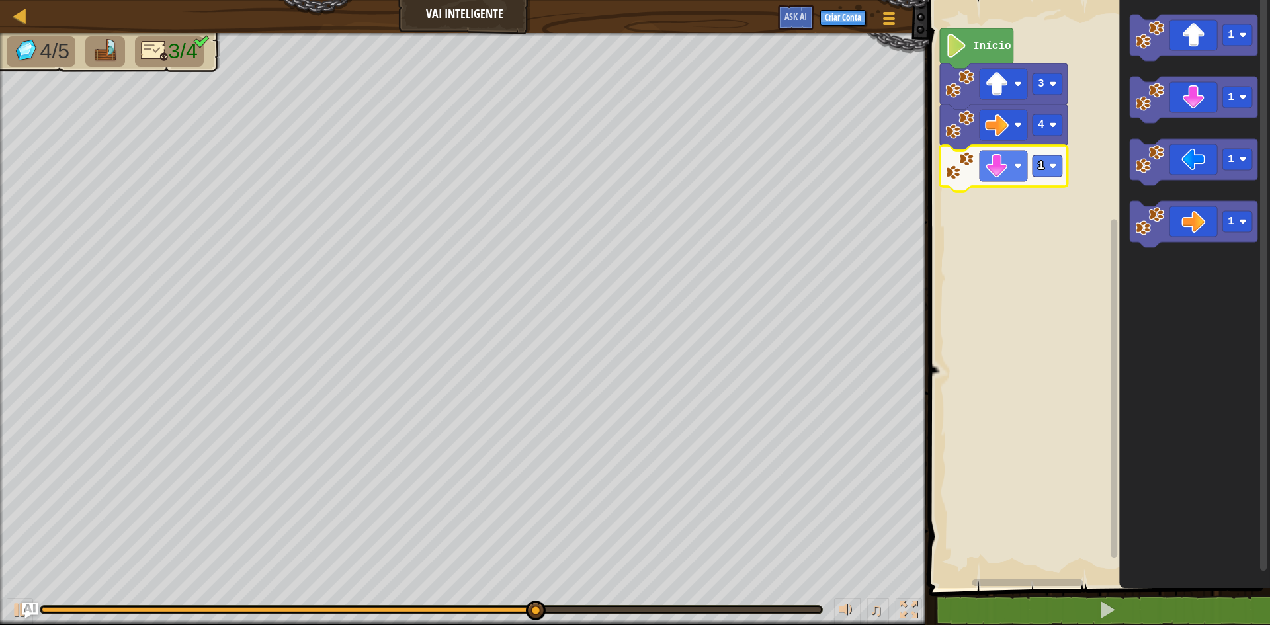
click at [1051, 164] on image "Espaço de trabalho do Blockly" at bounding box center [1053, 166] width 8 height 8
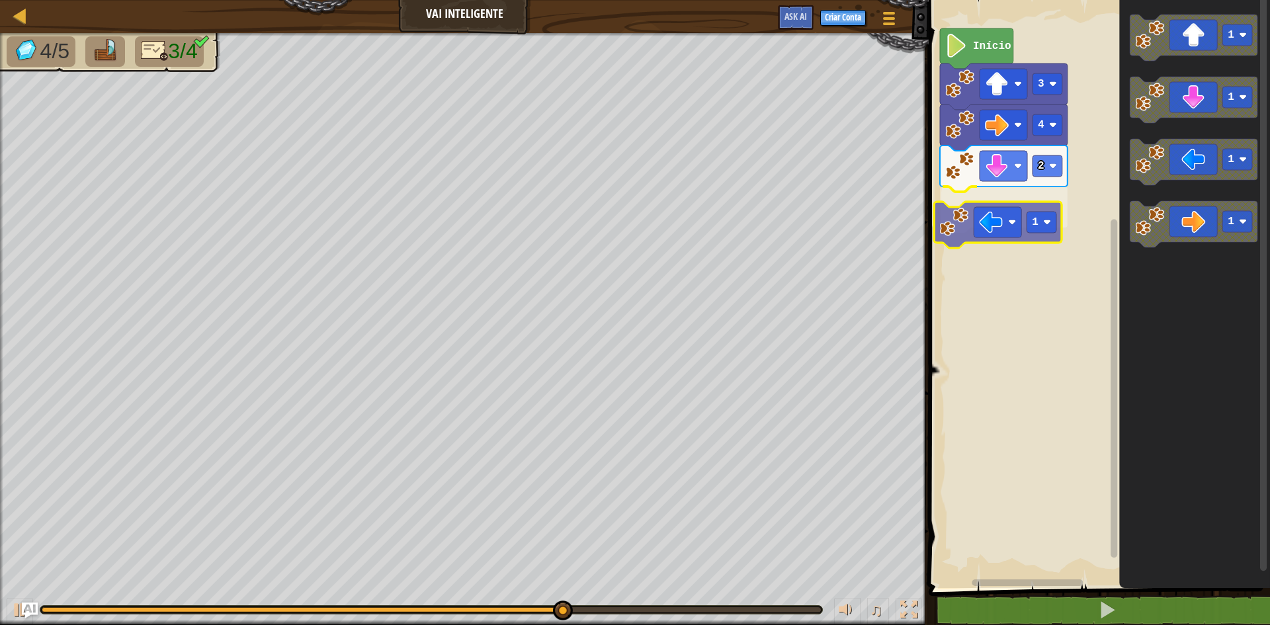
click at [1025, 202] on div "Início 3 4 2 1 1 1 1 1 1" at bounding box center [1097, 290] width 345 height 595
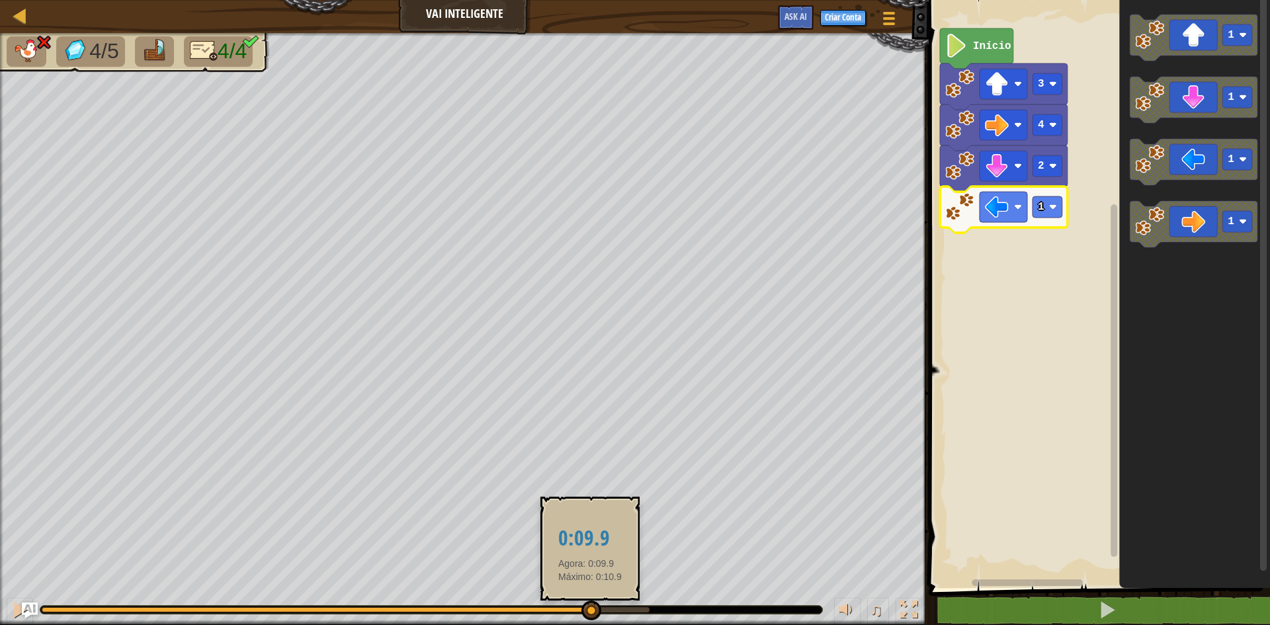
drag, startPoint x: 655, startPoint y: 605, endPoint x: 582, endPoint y: 599, distance: 73.7
click at [581, 607] on div at bounding box center [591, 611] width 20 height 20
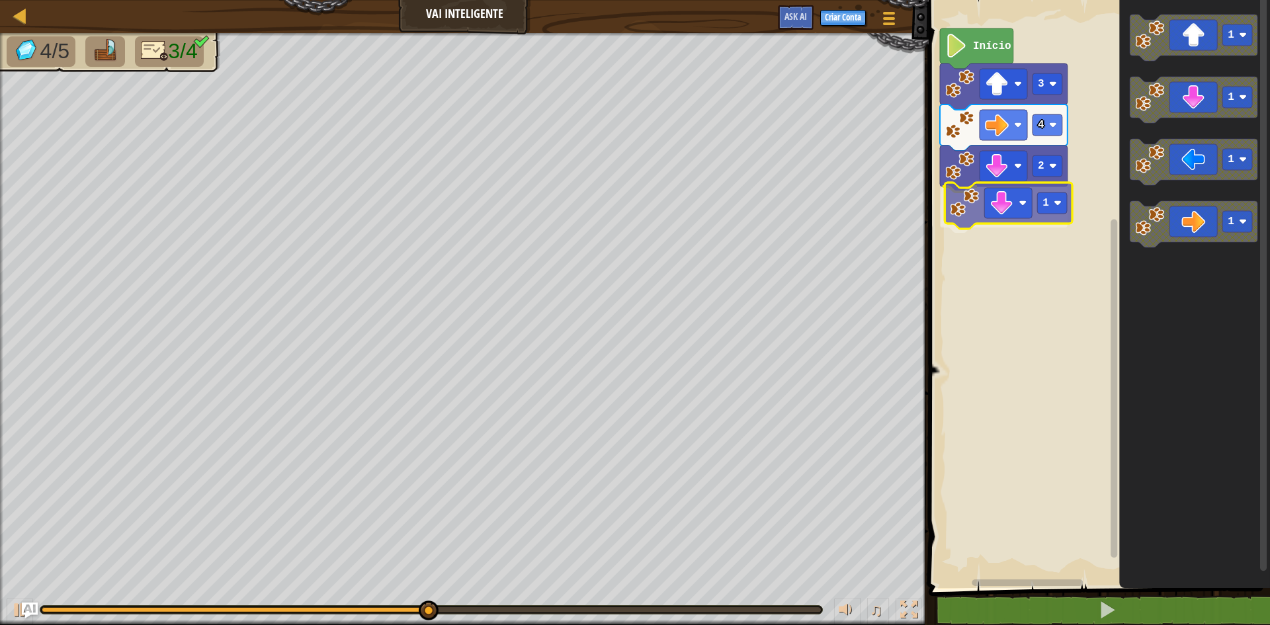
click at [1007, 224] on div "Início 3 4 2 1 1 1 1 1 1" at bounding box center [1097, 290] width 345 height 595
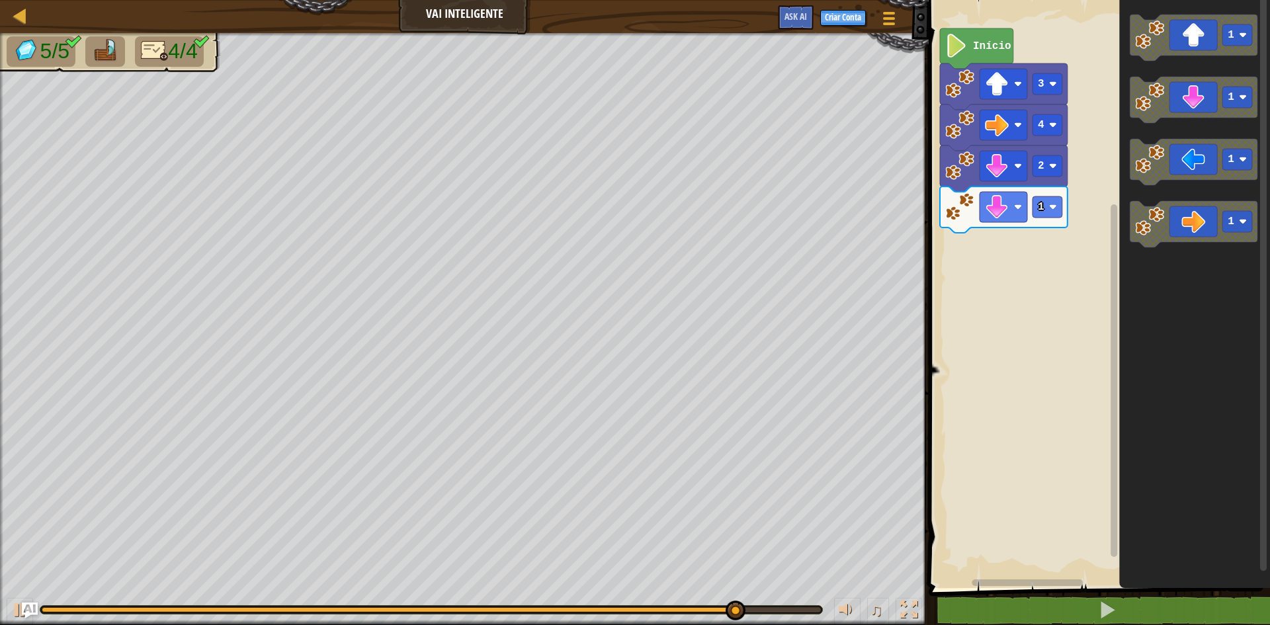
click at [1066, 231] on div "Início 3 4 2 1 1 1 1 1" at bounding box center [1097, 290] width 345 height 595
click at [1028, 222] on div "Início 3 4 2 1 1 1 1 1" at bounding box center [1097, 290] width 345 height 595
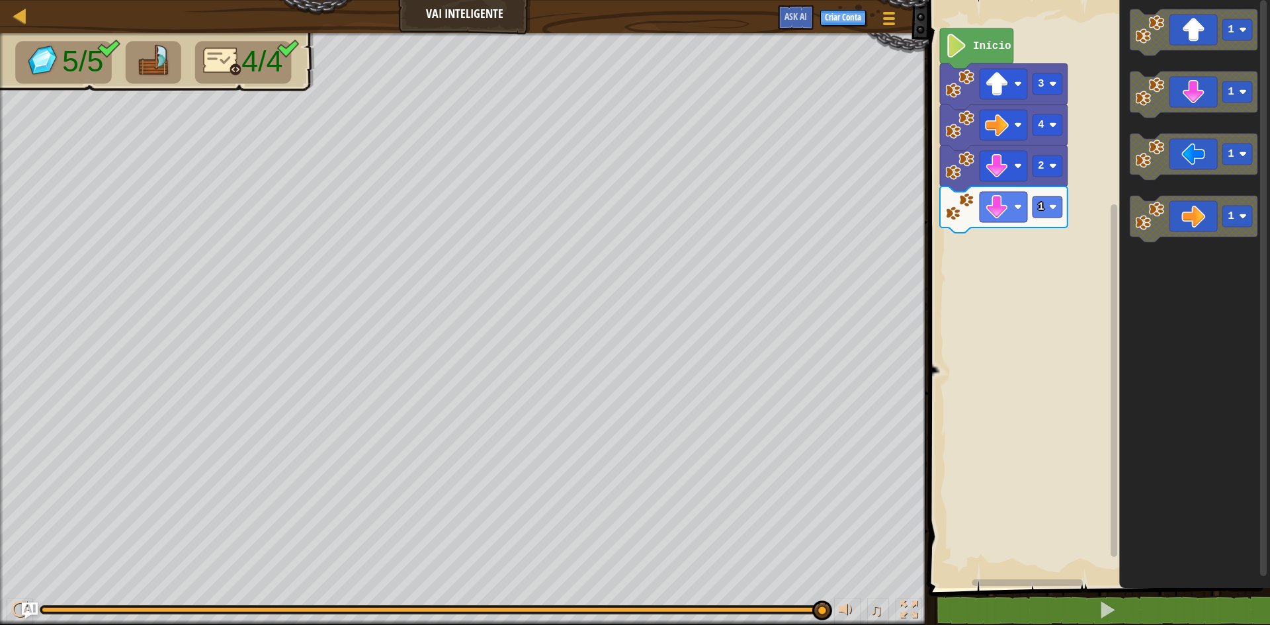
click at [1176, 158] on g "1" at bounding box center [1194, 157] width 128 height 46
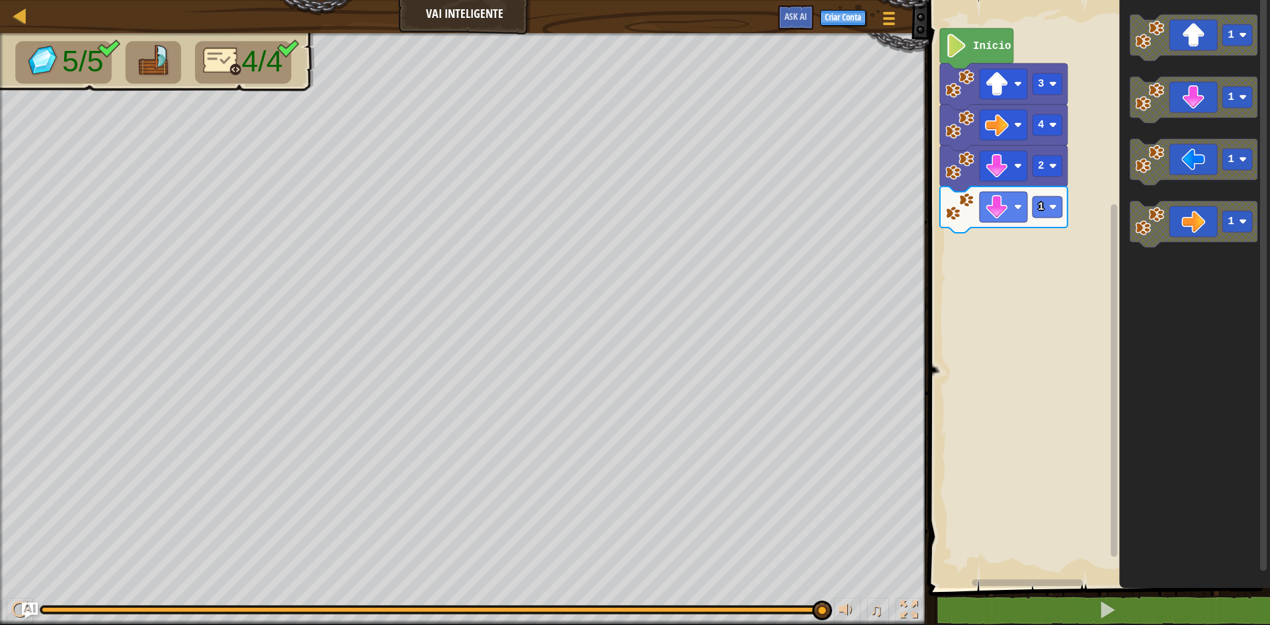
click at [1074, 184] on div "Início 3 4 2 1 1 1 1 1" at bounding box center [1097, 290] width 345 height 595
click at [1067, 325] on rect "Espaço de trabalho do Blockly" at bounding box center [1097, 290] width 345 height 595
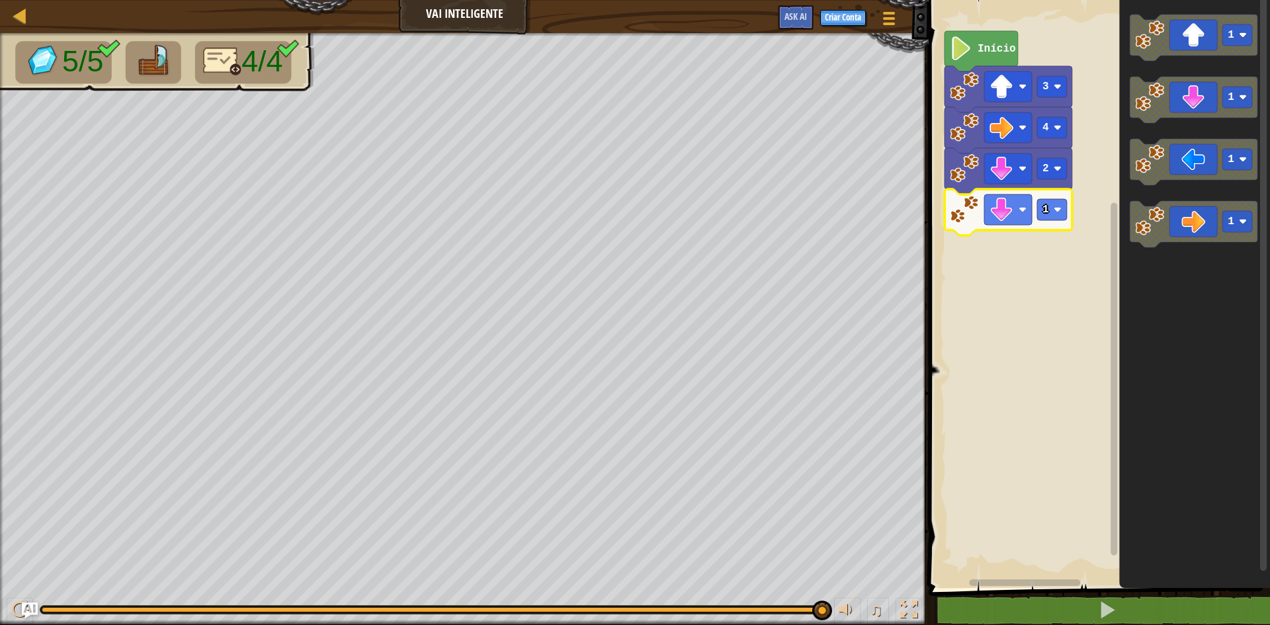
drag, startPoint x: 818, startPoint y: 600, endPoint x: 790, endPoint y: 615, distance: 31.7
click at [784, 610] on div "♫" at bounding box center [464, 607] width 929 height 40
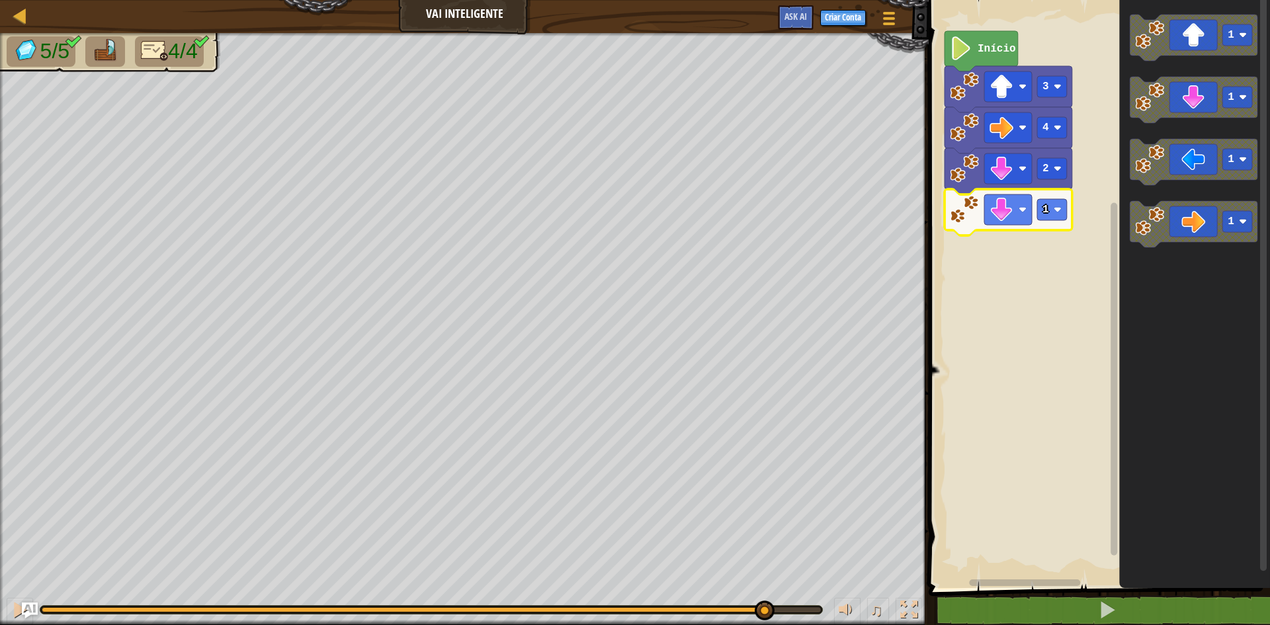
click at [739, 581] on div "5/5 4/4 ♫ Pantera" at bounding box center [635, 329] width 1270 height 592
click at [885, 358] on div "Mapa Vai Inteligente Menu do Jogo Criar Conta Ask AI 1 הההההההההההההההההההההההה…" at bounding box center [635, 312] width 1270 height 625
click at [1042, 195] on div "Início 3 4 2 1 1 1 1 1" at bounding box center [1097, 290] width 345 height 595
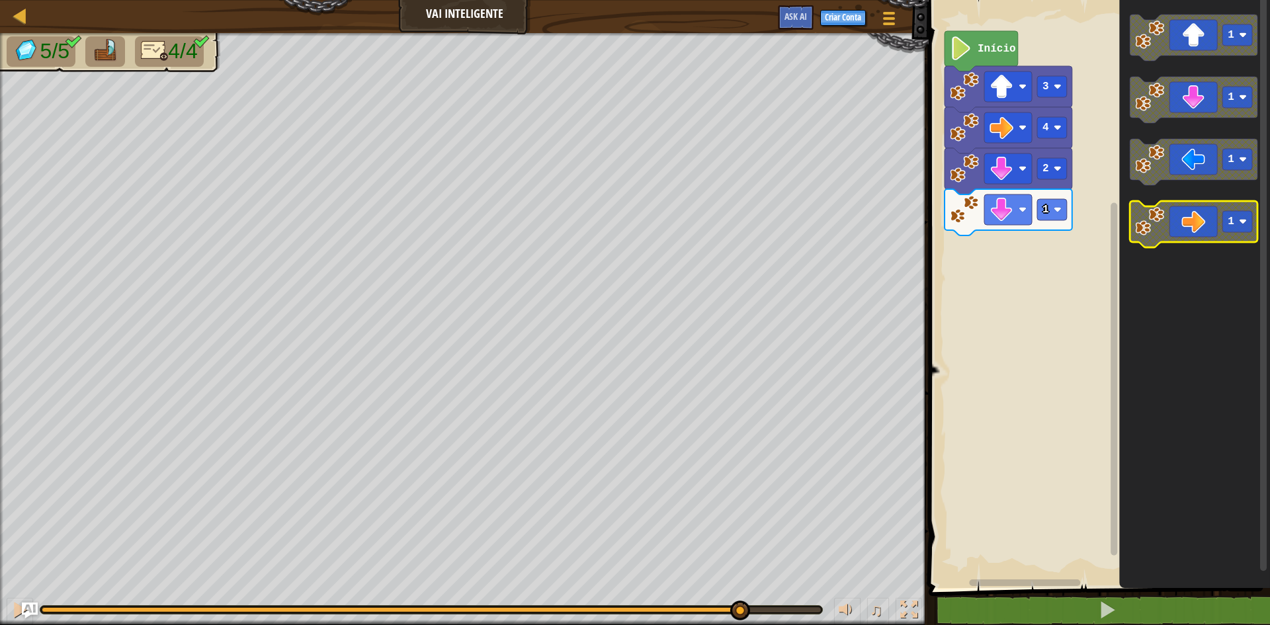
click at [1168, 229] on g "1 1 1 1" at bounding box center [1194, 131] width 128 height 233
click at [1033, 207] on icon "Espaço de trabalho do Blockly" at bounding box center [1009, 212] width 128 height 46
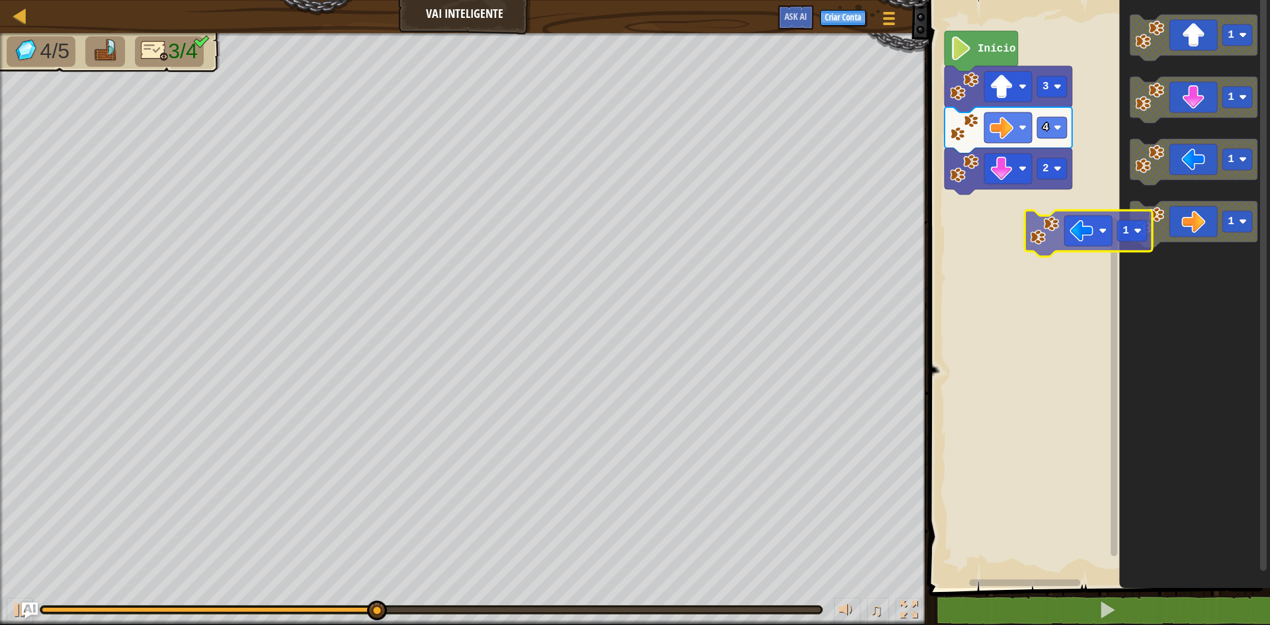
click at [1026, 232] on div "Início 3 4 2 1 1 1 1 1" at bounding box center [1097, 290] width 345 height 595
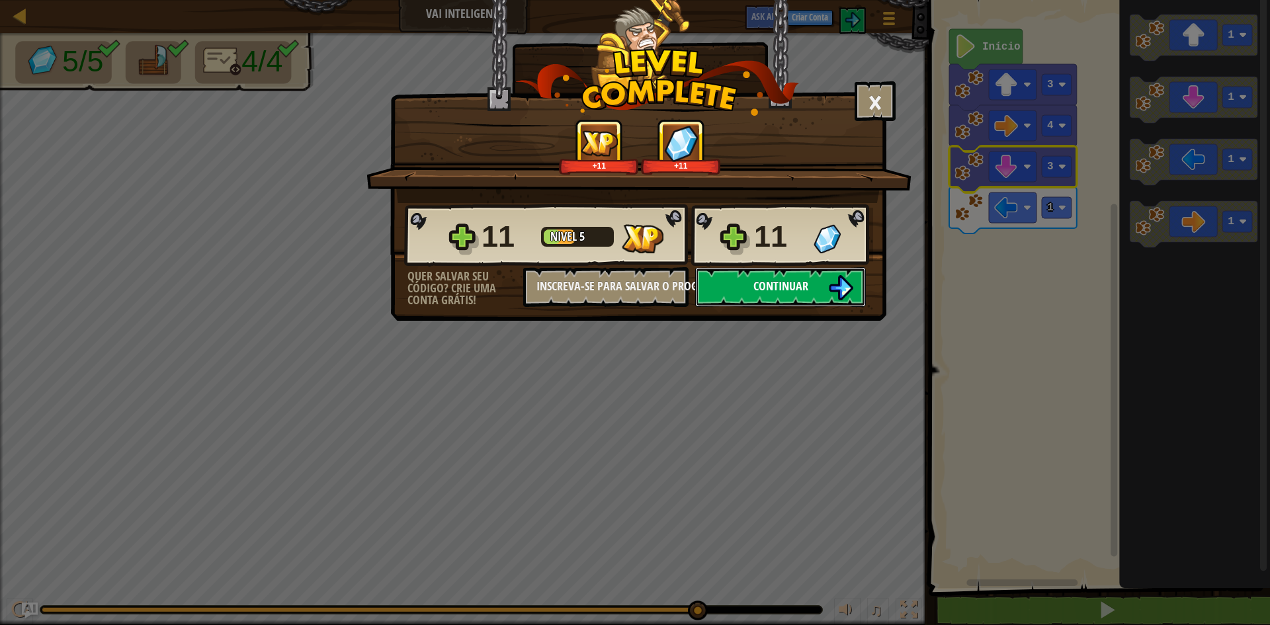
click at [847, 289] on img at bounding box center [840, 287] width 25 height 25
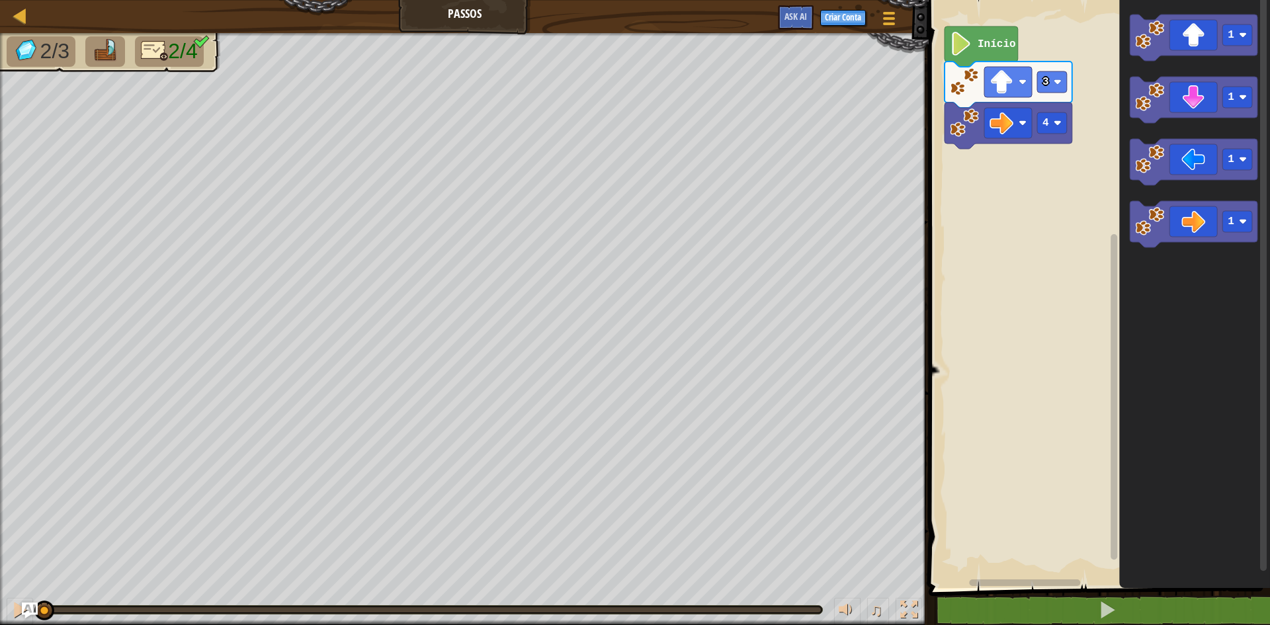
click at [975, 56] on icon "Espaço de trabalho do Blockly" at bounding box center [981, 46] width 73 height 40
click at [939, 170] on div "4 1 3 Início 1 1 1 1 1" at bounding box center [1097, 290] width 345 height 595
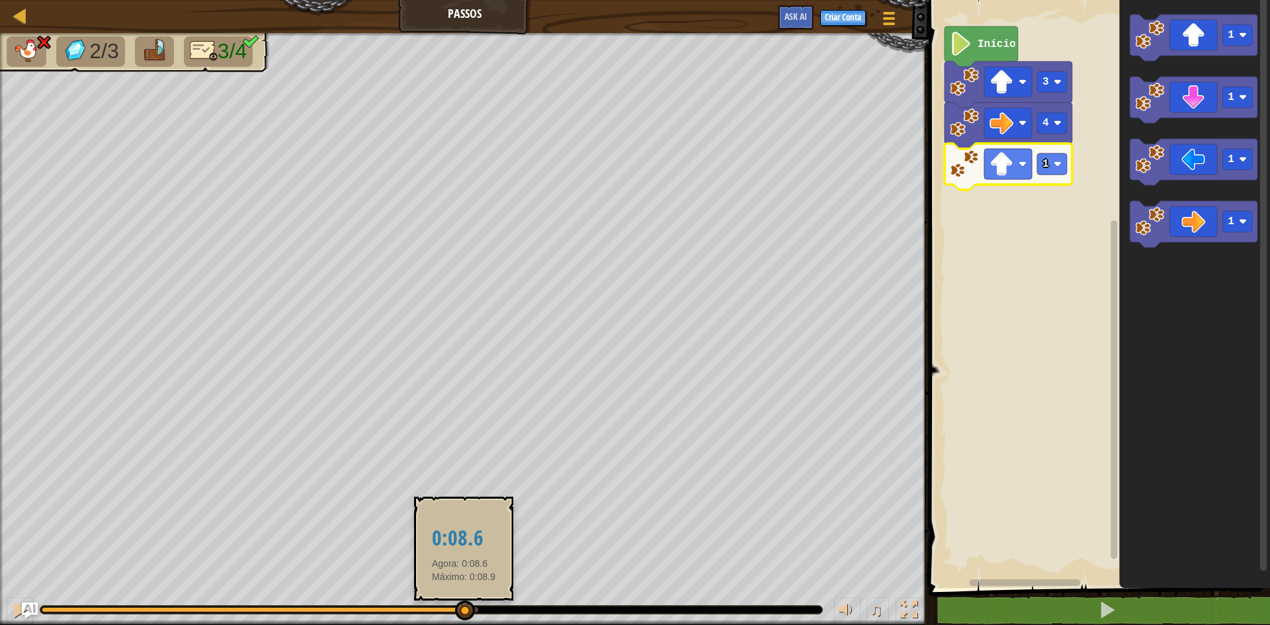
drag, startPoint x: 477, startPoint y: 607, endPoint x: 458, endPoint y: 603, distance: 18.9
click at [458, 603] on div at bounding box center [465, 611] width 20 height 20
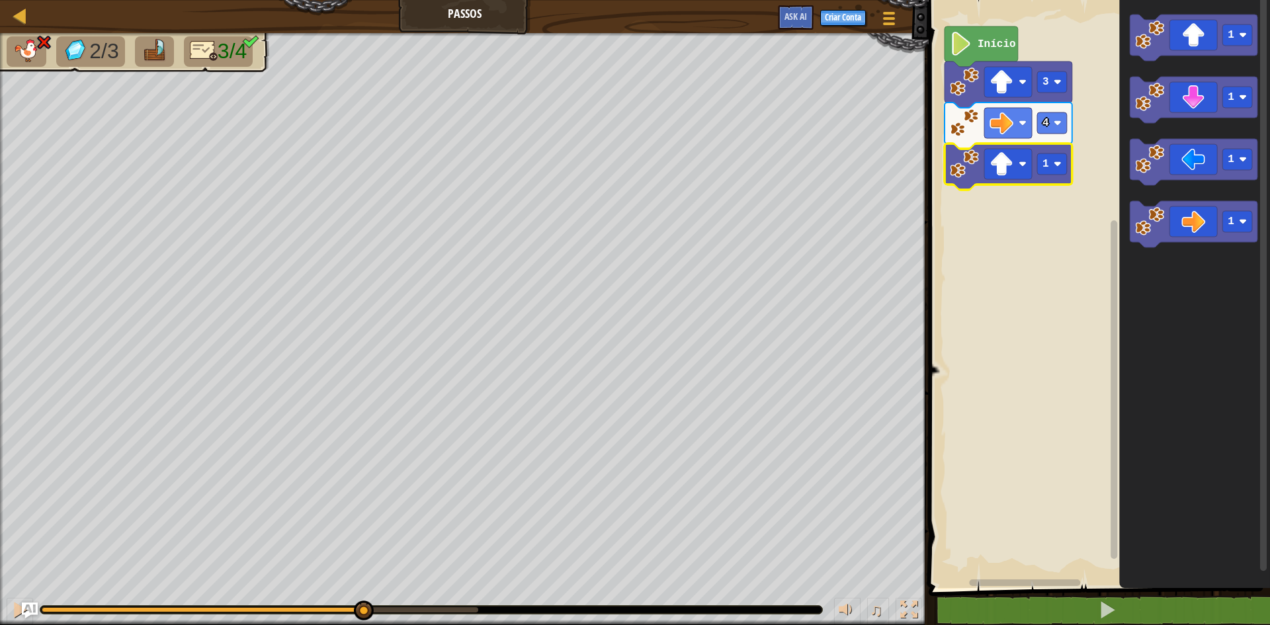
click at [362, 579] on div "2/3 3/4 ♫ Pantera" at bounding box center [635, 329] width 1270 height 592
click at [258, 565] on div "2/3 3/4 ♫ Pantera" at bounding box center [635, 329] width 1270 height 592
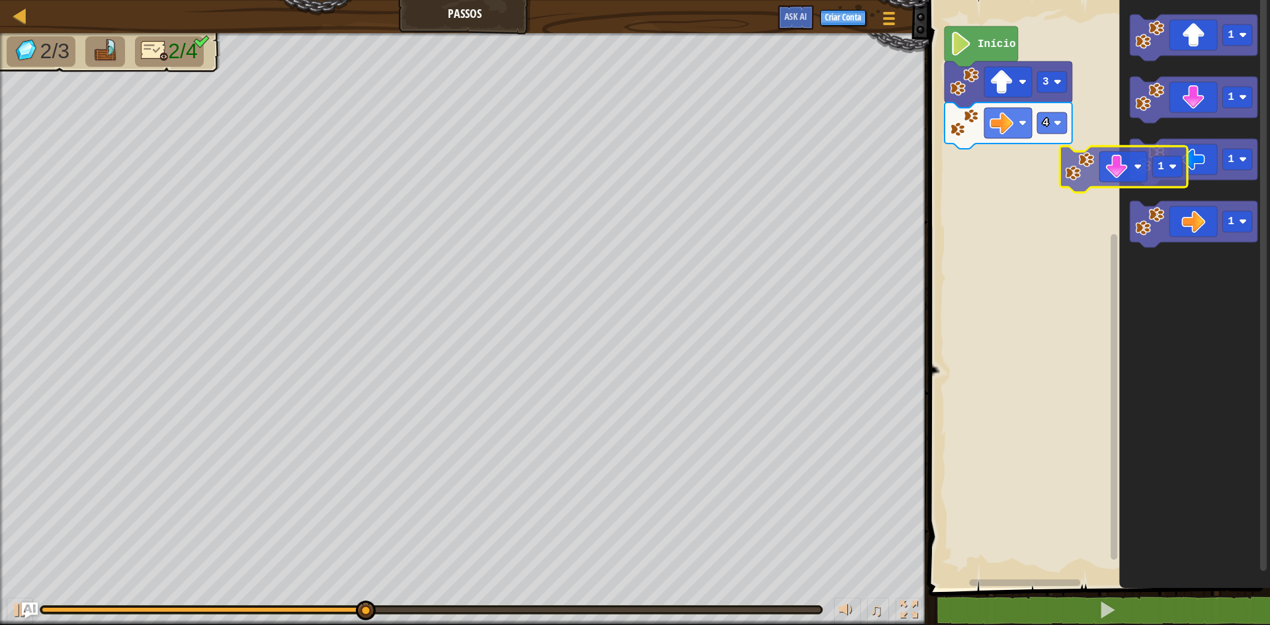
click at [960, 177] on div "4 3 Início 1 1 1 1 1" at bounding box center [1097, 290] width 345 height 595
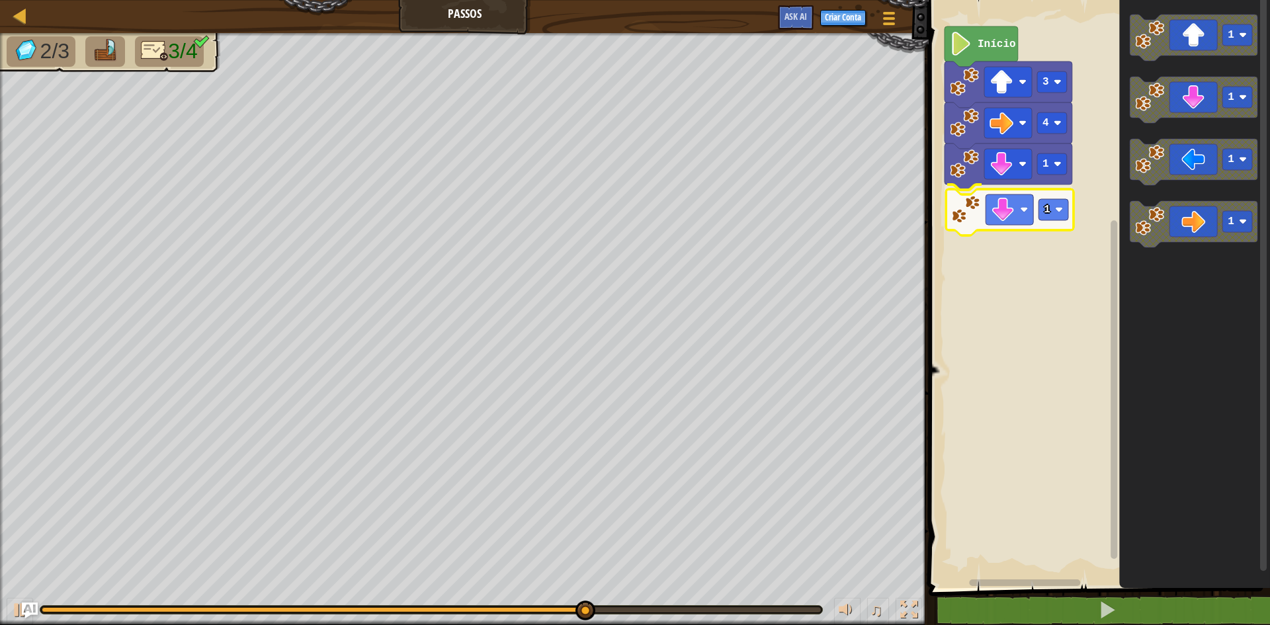
click at [1013, 212] on div "4 1 1 3 Início 1 1 1 1 1" at bounding box center [1097, 290] width 345 height 595
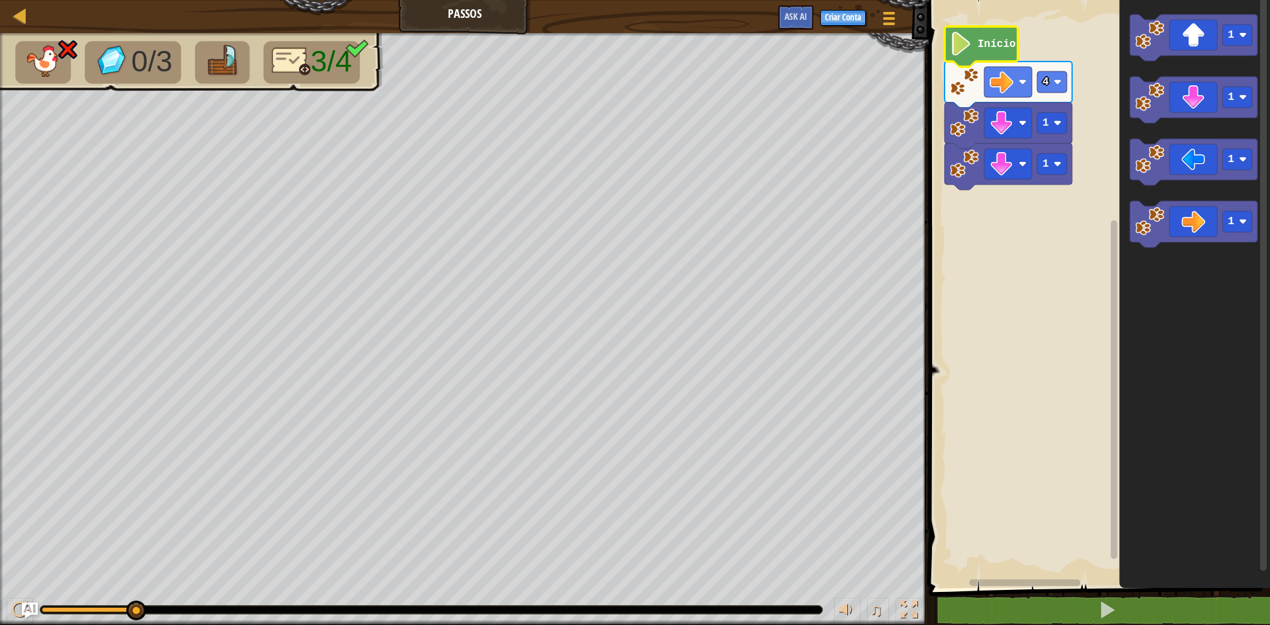
click at [999, 41] on text "Início" at bounding box center [997, 44] width 38 height 12
click at [990, 35] on icon "Espaço de trabalho do Blockly" at bounding box center [981, 46] width 73 height 40
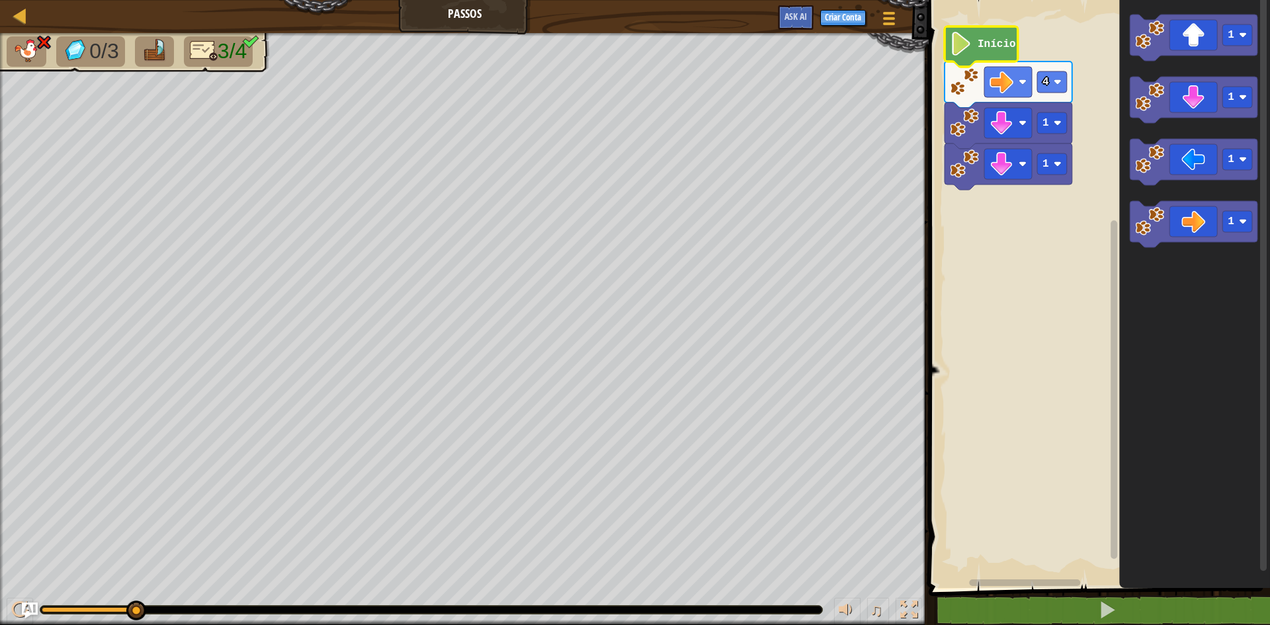
click at [24, 52] on img at bounding box center [27, 50] width 28 height 23
drag, startPoint x: 128, startPoint y: 615, endPoint x: 19, endPoint y: 601, distance: 109.4
click at [0, 604] on div "♫" at bounding box center [464, 607] width 929 height 40
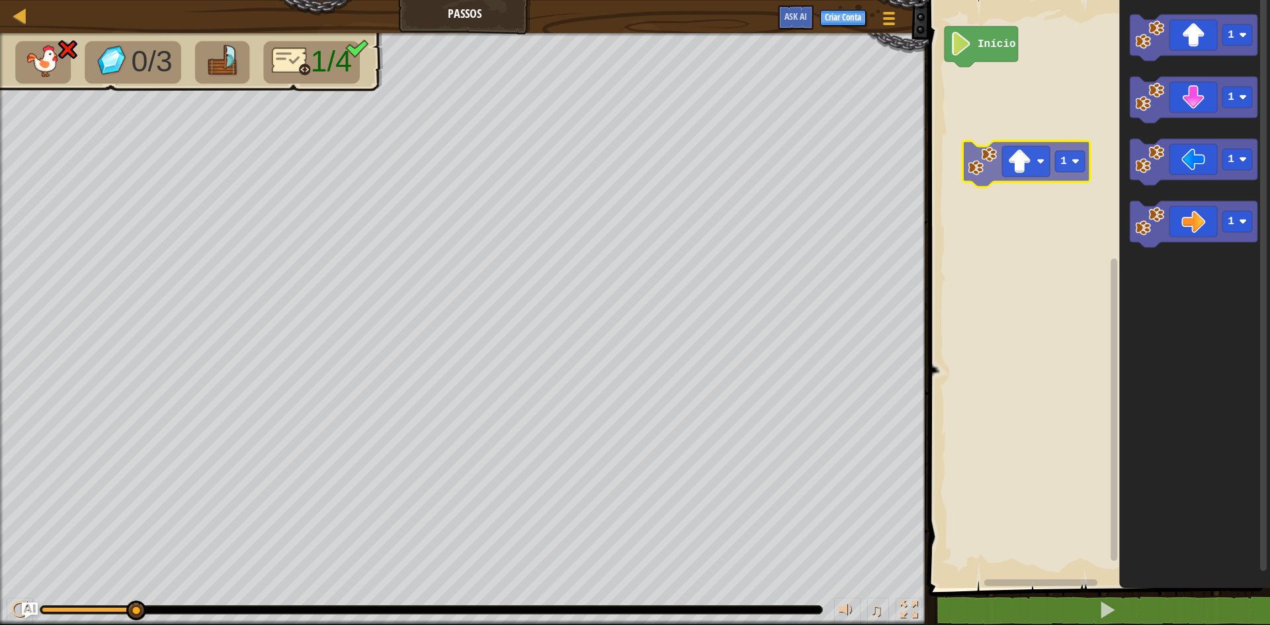
click at [1048, 189] on div "Início 1 1 1 1 1" at bounding box center [1097, 290] width 345 height 595
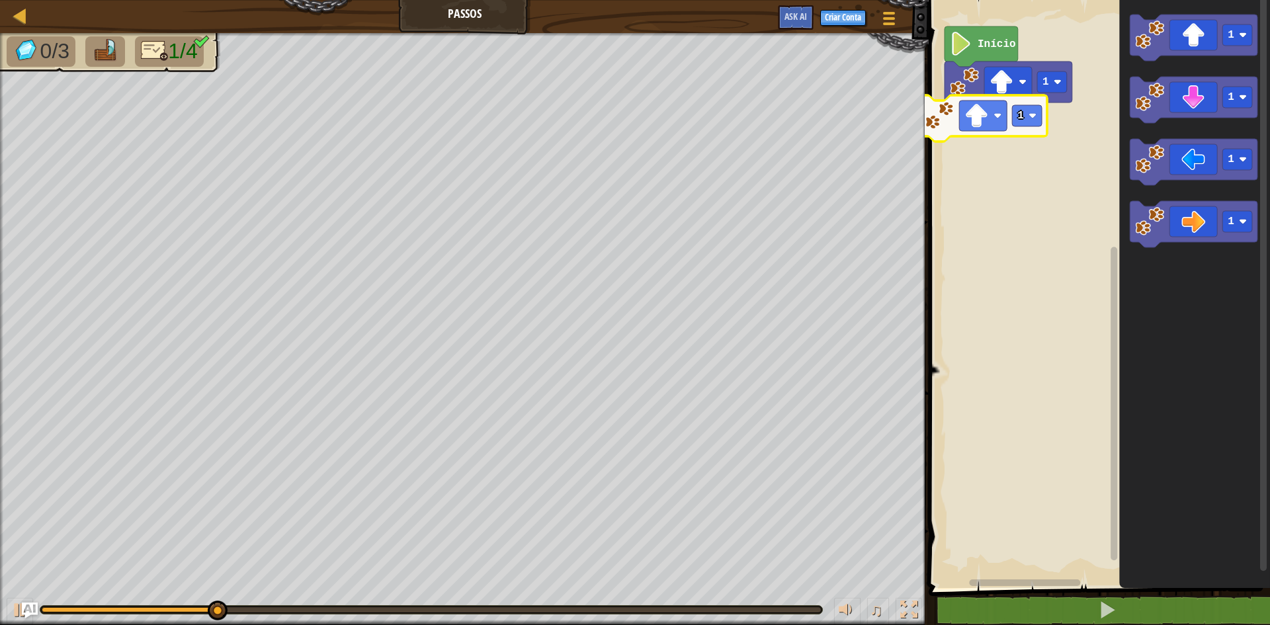
click at [970, 142] on div "1 Início 1 1 1 1 1" at bounding box center [1097, 290] width 345 height 595
click at [1124, 118] on icon "1 1 1 1" at bounding box center [1194, 290] width 151 height 595
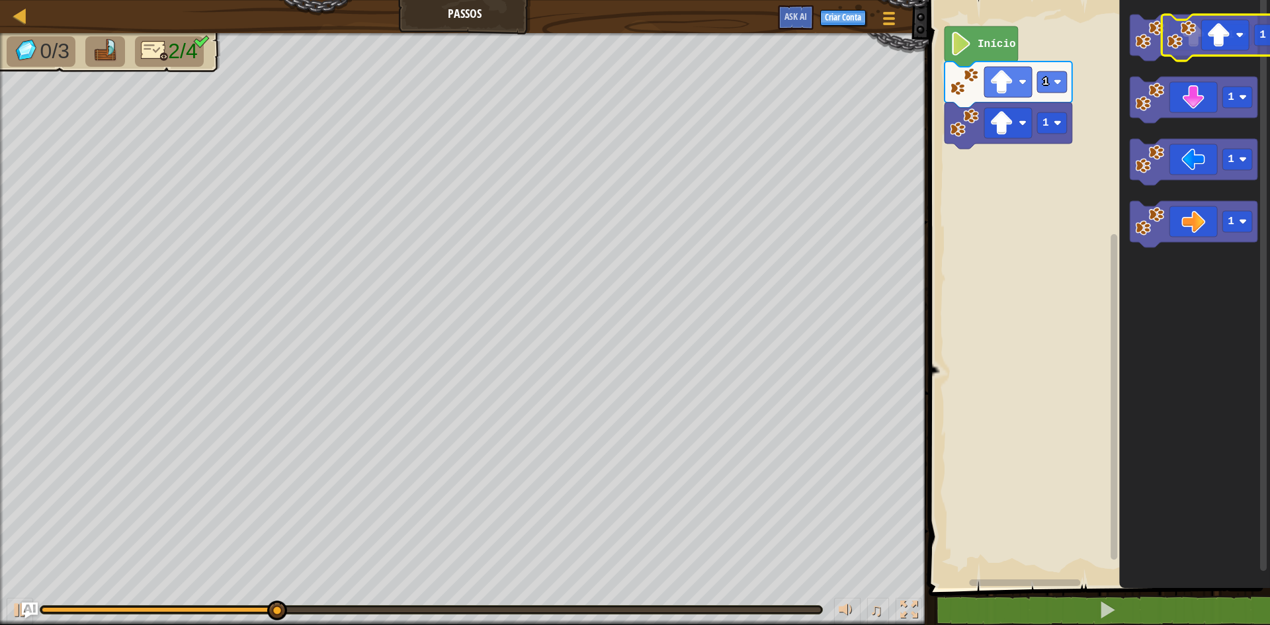
click at [1164, 36] on g "1" at bounding box center [1194, 38] width 128 height 46
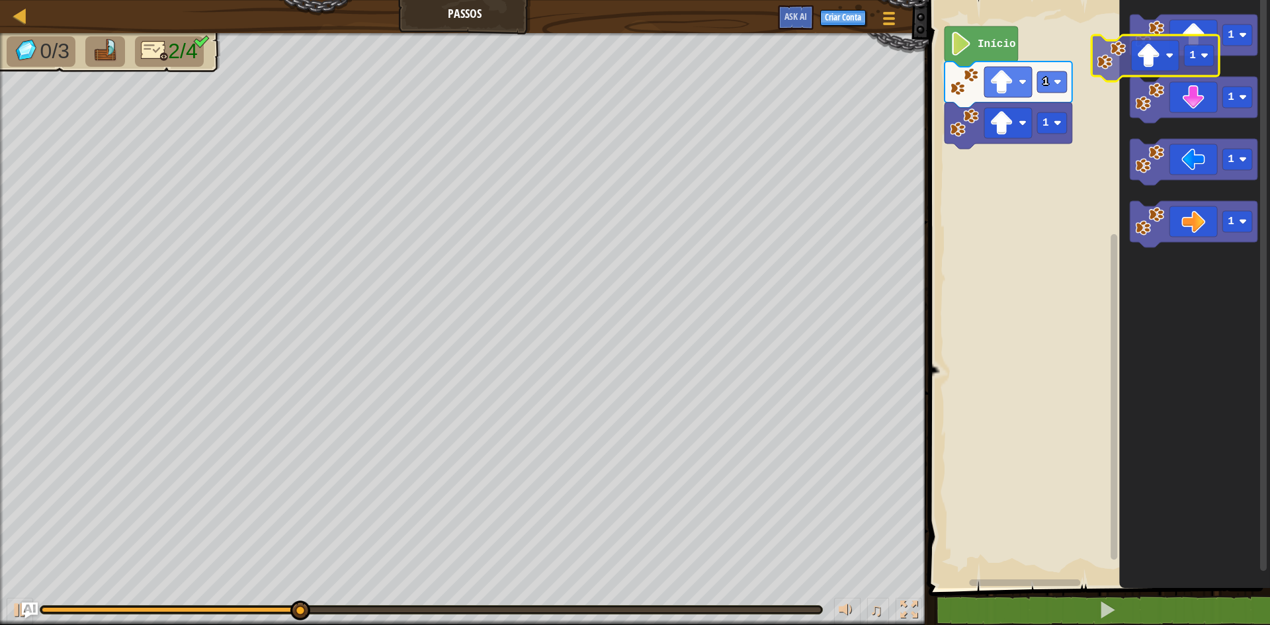
click at [1126, 57] on icon "1 1 1 1" at bounding box center [1194, 290] width 151 height 595
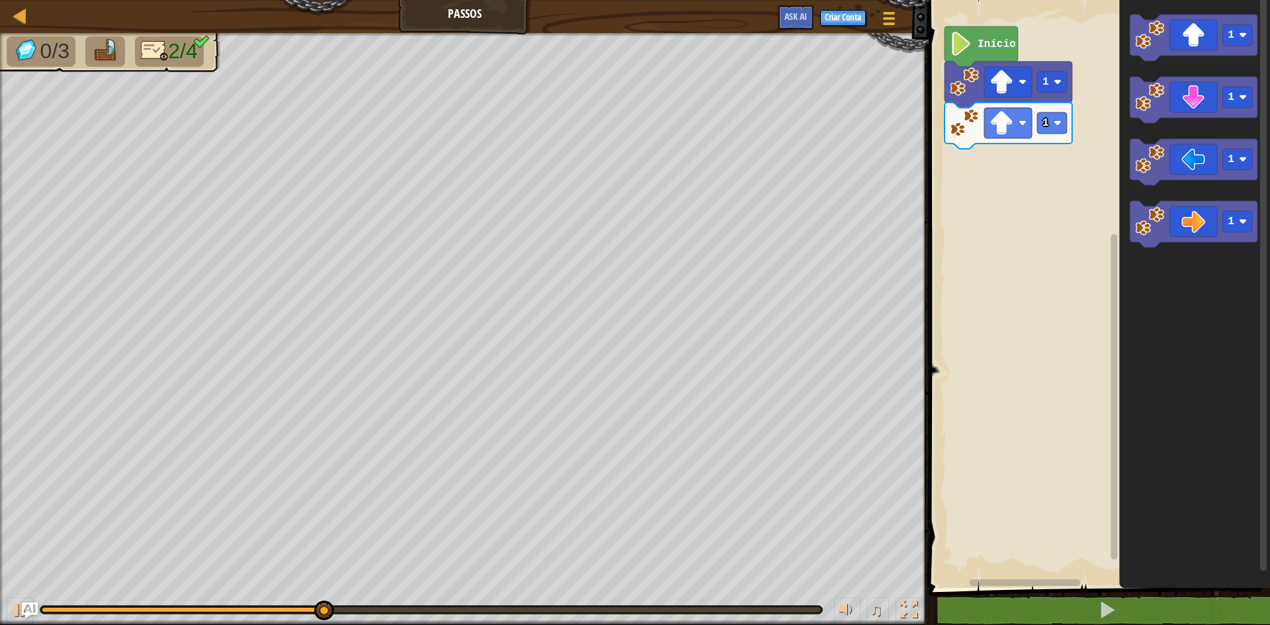
click at [1093, 138] on div "1 1 Início 1 1 1 1" at bounding box center [1097, 290] width 345 height 595
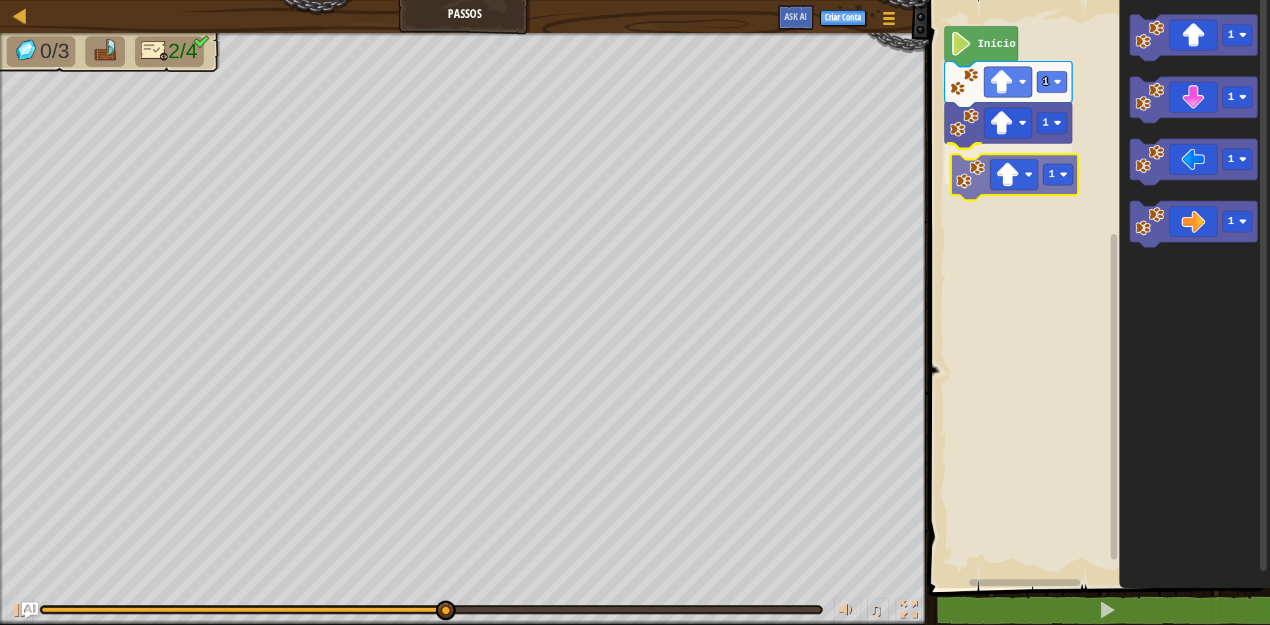
click at [982, 169] on div "1 1 1 Início 1 1 1 1 1" at bounding box center [1097, 290] width 345 height 595
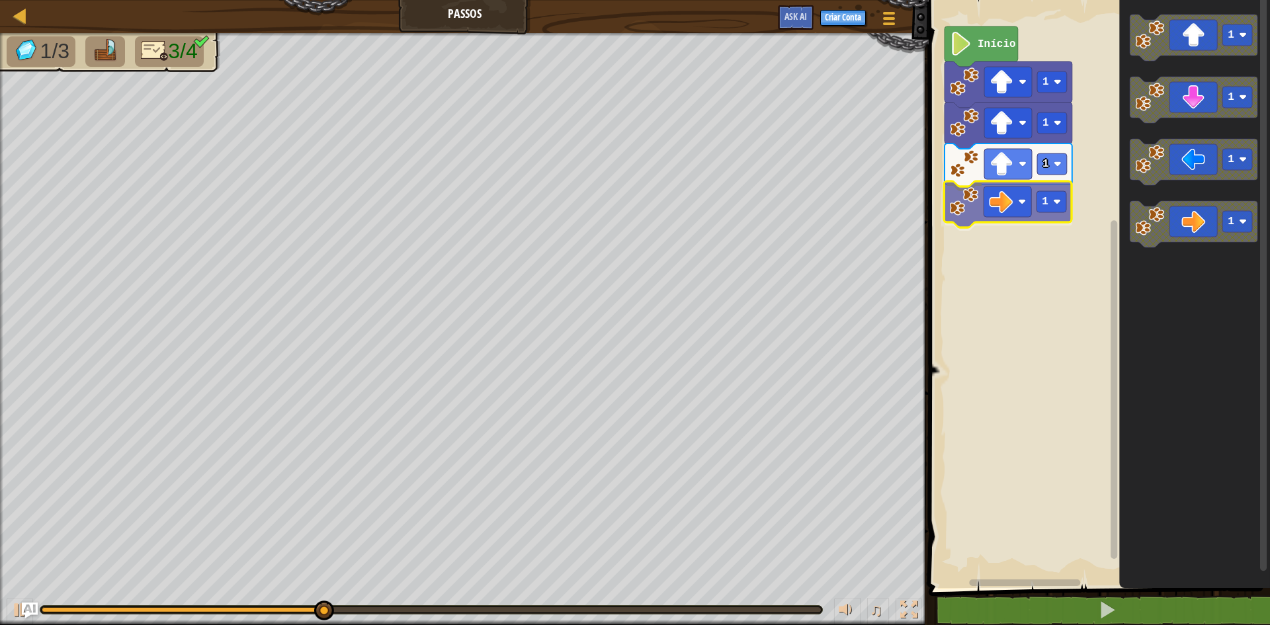
click at [950, 177] on div "1 1 1 1 Início 1 1 1 1 1" at bounding box center [1097, 290] width 345 height 595
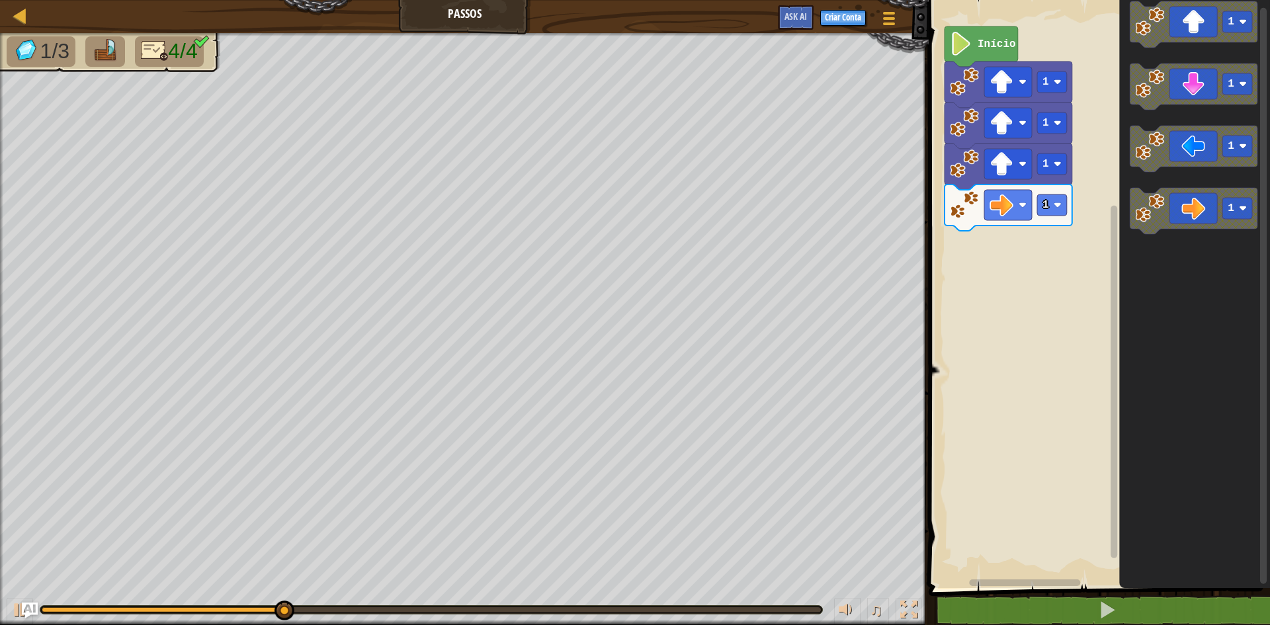
click at [1017, 214] on div "1 1 1 1 Início 1 1 1 1" at bounding box center [1097, 290] width 345 height 595
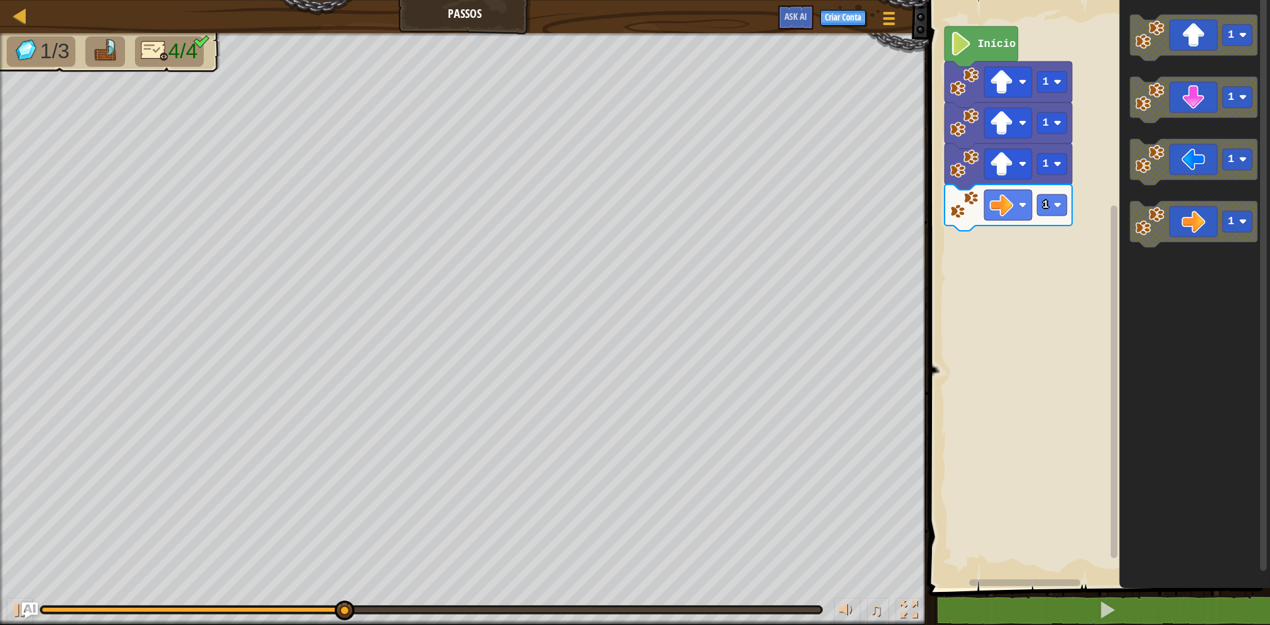
click at [1065, 283] on div "1 1 1 1 Início 1 1 1 1" at bounding box center [1097, 290] width 345 height 595
click at [1159, 311] on icon "1 1 1 1" at bounding box center [1194, 290] width 151 height 595
click at [1099, 340] on div "1 1 1 1 Início 1 1 1 1" at bounding box center [1097, 290] width 345 height 595
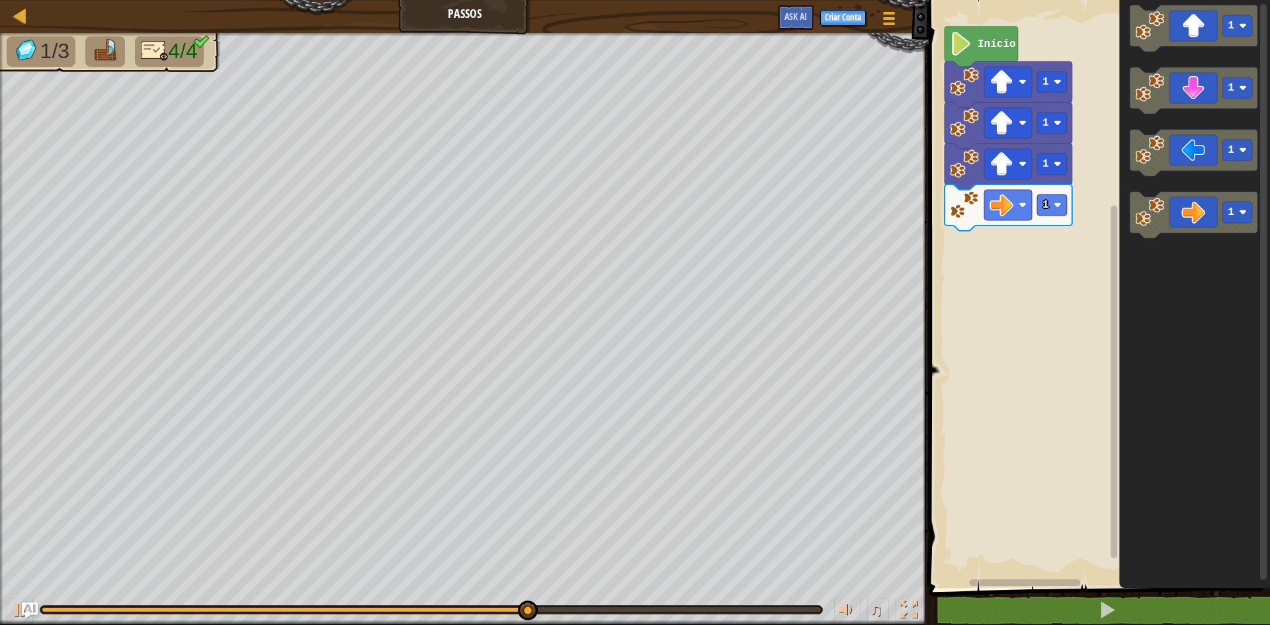
click at [1090, 245] on div "1 1 1 1 Início 1 1 1 1" at bounding box center [1097, 290] width 345 height 595
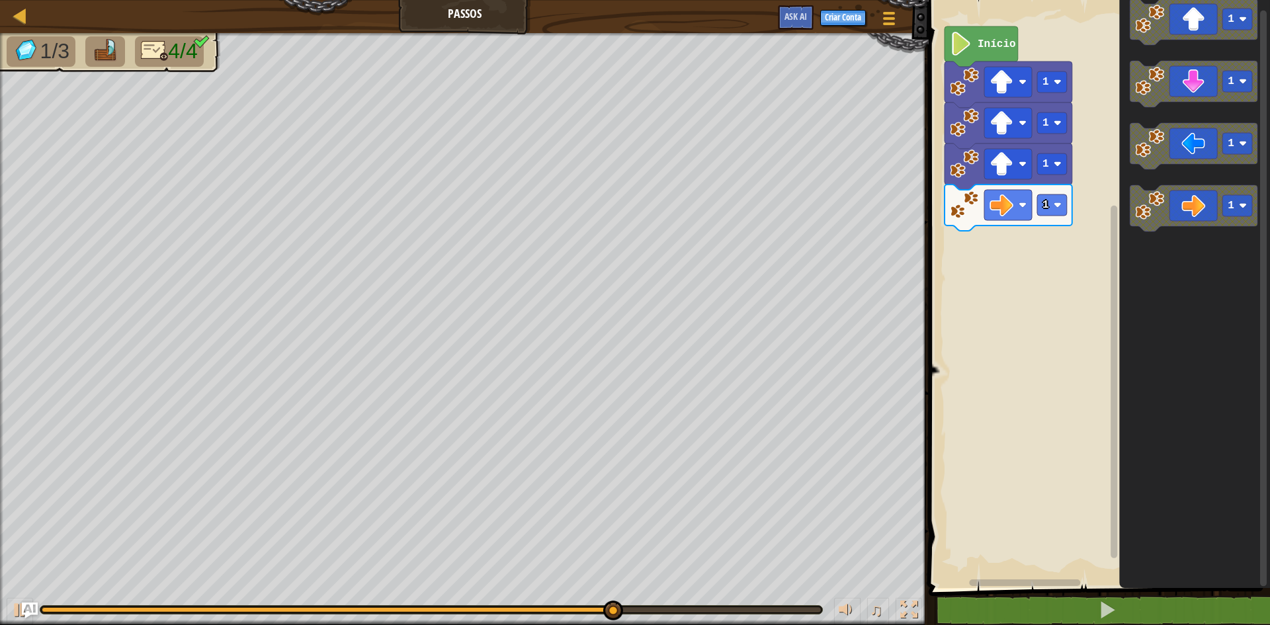
click at [1173, 204] on g "1" at bounding box center [1194, 208] width 128 height 46
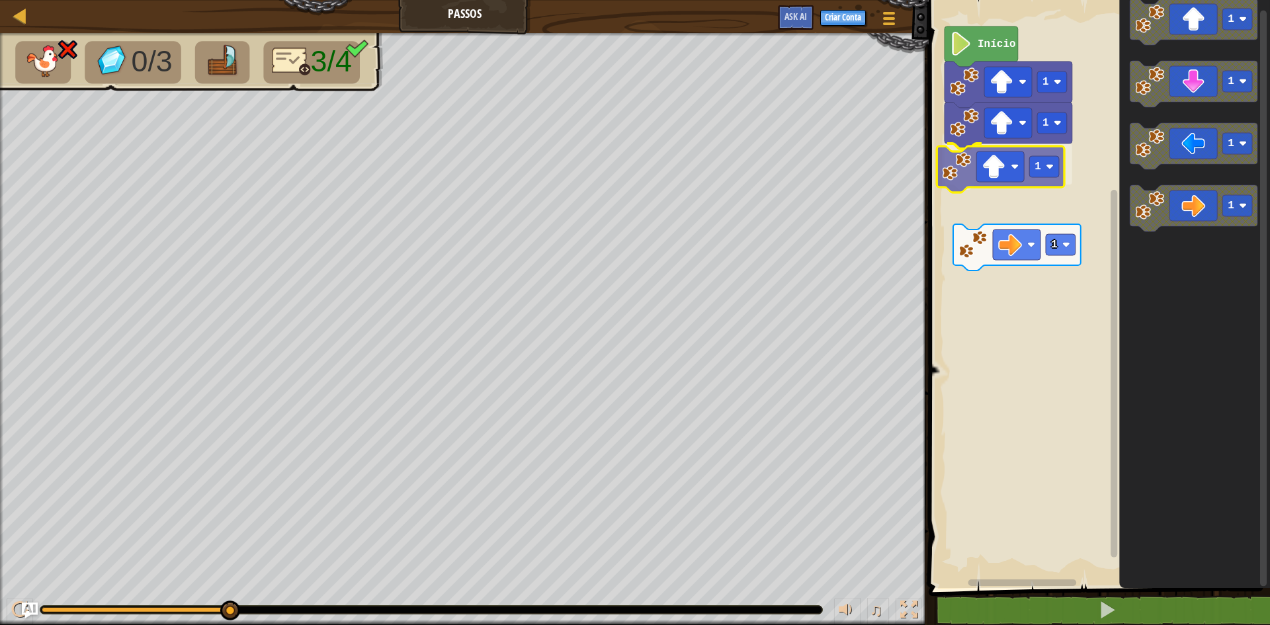
click at [964, 183] on div "1 1 1 Início 1 1 1 1 1 1" at bounding box center [1097, 290] width 345 height 595
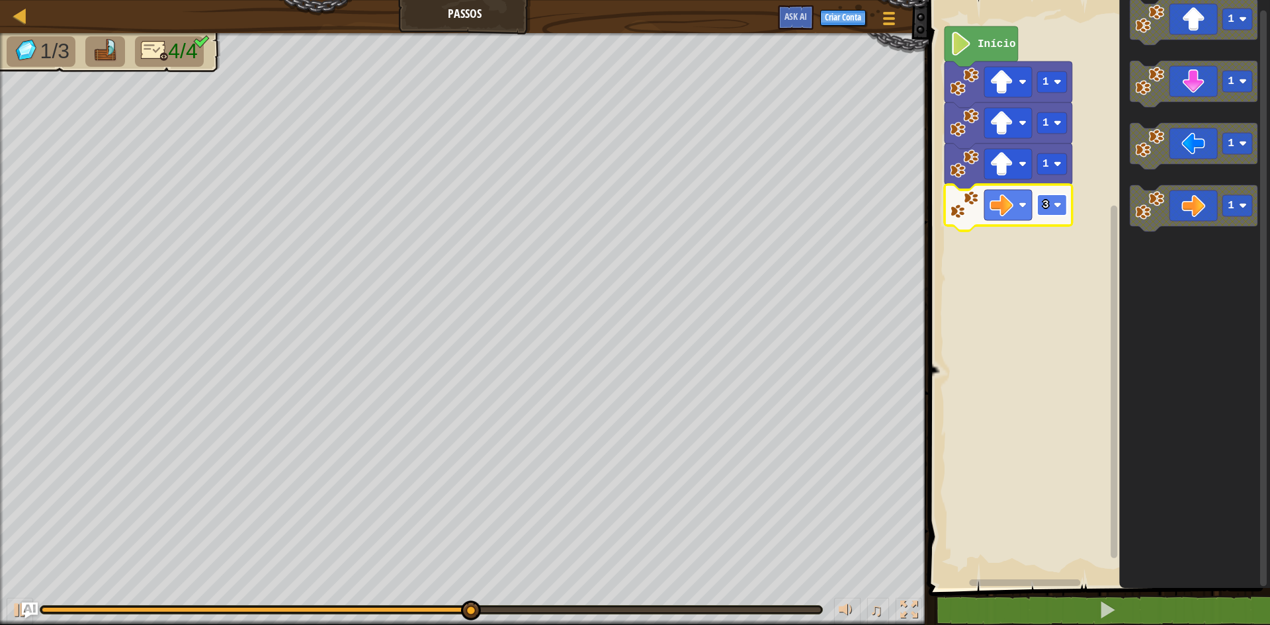
click at [1046, 203] on text "3" at bounding box center [1045, 205] width 7 height 12
click at [1060, 204] on image "Espaço de trabalho do Blockly" at bounding box center [1058, 205] width 8 height 8
click at [1060, 203] on image "Espaço de trabalho do Blockly" at bounding box center [1058, 205] width 8 height 8
click at [1053, 215] on rect "Espaço de trabalho do Blockly" at bounding box center [1052, 204] width 30 height 21
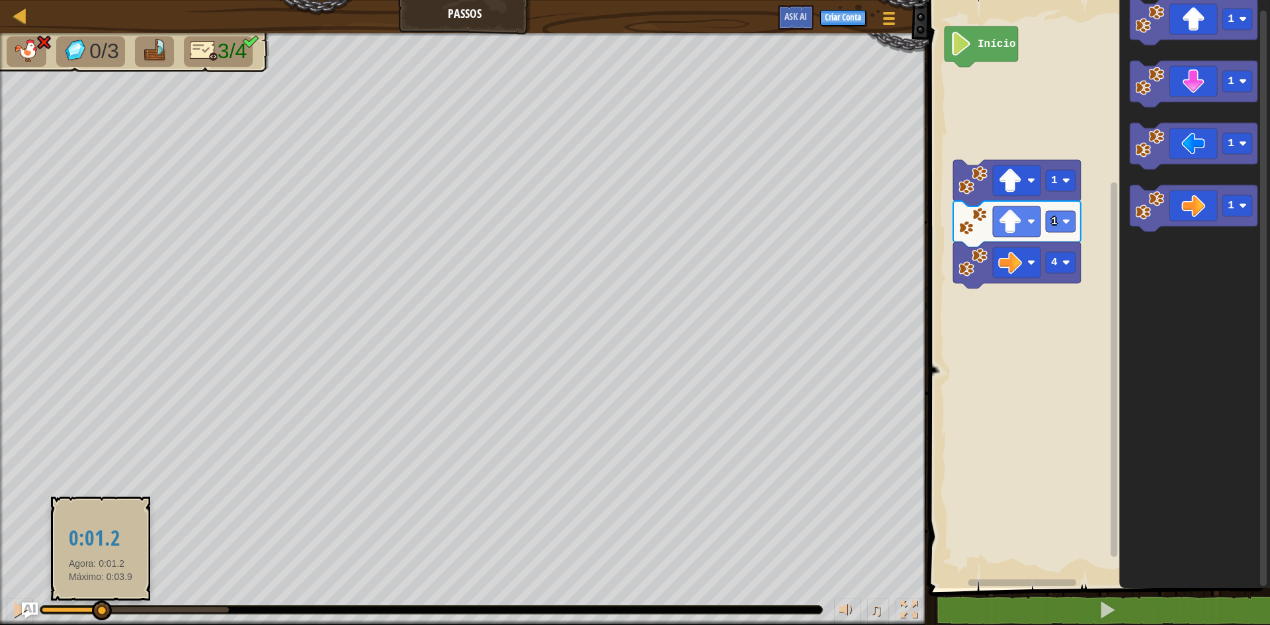
drag, startPoint x: 214, startPoint y: 608, endPoint x: 42, endPoint y: 611, distance: 171.3
click at [92, 607] on div at bounding box center [102, 611] width 20 height 20
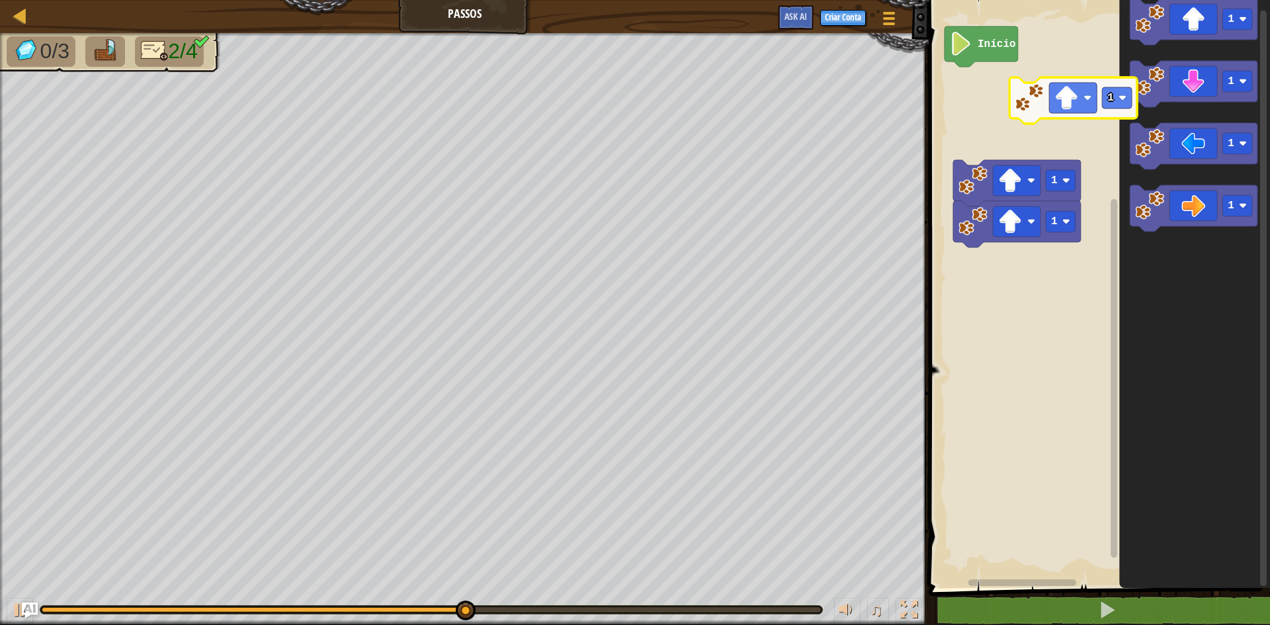
click at [987, 157] on div "Início 1 1 1 1 1 1 1" at bounding box center [1097, 290] width 345 height 595
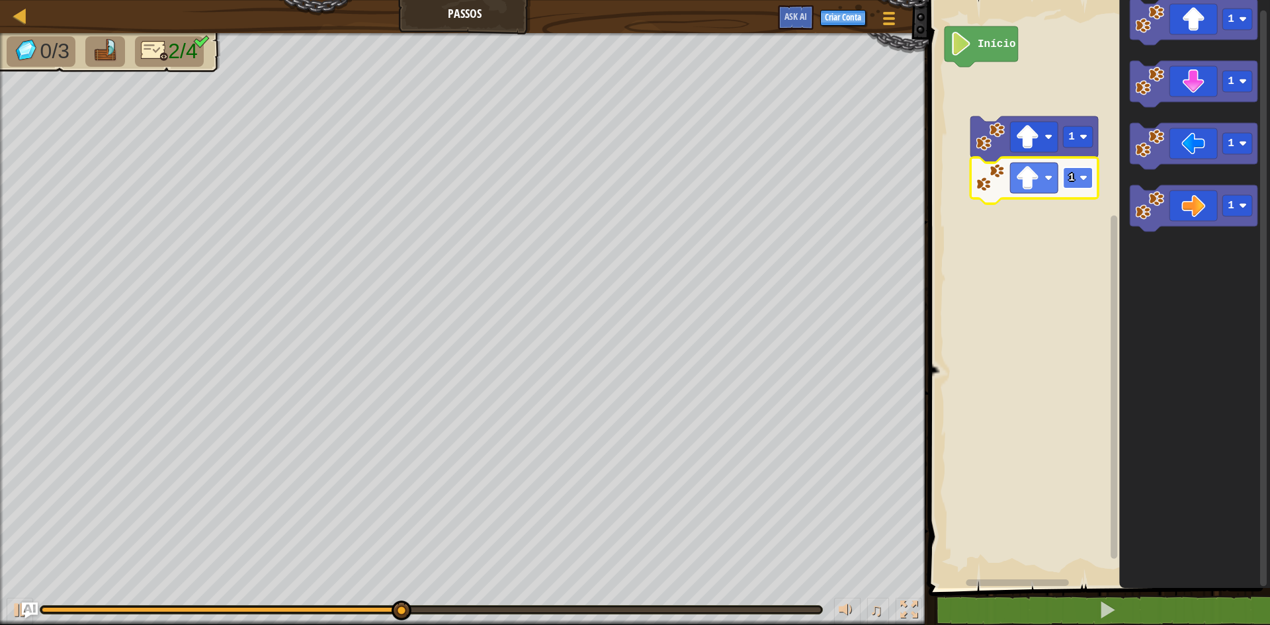
click at [1083, 175] on image "Espaço de trabalho do Blockly" at bounding box center [1083, 178] width 8 height 8
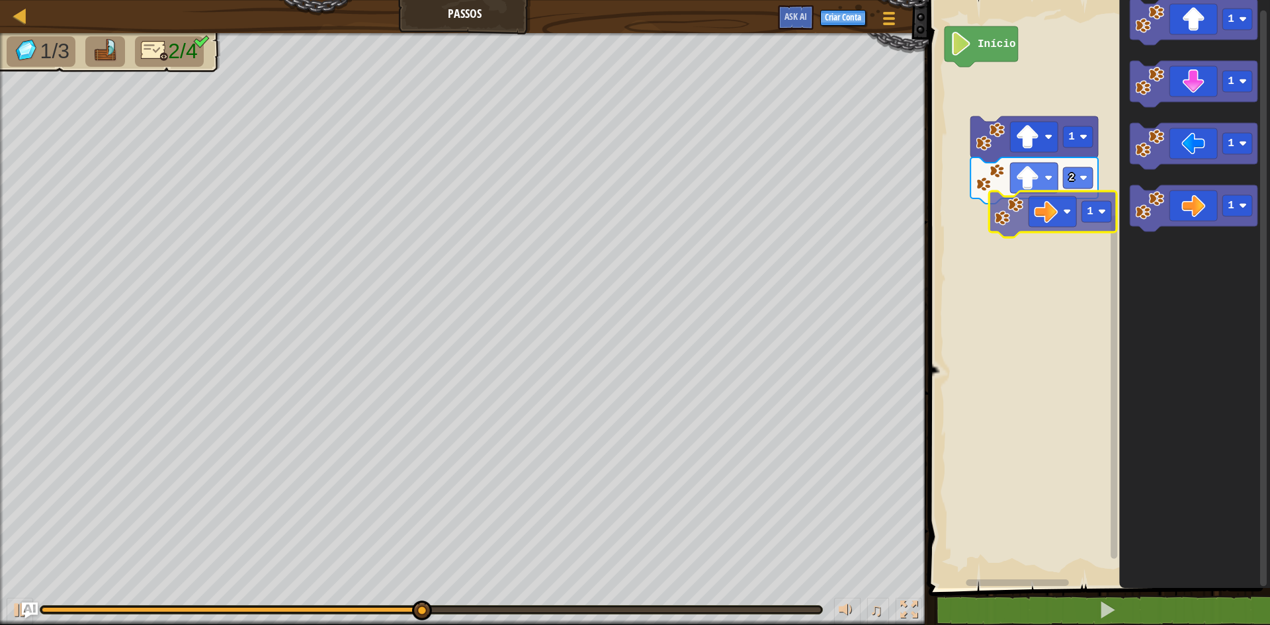
click at [1003, 222] on div "Início 1 2 1 1 1 1 1" at bounding box center [1097, 290] width 345 height 595
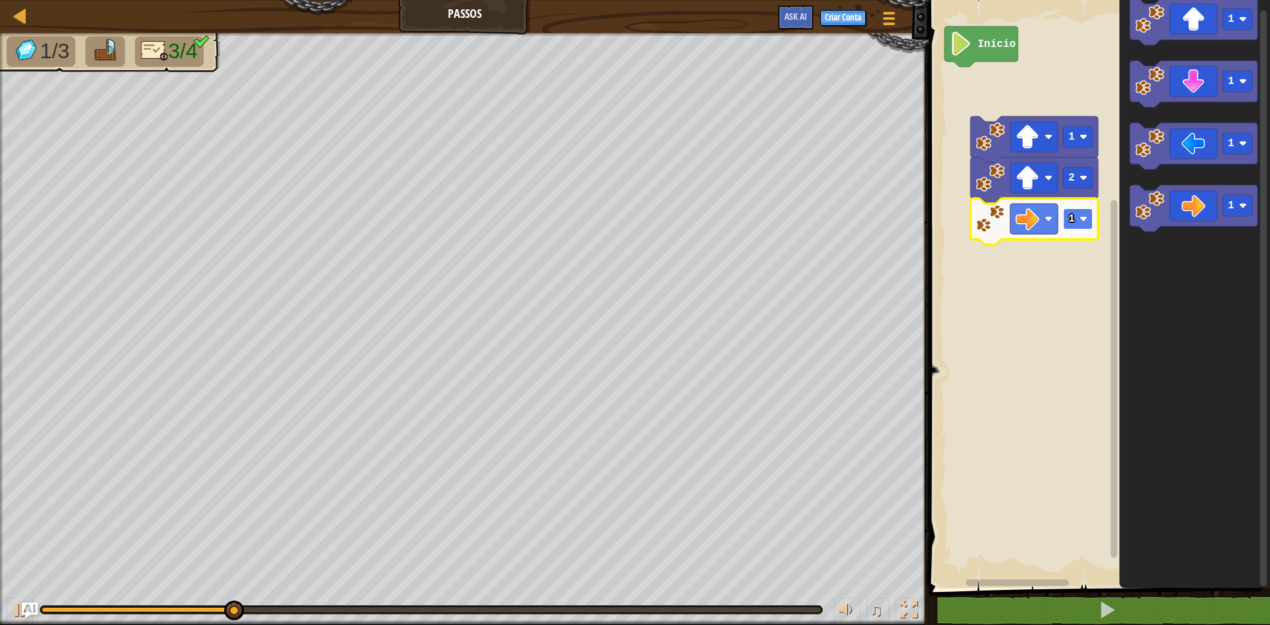
click at [1087, 224] on rect "Espaço de trabalho do Blockly" at bounding box center [1078, 218] width 30 height 21
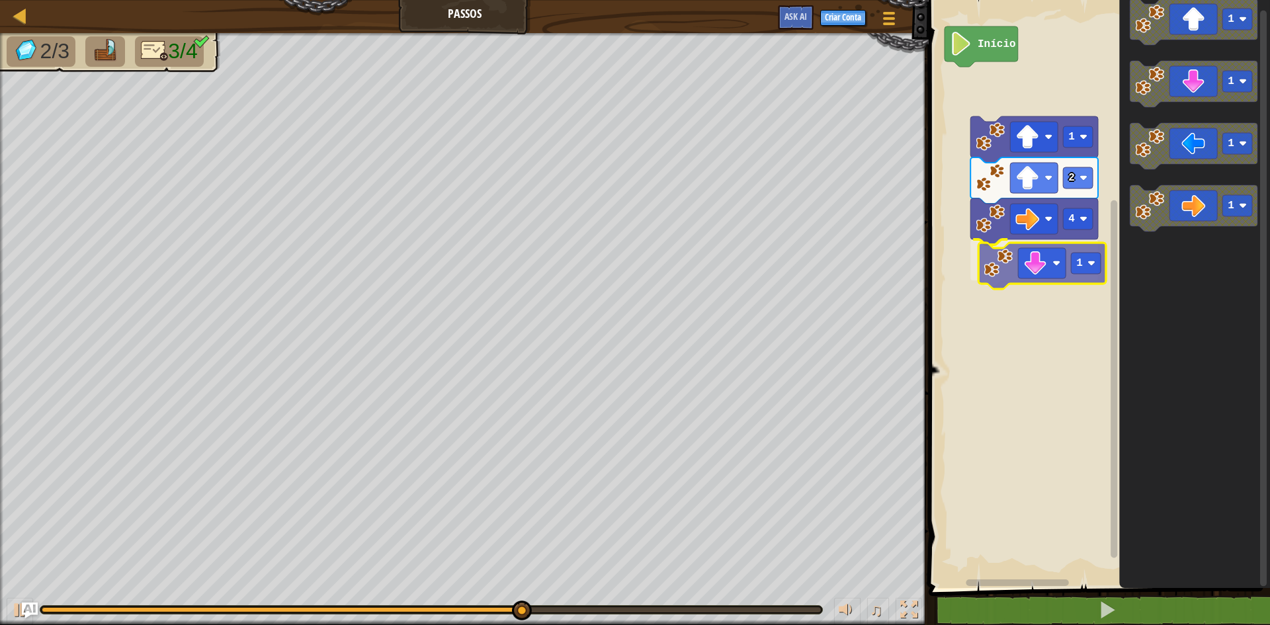
click at [1050, 264] on div "Início 1 2 4 1 1 1 1 1 1" at bounding box center [1097, 290] width 345 height 595
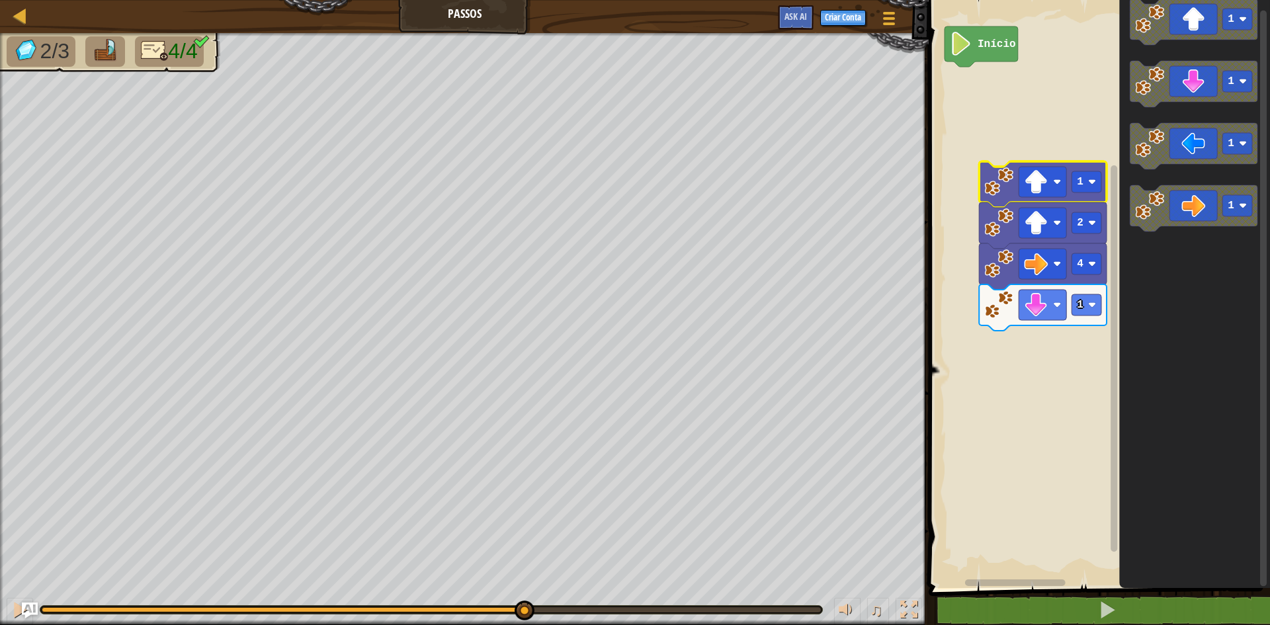
click at [521, 561] on div "2/3 4/4 ♫ Pantera" at bounding box center [635, 329] width 1270 height 592
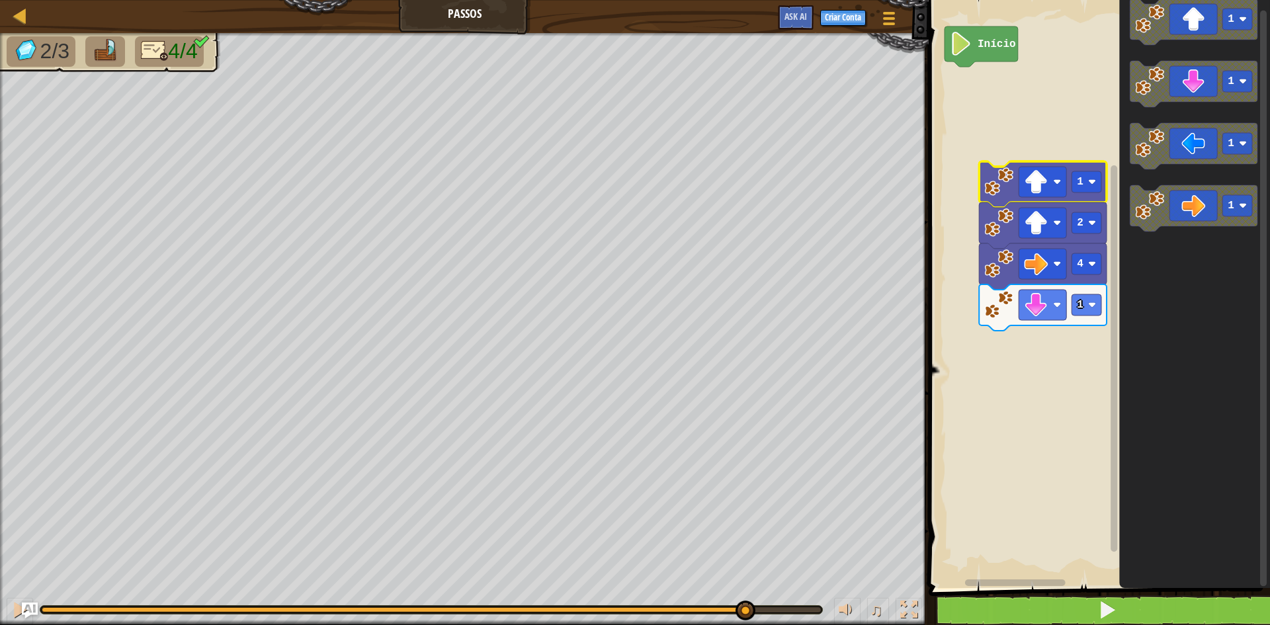
drag, startPoint x: 519, startPoint y: 614, endPoint x: 943, endPoint y: 615, distance: 424.0
click at [929, 0] on html "Mapa Passos Menu do Jogo Criar Conta Ask AI 1 ההההההההההההההההההההההההההההההההה…" at bounding box center [635, 0] width 1270 height 0
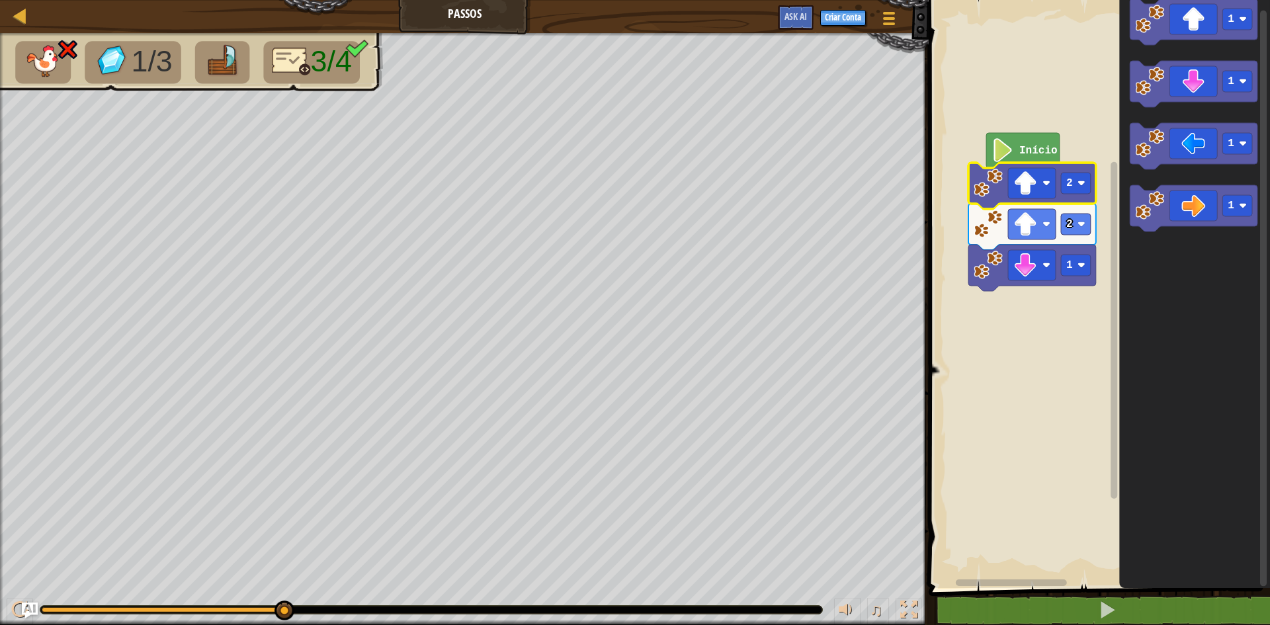
click at [1082, 198] on icon "Espaço de trabalho do Blockly" at bounding box center [1032, 186] width 128 height 46
click at [1079, 190] on rect "Espaço de trabalho do Blockly" at bounding box center [1076, 183] width 30 height 21
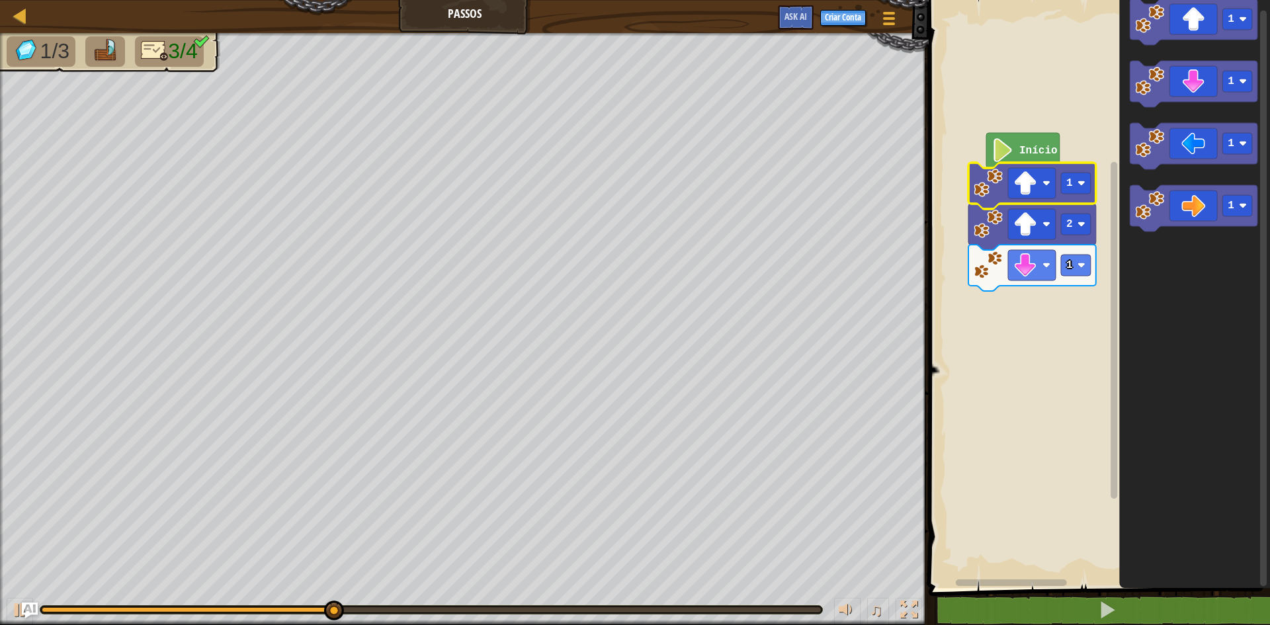
click at [1078, 196] on icon "Espaço de trabalho do Blockly" at bounding box center [1032, 186] width 128 height 46
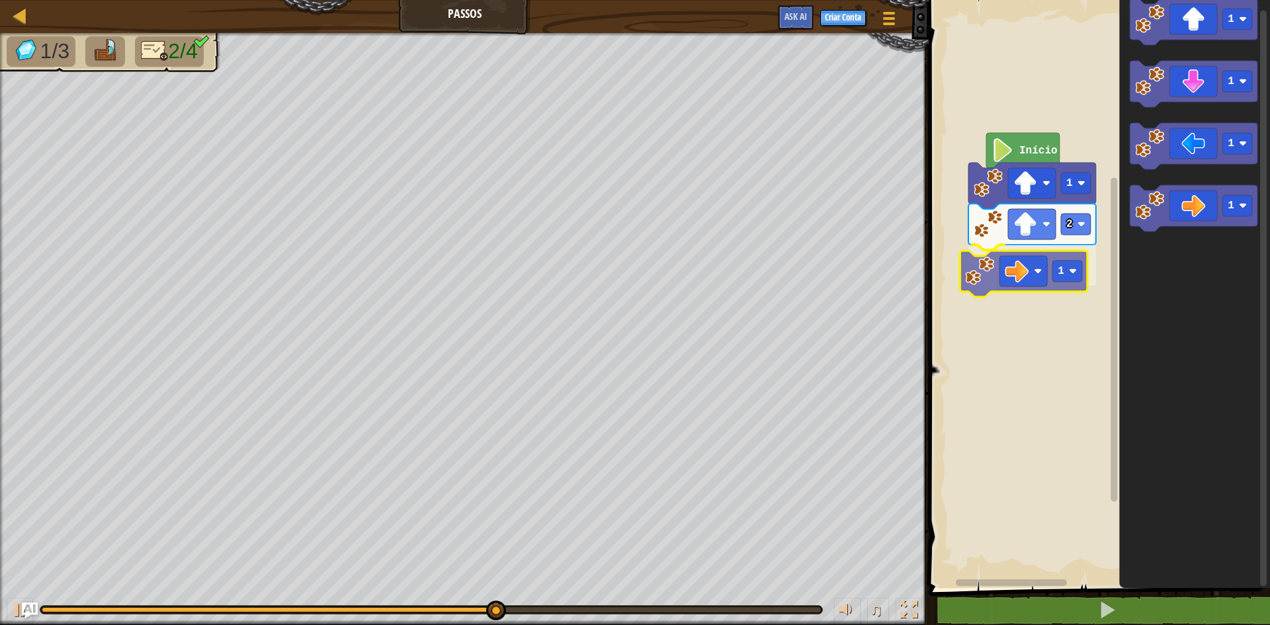
click at [972, 275] on div "Início 2 1 1 1 1 1 1 1" at bounding box center [1097, 290] width 345 height 595
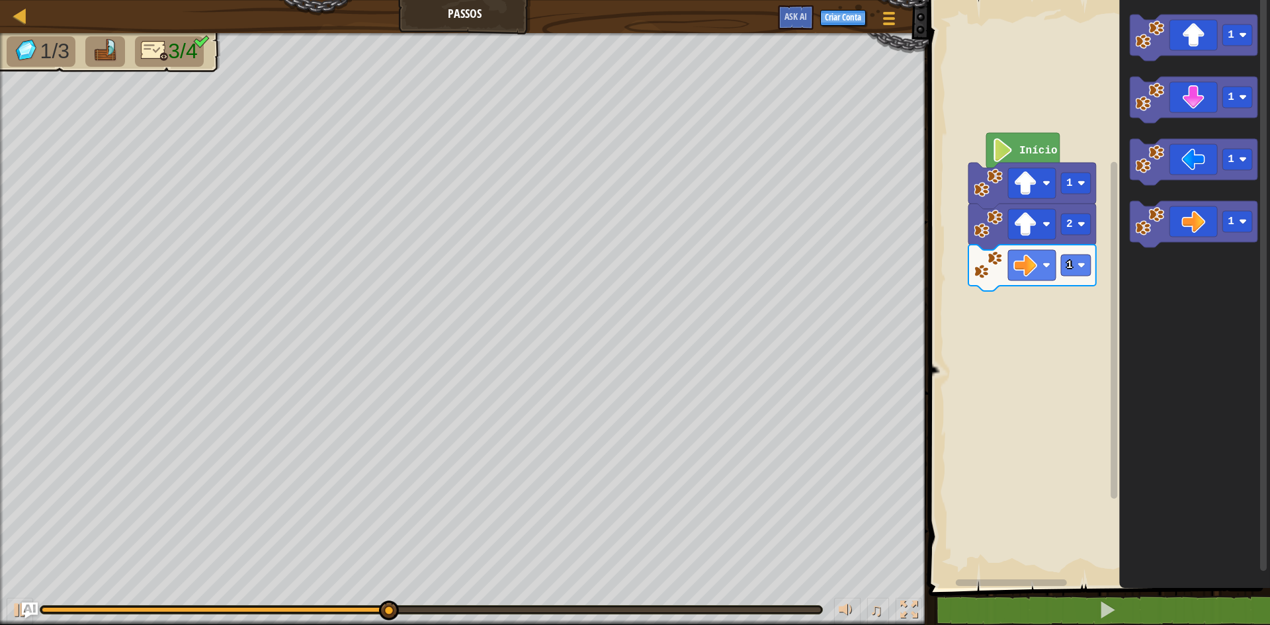
click at [1161, 248] on icon "1 1 1 1" at bounding box center [1194, 290] width 151 height 595
click at [1126, 277] on icon "1 1 1 1" at bounding box center [1194, 290] width 151 height 595
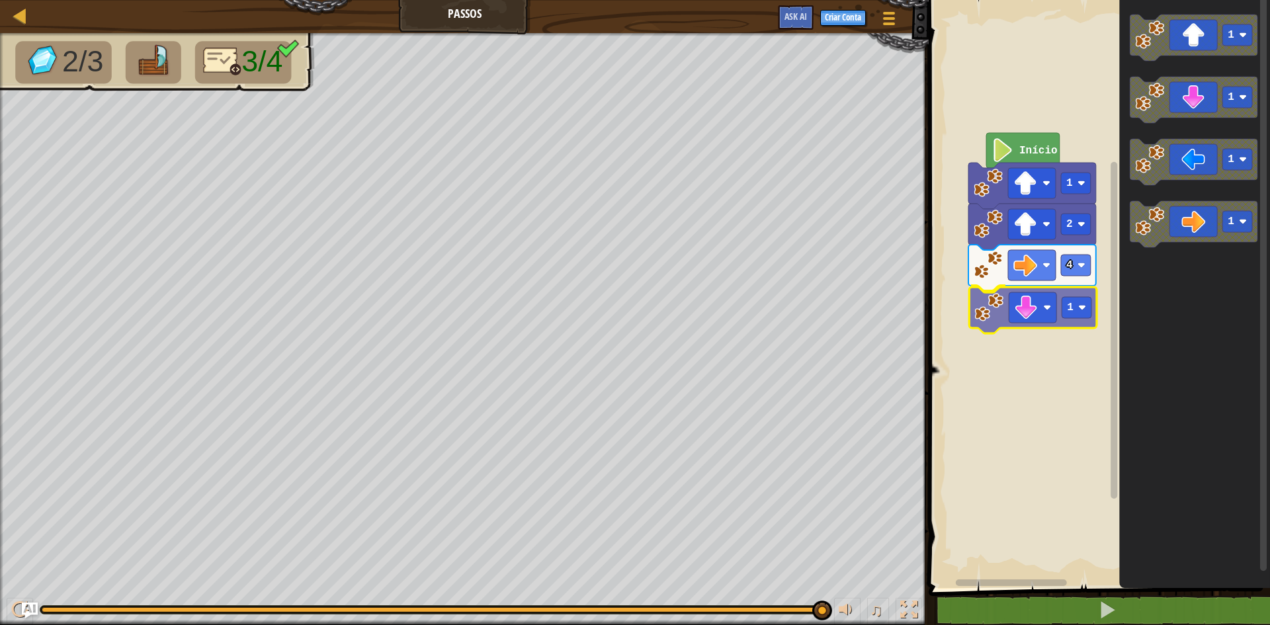
click at [980, 319] on div "Início 1 2 4 1 1 1 1 1 1" at bounding box center [1097, 290] width 345 height 595
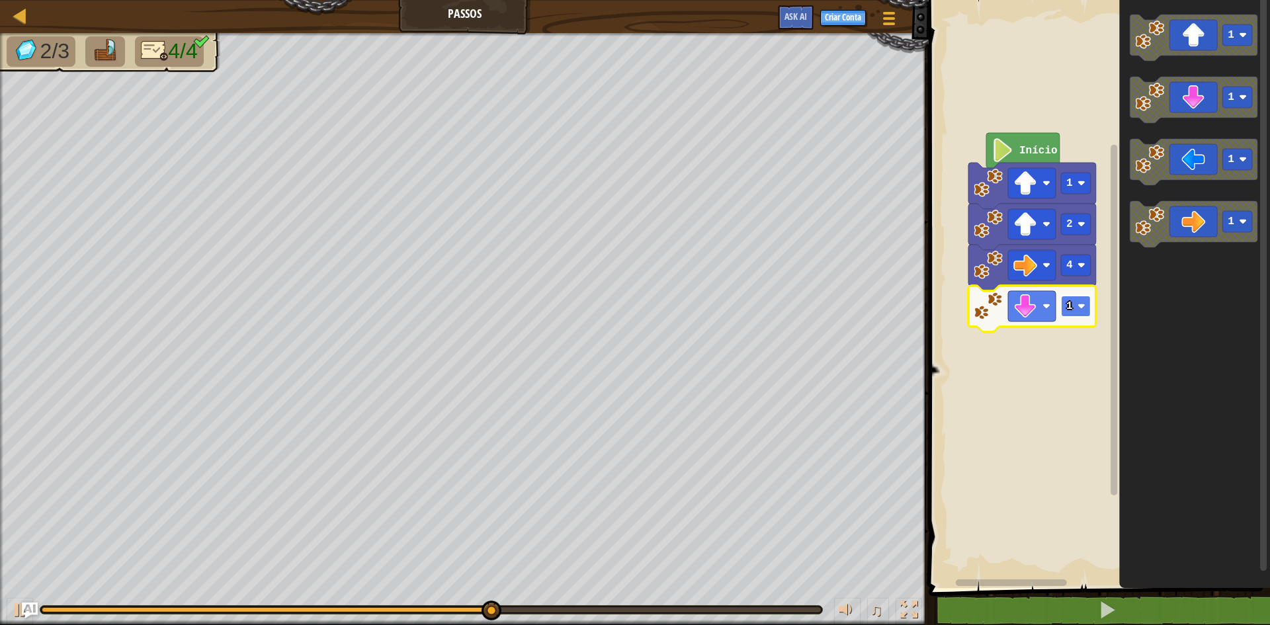
click at [1081, 305] on image "Espaço de trabalho do Blockly" at bounding box center [1081, 306] width 8 height 8
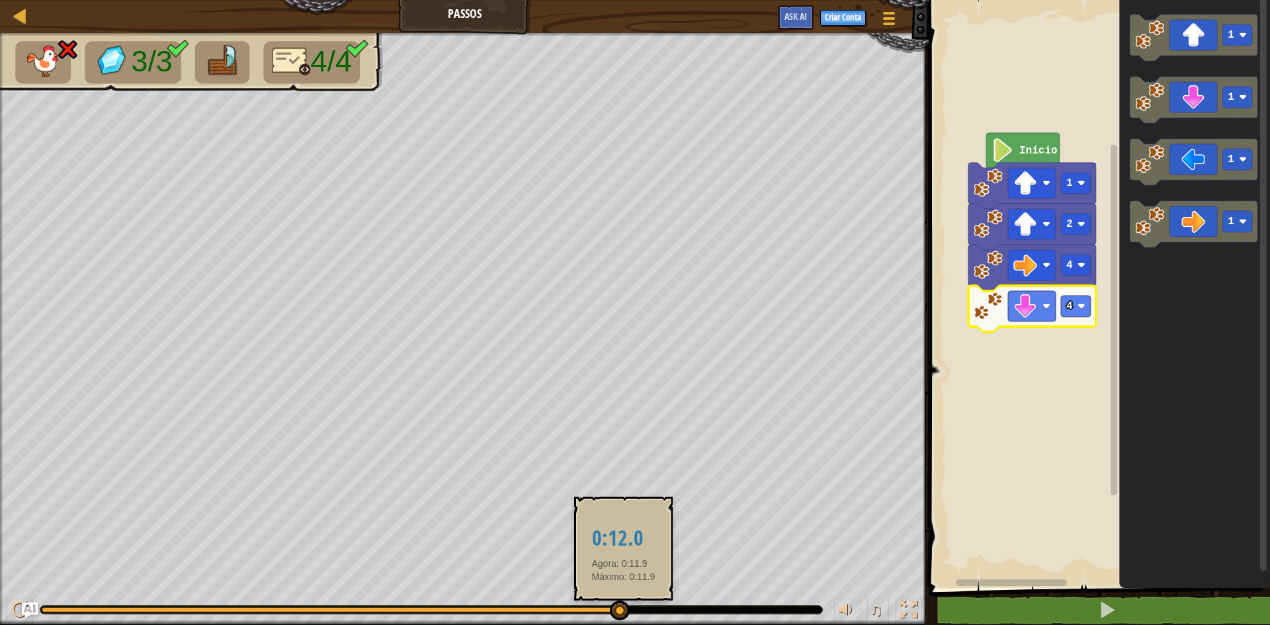
click at [622, 619] on div "♫" at bounding box center [464, 607] width 929 height 40
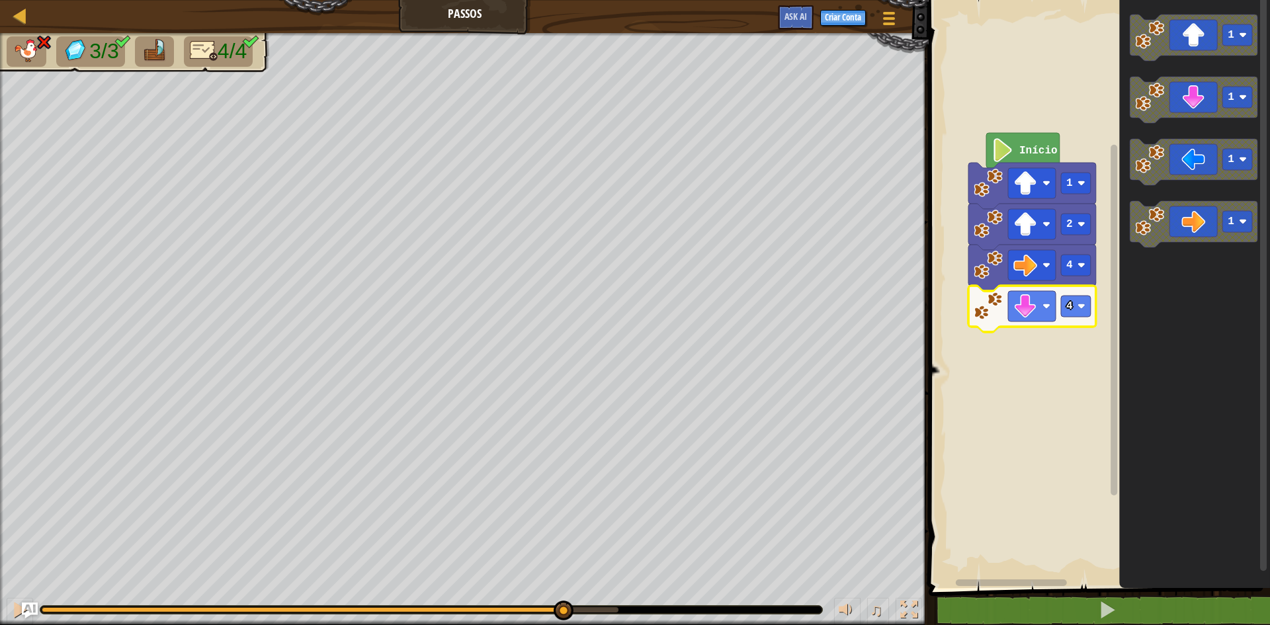
drag, startPoint x: 620, startPoint y: 611, endPoint x: 562, endPoint y: 595, distance: 60.2
click at [562, 595] on div "♫" at bounding box center [464, 607] width 929 height 40
drag, startPoint x: 572, startPoint y: 593, endPoint x: 530, endPoint y: 604, distance: 43.6
click at [486, 595] on div "♫" at bounding box center [464, 607] width 929 height 40
click at [397, 580] on div "3/3 4/4 ♫ Pantera" at bounding box center [635, 329] width 1270 height 592
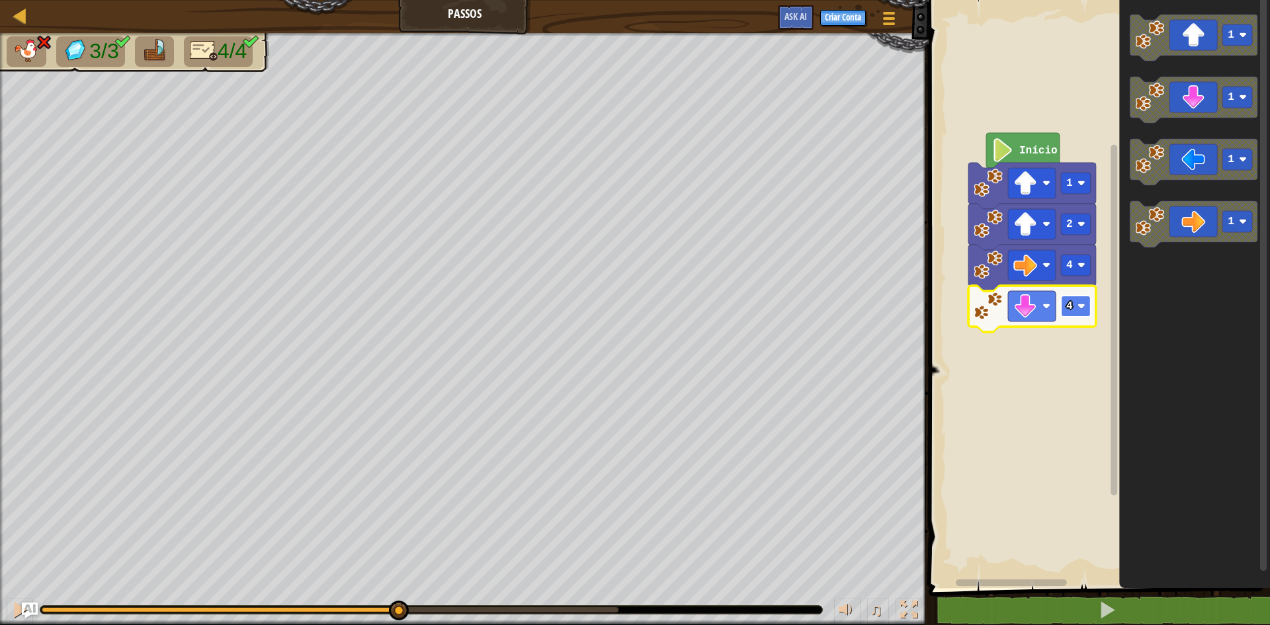
click at [1065, 301] on rect "Espaço de trabalho do Blockly" at bounding box center [1076, 306] width 30 height 21
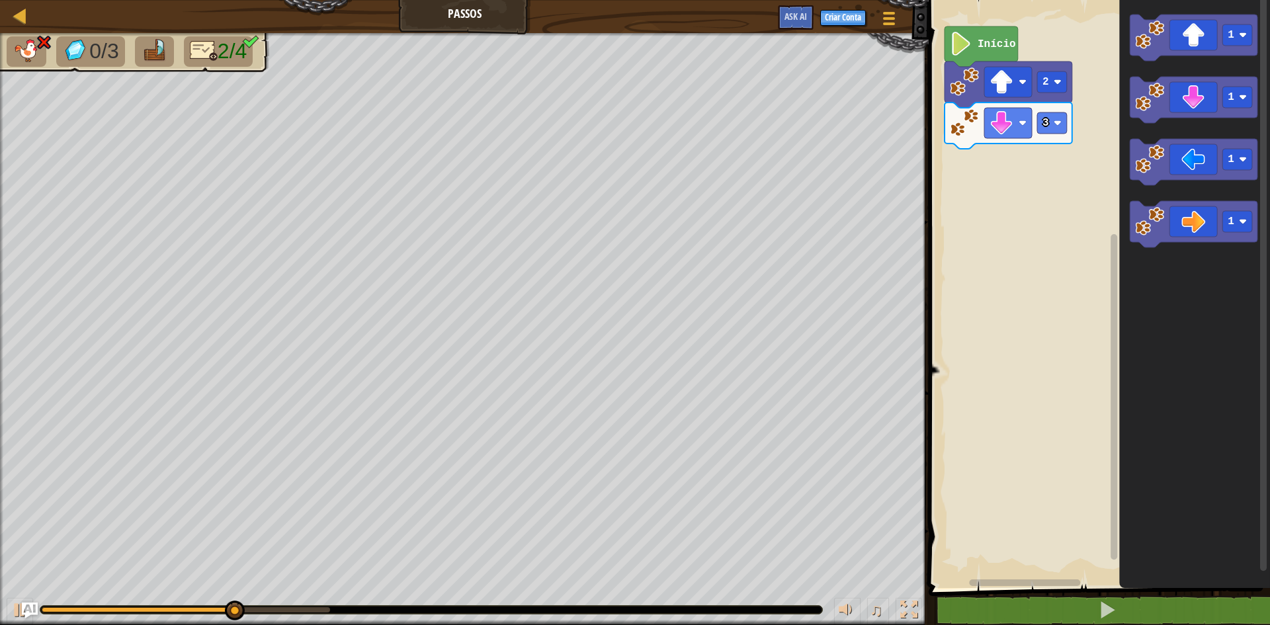
click at [966, 154] on rect "Espaço de trabalho do Blockly" at bounding box center [1097, 290] width 345 height 595
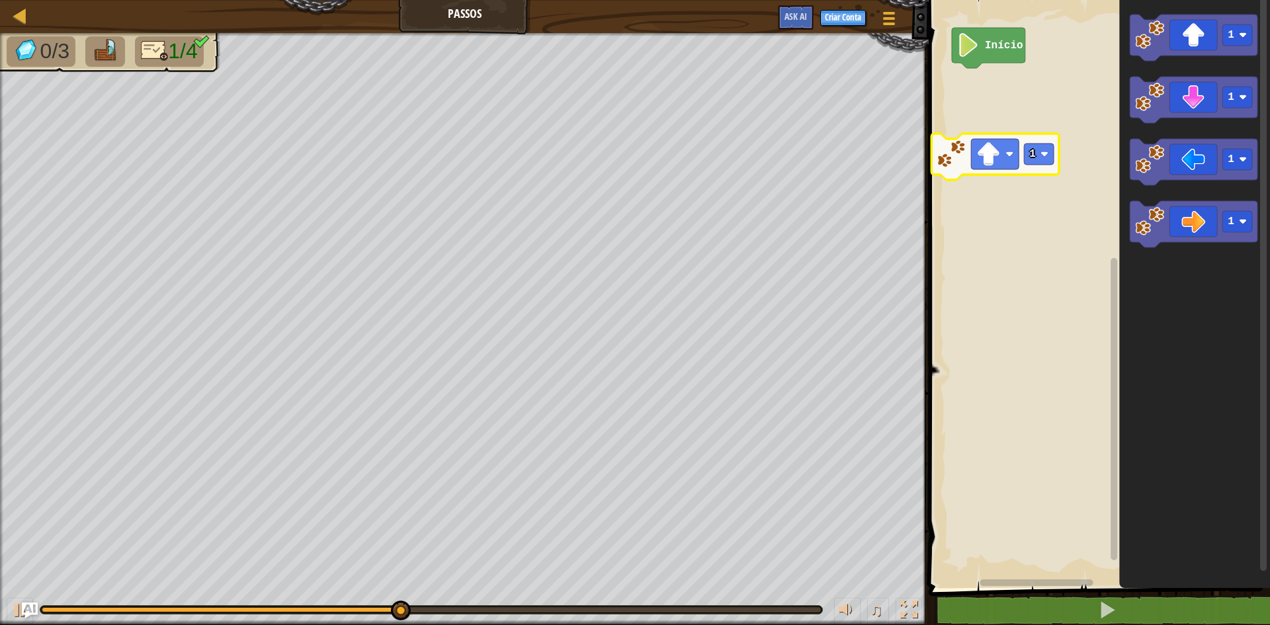
click at [991, 167] on div "Início 1 1 1 1 1" at bounding box center [1097, 290] width 345 height 595
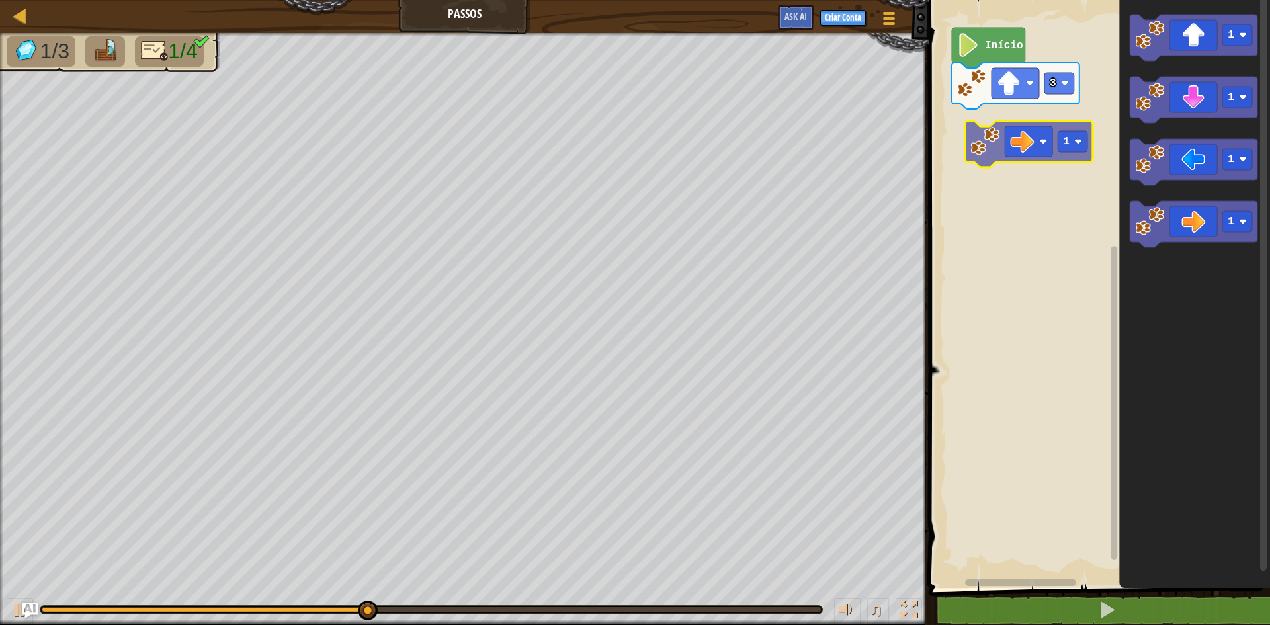
click at [986, 141] on div "Início 3 1 1 1 1 1" at bounding box center [1097, 290] width 345 height 595
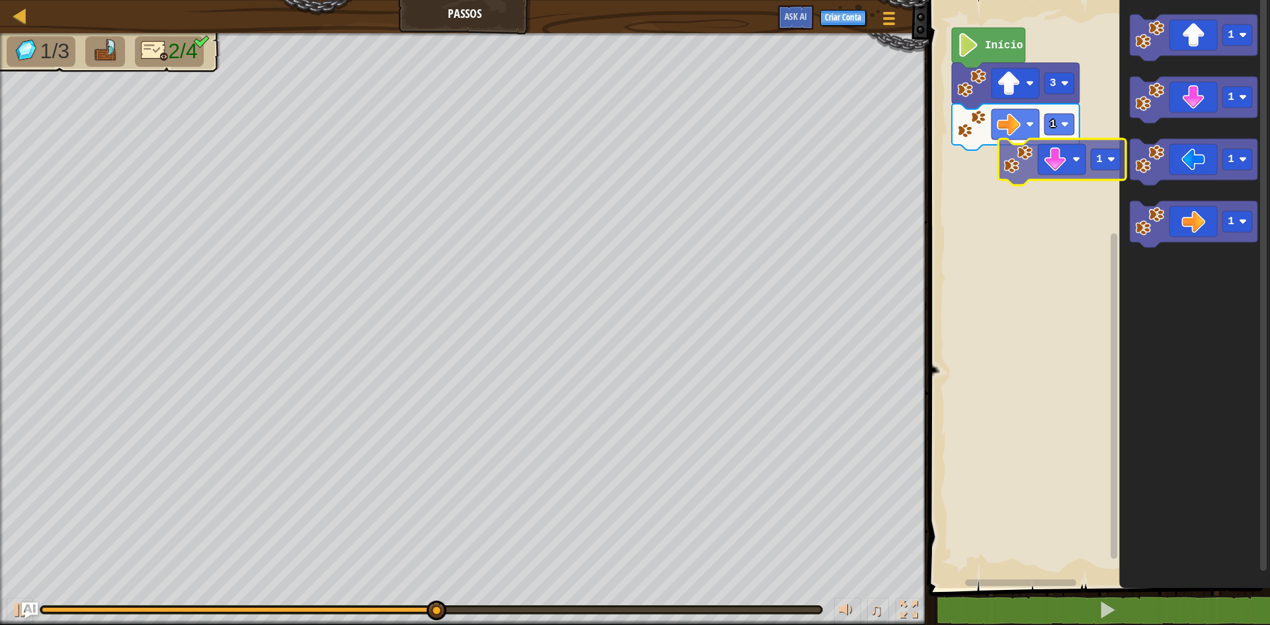
click at [1038, 164] on div "1 3 Início 1 1 1 1 1" at bounding box center [1097, 290] width 345 height 595
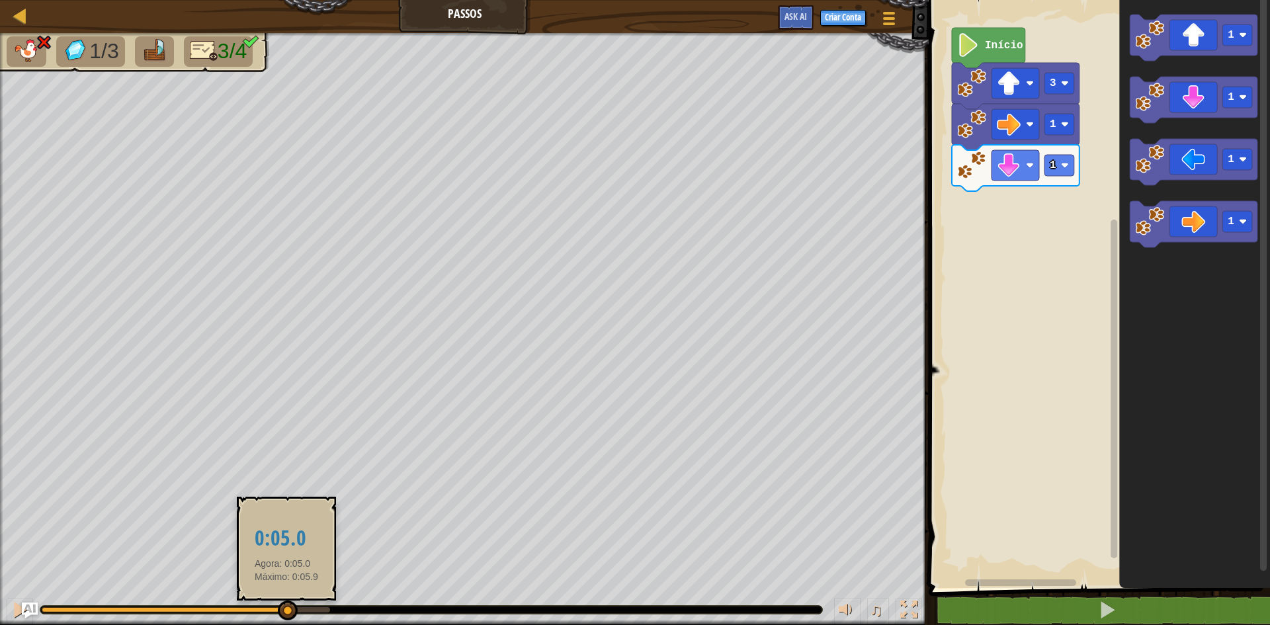
drag, startPoint x: 317, startPoint y: 611, endPoint x: 286, endPoint y: 609, distance: 31.2
click at [286, 609] on div at bounding box center [288, 611] width 20 height 20
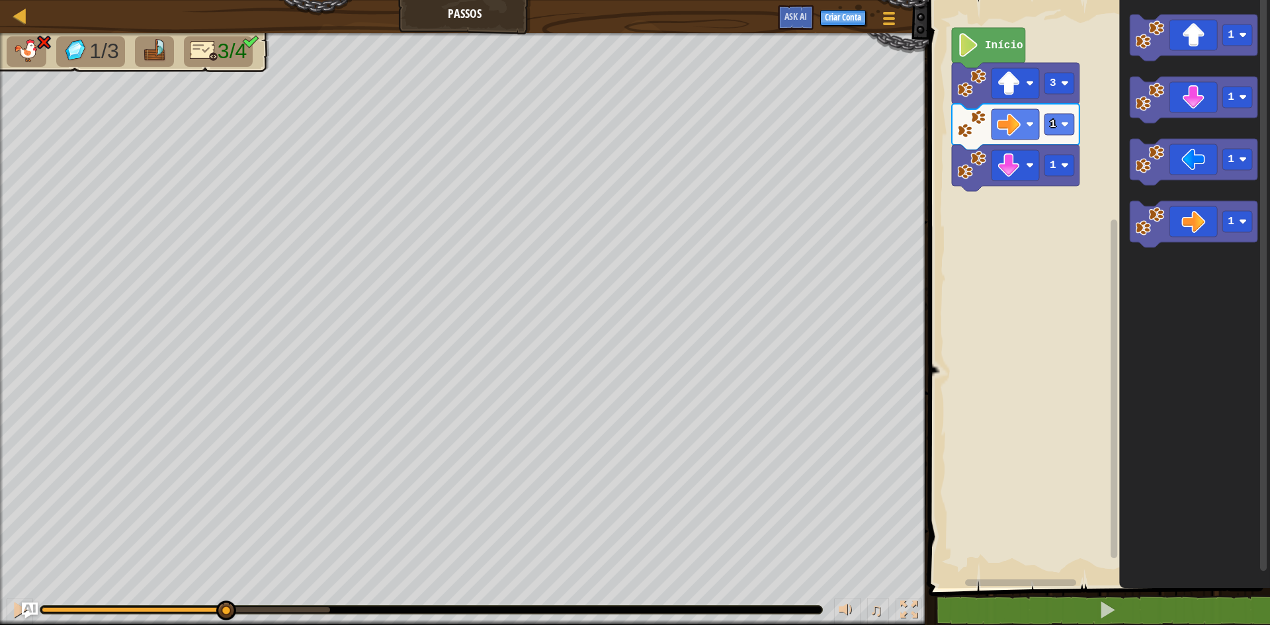
click at [217, 578] on div "1/3 3/4 ♫ Pantera" at bounding box center [635, 329] width 1270 height 592
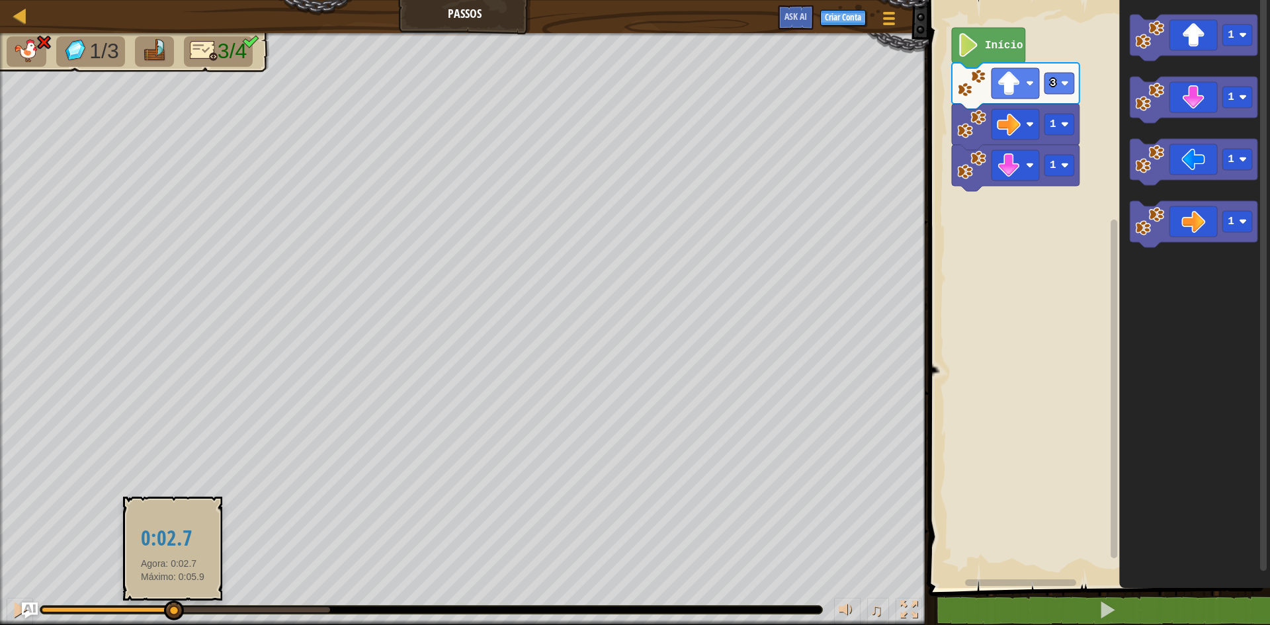
drag, startPoint x: 216, startPoint y: 615, endPoint x: 172, endPoint y: 606, distance: 44.6
click at [172, 606] on div at bounding box center [174, 611] width 20 height 20
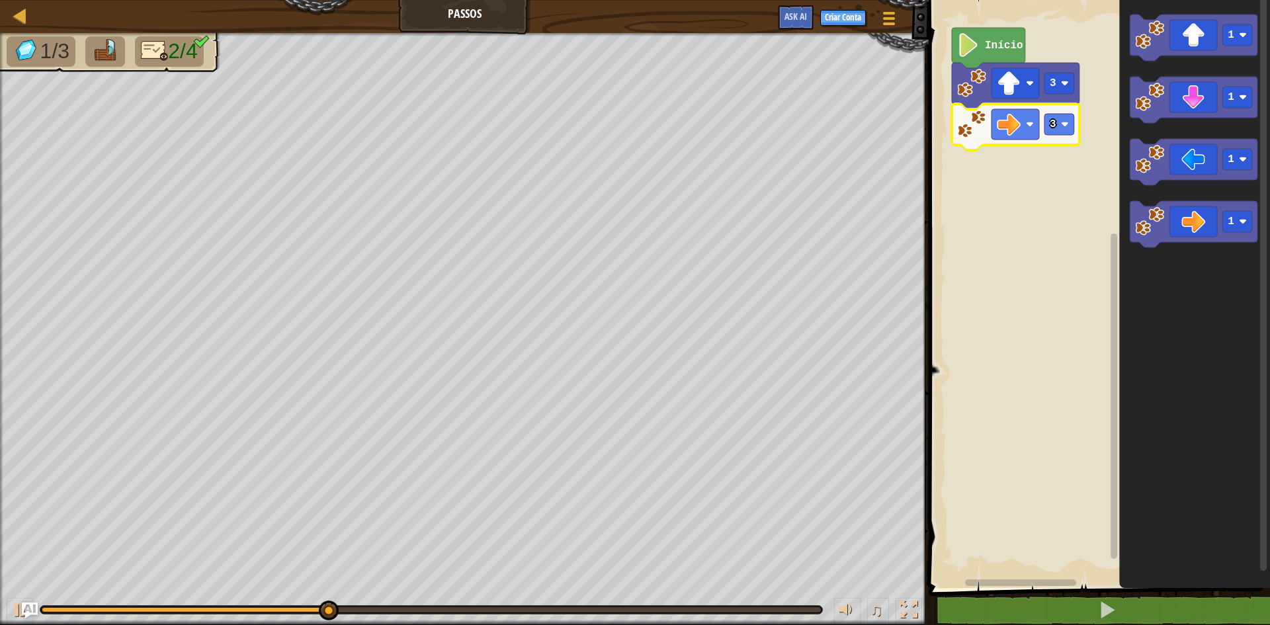
click at [1051, 138] on icon "Espaço de trabalho do Blockly" at bounding box center [1016, 127] width 128 height 46
click at [1066, 127] on image "Espaço de trabalho do Blockly" at bounding box center [1065, 124] width 8 height 8
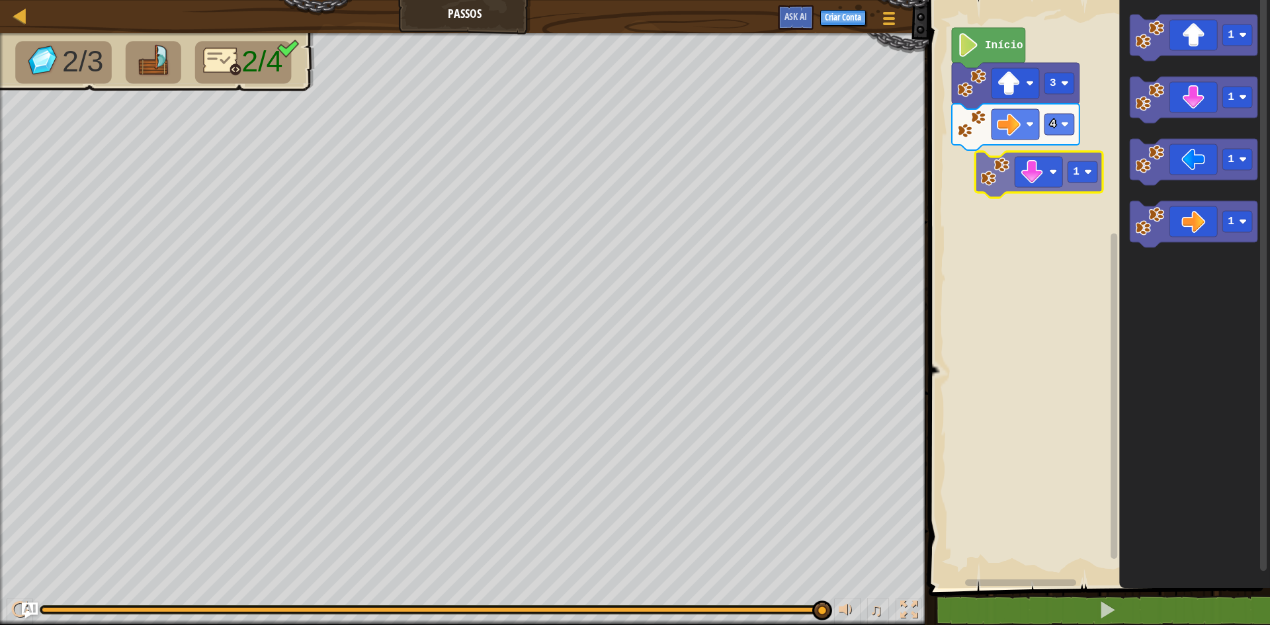
click at [1014, 186] on div "Início 3 4 1 1 1 1 1" at bounding box center [1097, 290] width 345 height 595
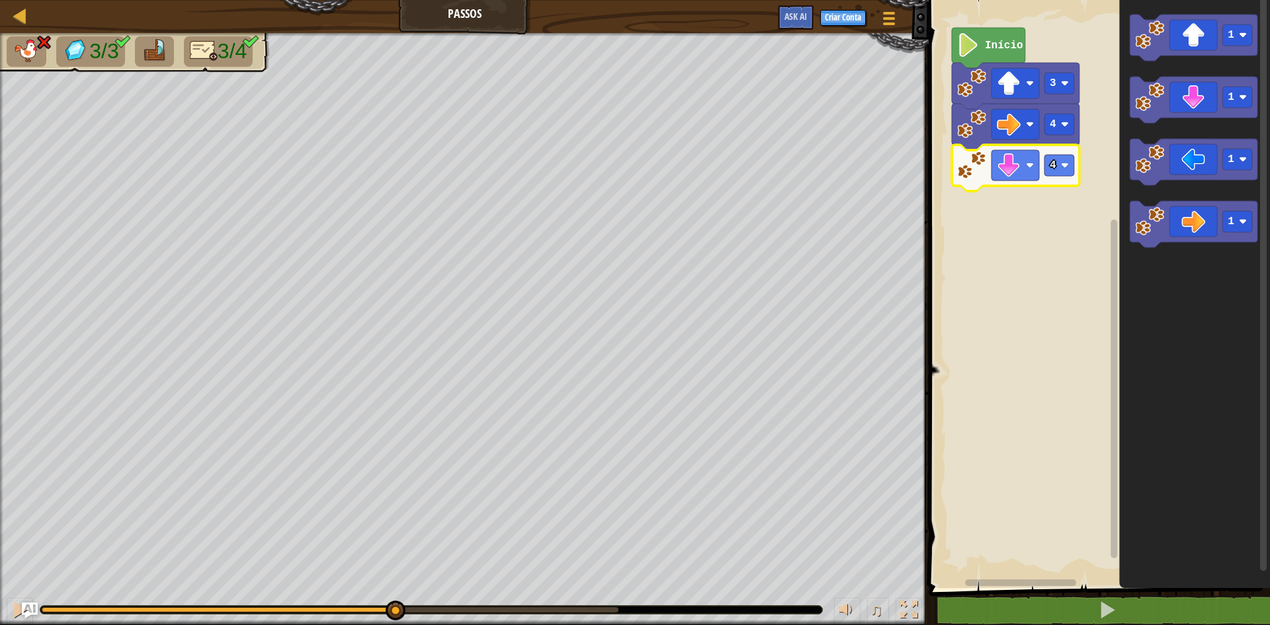
click at [394, 581] on div "3/3 3/4 ♫ Pantera" at bounding box center [635, 329] width 1270 height 592
click at [1062, 163] on image "Espaço de trabalho do Blockly" at bounding box center [1065, 165] width 8 height 8
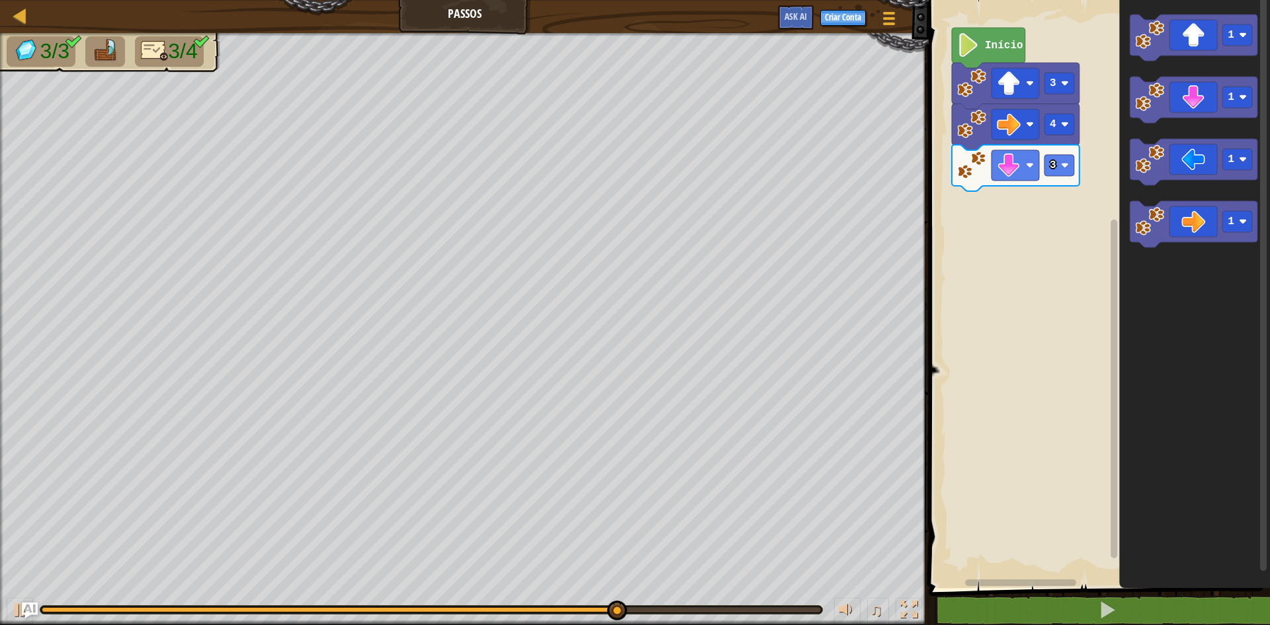
click at [1120, 184] on icon "1 1 1 1" at bounding box center [1194, 290] width 151 height 595
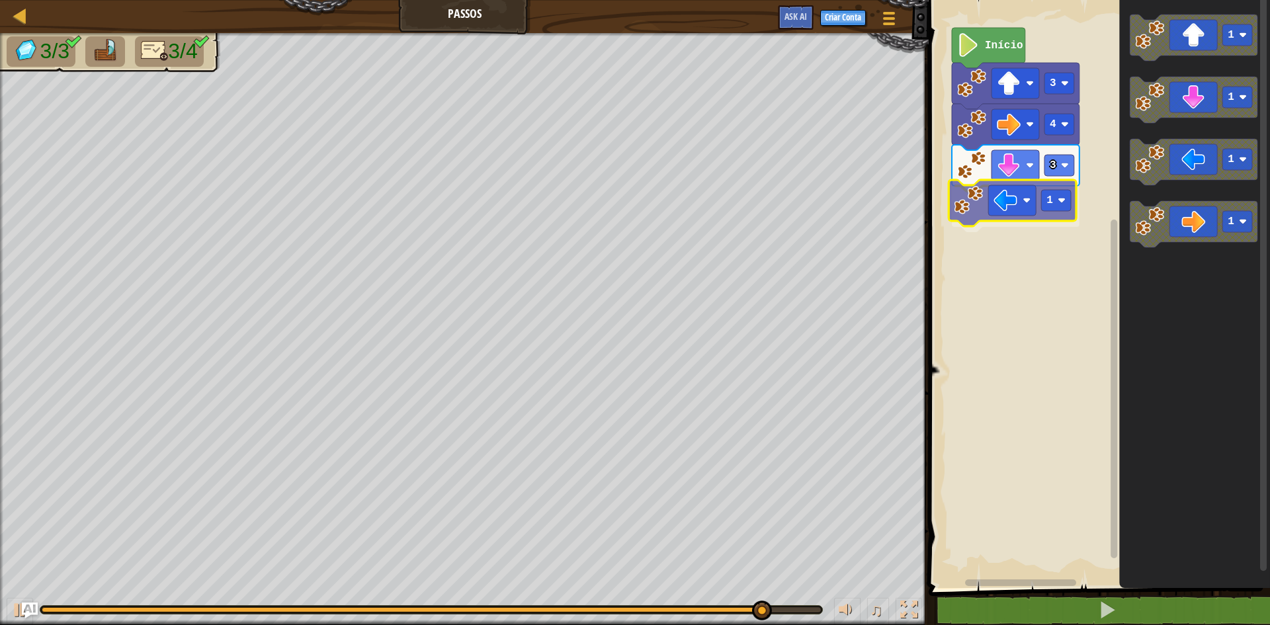
click at [980, 212] on div "Início 3 4 3 1 1 1 1 1 1" at bounding box center [1097, 290] width 345 height 595
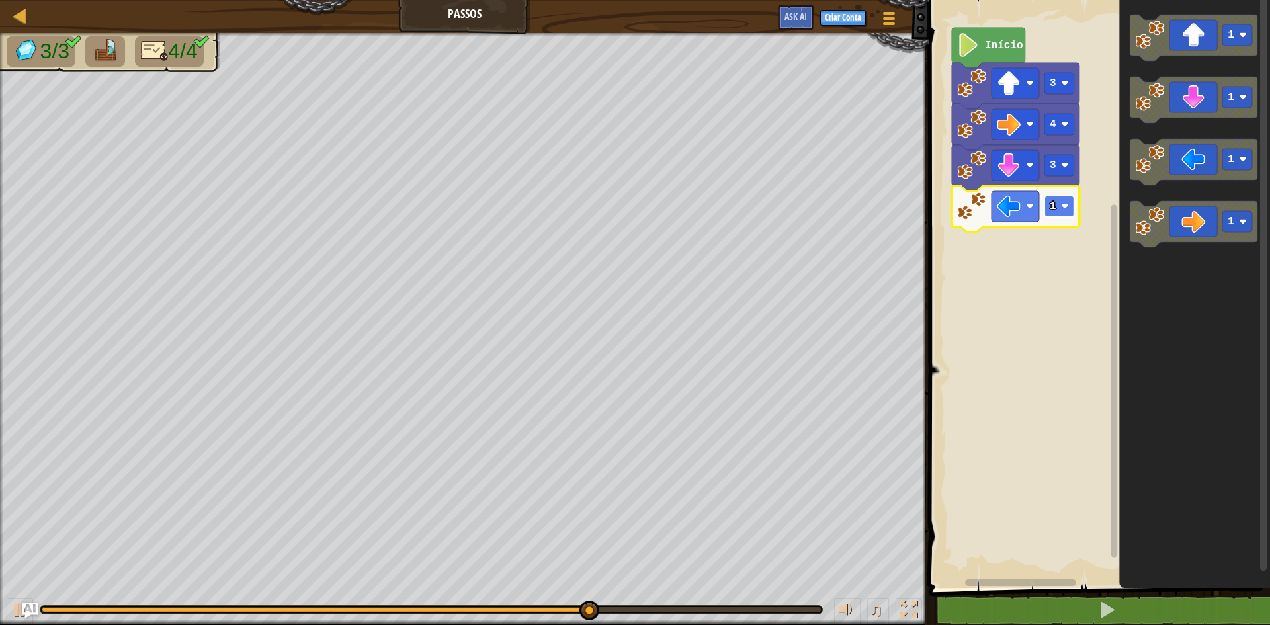
click at [1052, 208] on text "1" at bounding box center [1053, 206] width 7 height 12
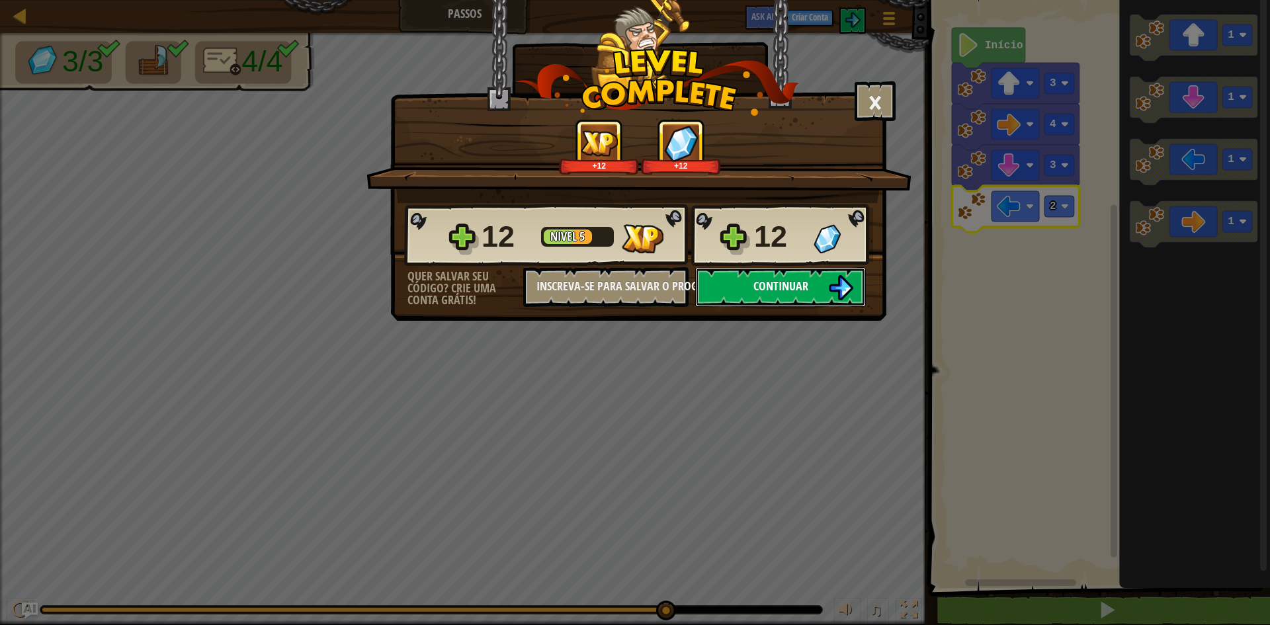
click at [793, 288] on span "Continuar" at bounding box center [780, 286] width 55 height 17
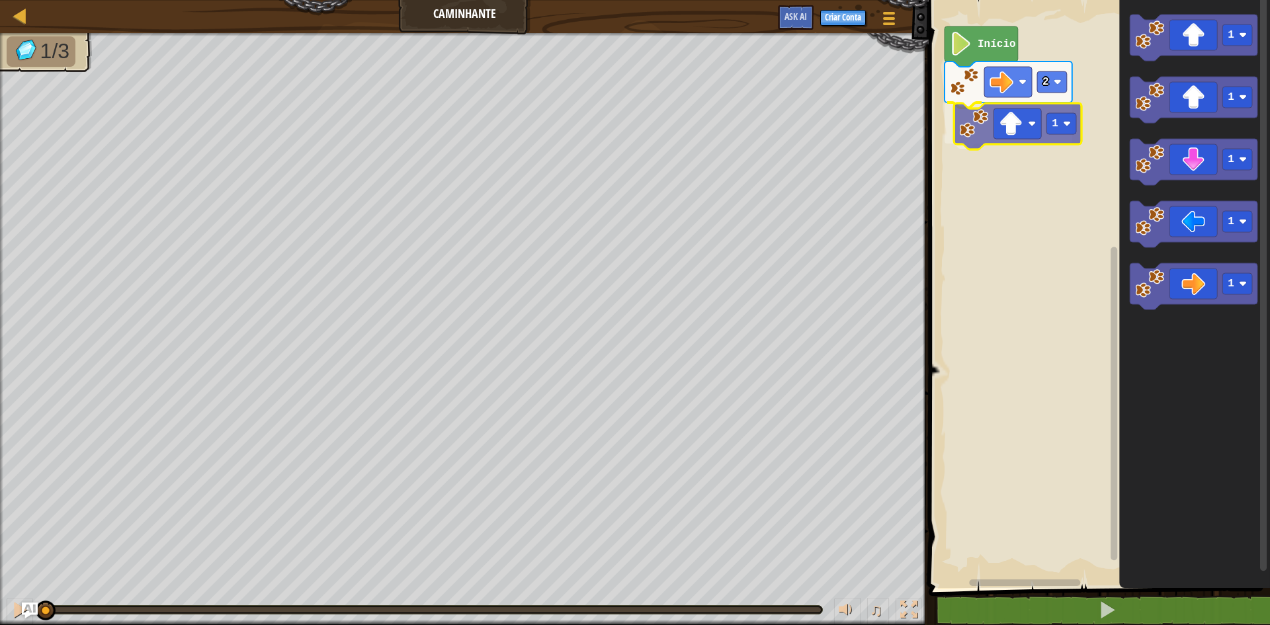
click at [971, 123] on div "2 1 Início 1 1 1 1 1 1" at bounding box center [1097, 290] width 345 height 595
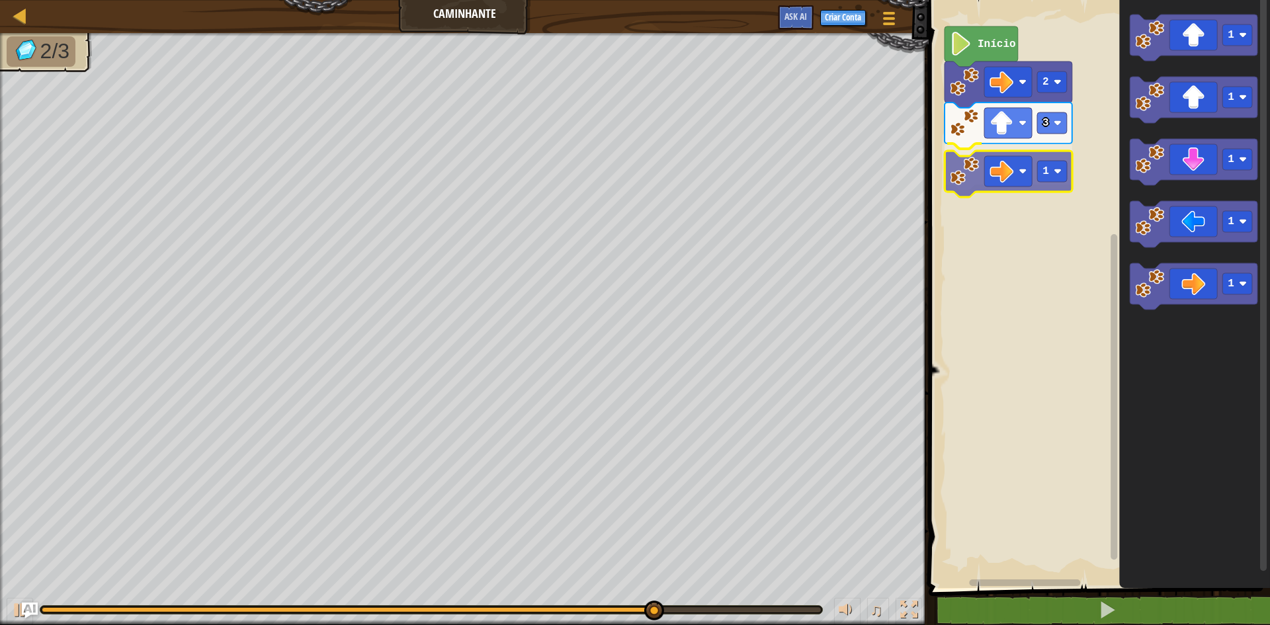
click at [968, 167] on div "Início 2 3 1 1 1 1 1 1 1" at bounding box center [1097, 290] width 345 height 595
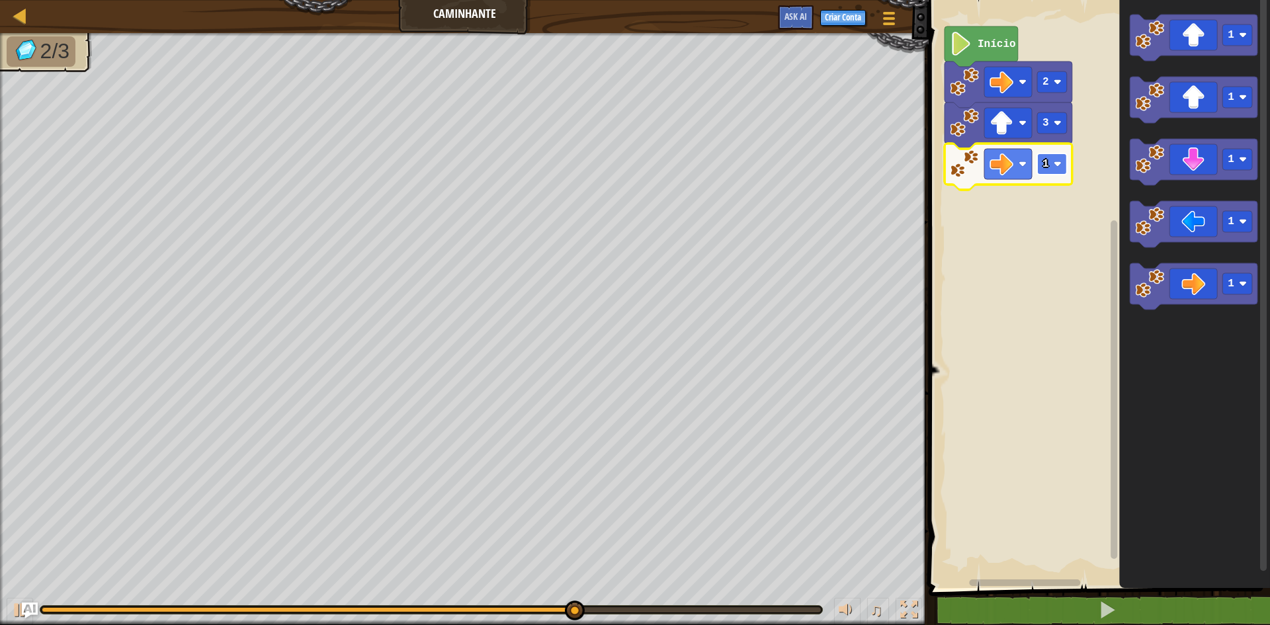
click at [1042, 169] on rect "Espaço de trabalho do Blockly" at bounding box center [1052, 163] width 30 height 21
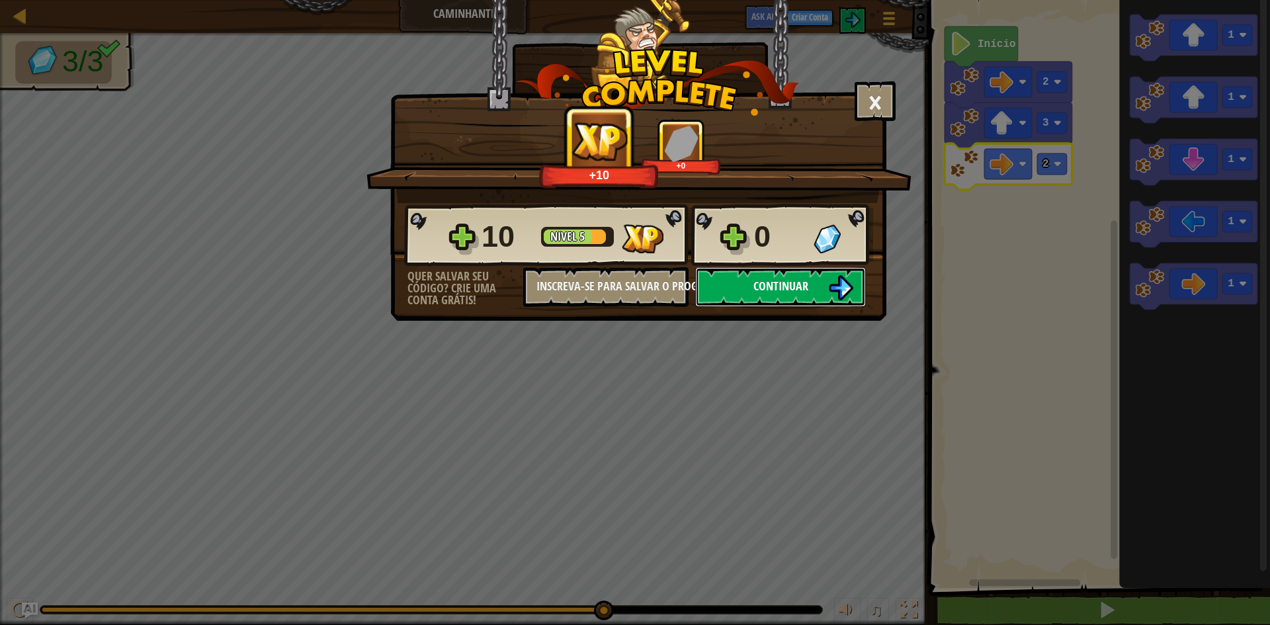
click at [831, 293] on img at bounding box center [840, 287] width 25 height 25
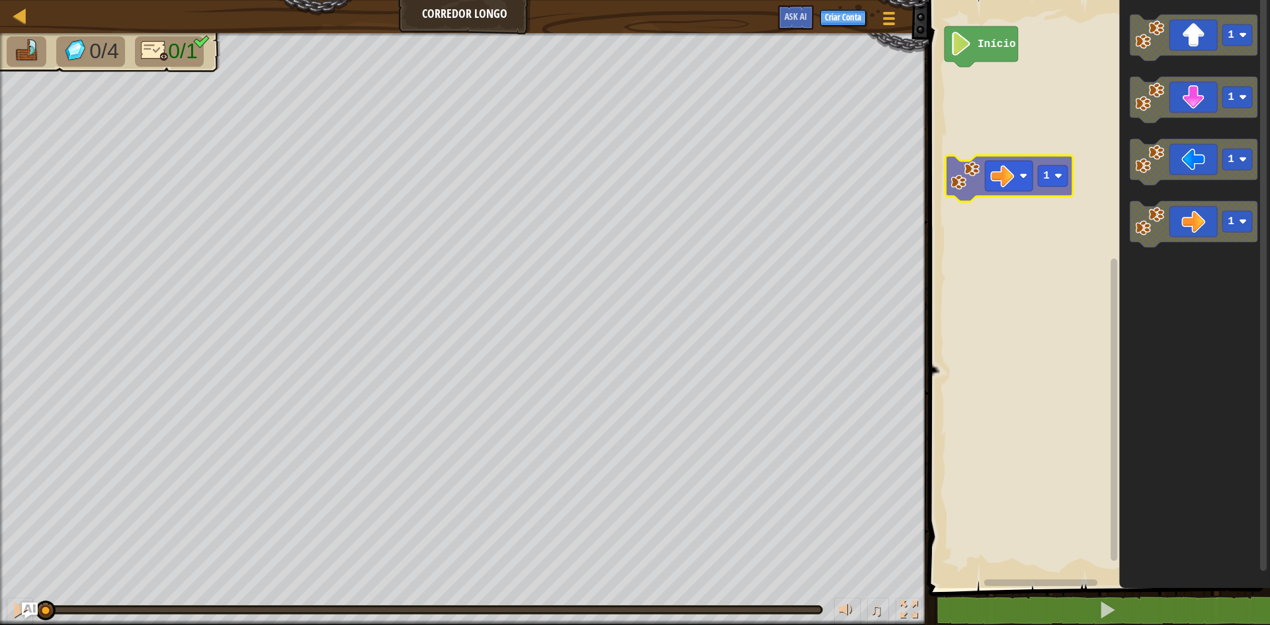
click at [961, 179] on div "Início 1 1 1 1 1" at bounding box center [1097, 290] width 345 height 595
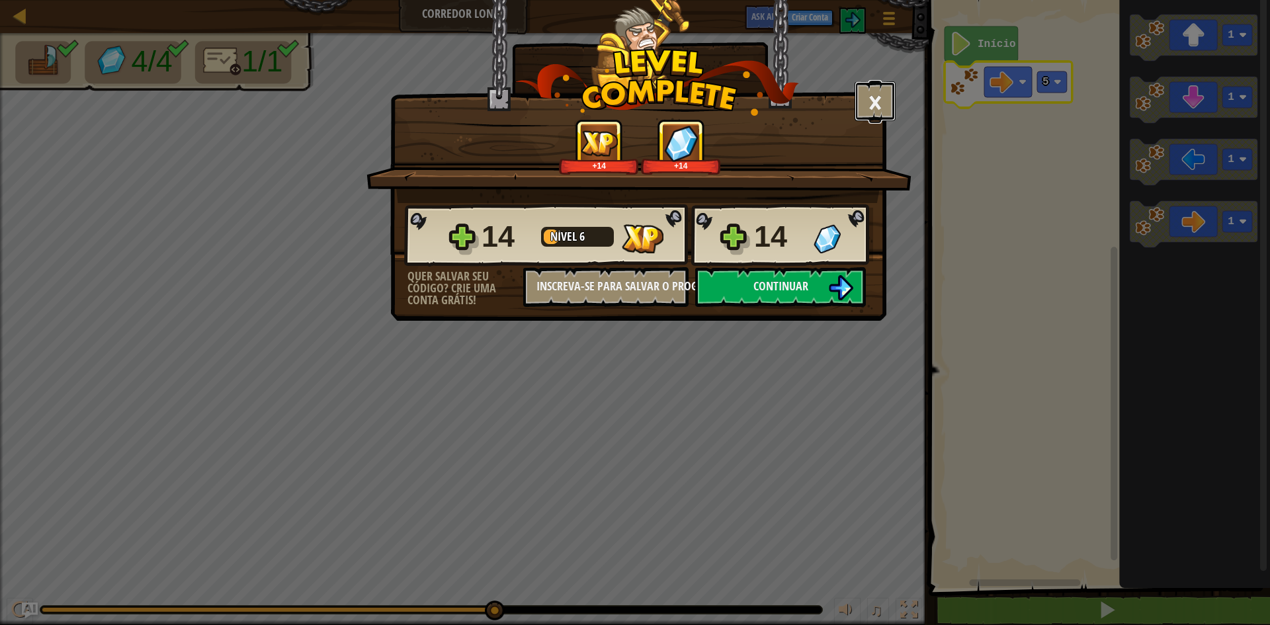
drag, startPoint x: 869, startPoint y: 94, endPoint x: 1013, endPoint y: 94, distance: 143.5
click at [890, 94] on button "×" at bounding box center [875, 101] width 41 height 40
